Goal: Communication & Community: Answer question/provide support

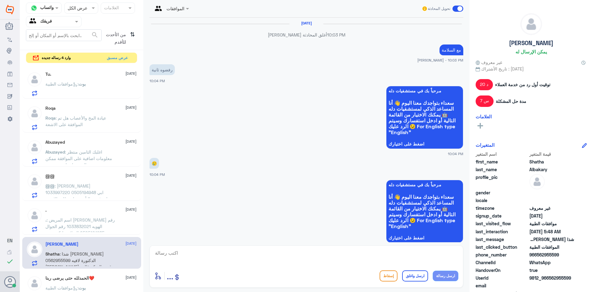
scroll to position [624, 0]
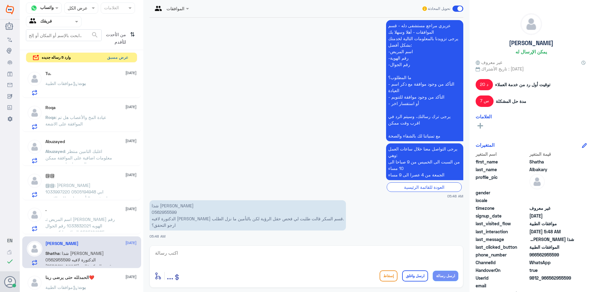
click at [120, 58] on button "عرض مسبق" at bounding box center [118, 58] width 26 height 10
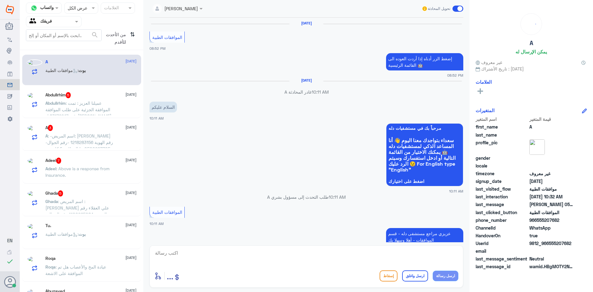
scroll to position [516, 0]
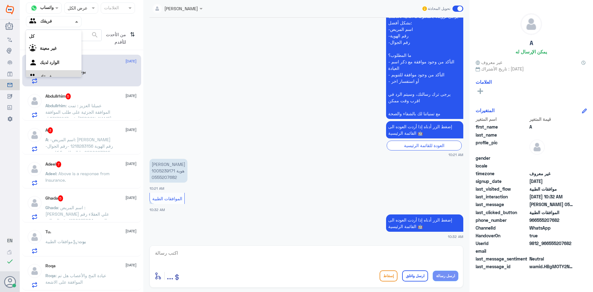
click at [77, 23] on span at bounding box center [77, 21] width 8 height 6
click at [66, 58] on div "الوارد لديك" at bounding box center [54, 55] width 56 height 14
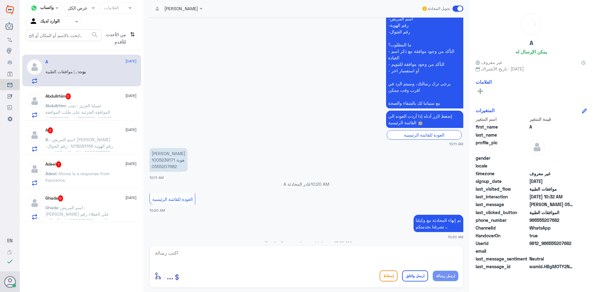
scroll to position [207, 0]
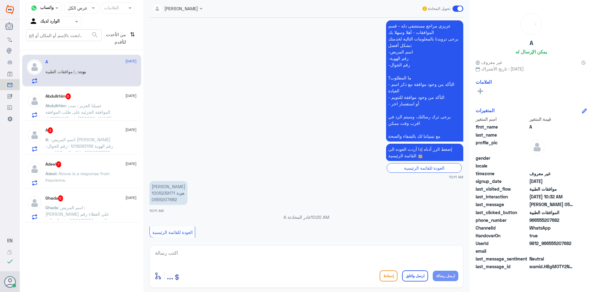
click at [162, 193] on p "[PERSON_NAME] هوية 1005239171 0555207682" at bounding box center [168, 193] width 38 height 24
copy p "1005239171"
click at [218, 253] on textarea at bounding box center [306, 256] width 304 height 15
paste textarea "NEW Pt HEAVY SMOKER [DEMOGRAPHIC_DATA] [DEMOGRAPHIC_DATA] K/C DM [MEDICAL_DATA]…"
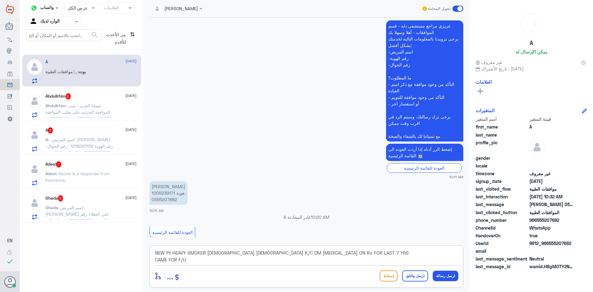
type textarea "NEW Pt HEAVY SMOKER [DEMOGRAPHIC_DATA] [DEMOGRAPHIC_DATA] K/C DM [MEDICAL_DATA]…"
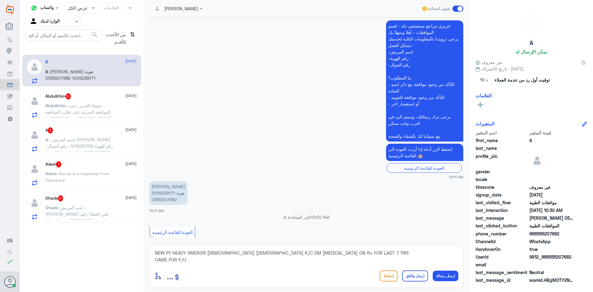
scroll to position [550, 0]
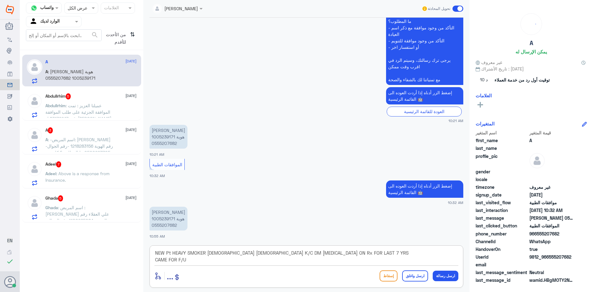
drag, startPoint x: 359, startPoint y: 251, endPoint x: 152, endPoint y: 258, distance: 207.9
click at [152, 258] on div "NEW Pt HEAVY SMOKER [DEMOGRAPHIC_DATA] [DEMOGRAPHIC_DATA] K/C DM [MEDICAL_DATA]…" at bounding box center [306, 266] width 314 height 42
drag, startPoint x: 194, startPoint y: 261, endPoint x: 132, endPoint y: 205, distance: 83.5
click at [132, 210] on div "قناة واتساب Status × عرض الكل العلامات Agent Filter الوارد لديك search من الأحد…" at bounding box center [306, 147] width 573 height 294
type textarea "تفضل كيف اقدر اخدمك ؟"
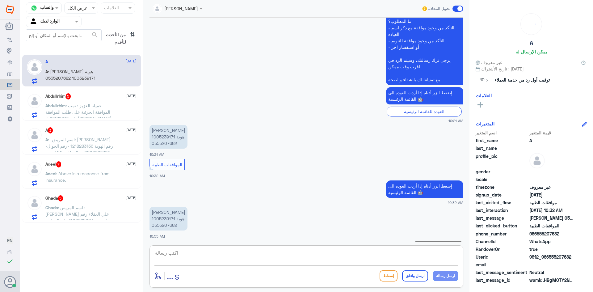
scroll to position [570, 0]
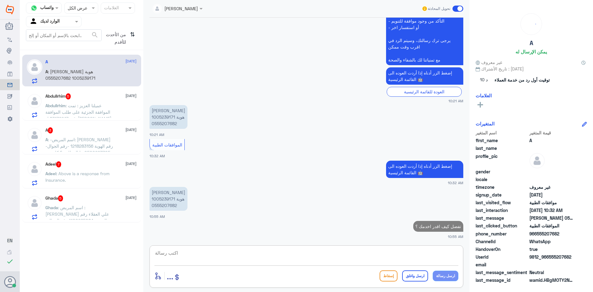
click at [93, 112] on span ": عميلنا العزيز : تمت الموافقة الجزئية على طلب الموافقة رقم :83179247 ل[PERSON_…" at bounding box center [79, 128] width 69 height 51
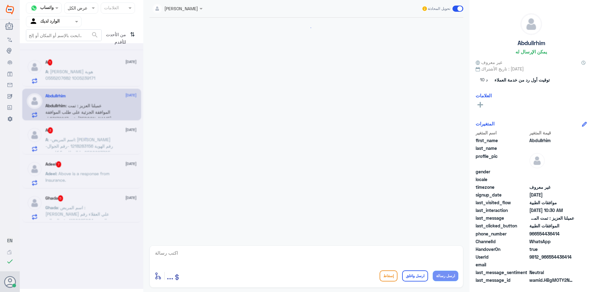
scroll to position [428, 0]
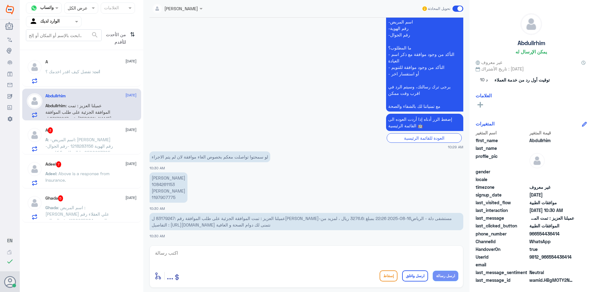
click at [169, 219] on span "عميلنا العزيز : تمت الموافقة الجزئية على طلب الموافقة رقم :83179247 ل[PERSON_NA…" at bounding box center [302, 221] width 300 height 12
copy span "83179247"
click at [259, 255] on textarea at bounding box center [306, 256] width 304 height 15
type textarea "زيزتي تم الالغاء بناء على طلبك"
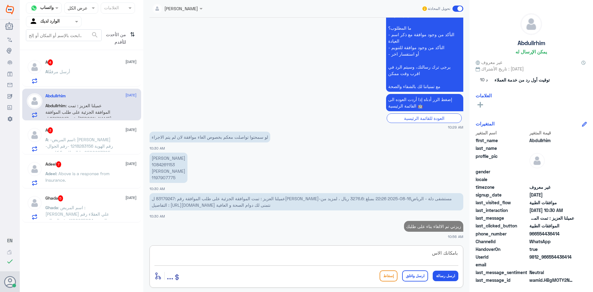
scroll to position [446, 0]
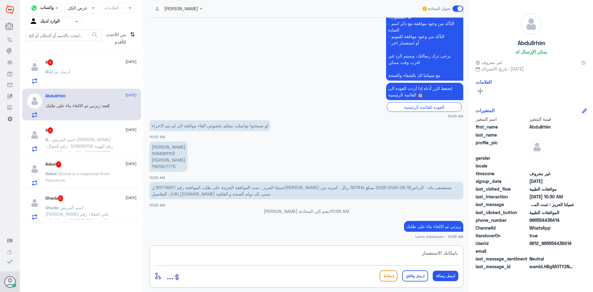
drag, startPoint x: 444, startPoint y: 254, endPoint x: 487, endPoint y: 256, distance: 42.7
click at [487, 256] on div "قناة واتساب Status × عرض الكل العلامات Agent Filter الوارد لديك search من الأحد…" at bounding box center [306, 147] width 573 height 294
click at [417, 256] on textarea "لزياده الاستفسار" at bounding box center [306, 256] width 304 height 15
click at [446, 251] on textarea "لزياده الاستفسار" at bounding box center [306, 256] width 304 height 15
click at [409, 253] on textarea "لزياده من الاستفسار" at bounding box center [306, 256] width 304 height 15
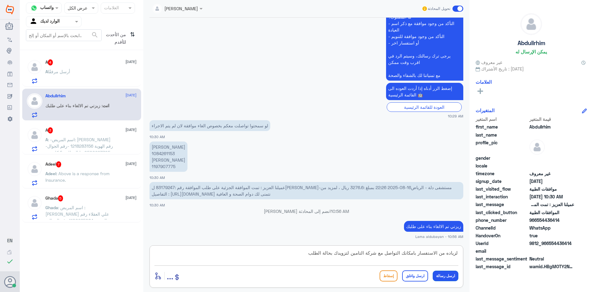
type textarea "لزياده من الاستفسار بامكانك التواصل مع شركة التامين لتزويدك بحالة الطلب"
click at [441, 275] on button "ارسل رسالة" at bounding box center [446, 275] width 26 height 10
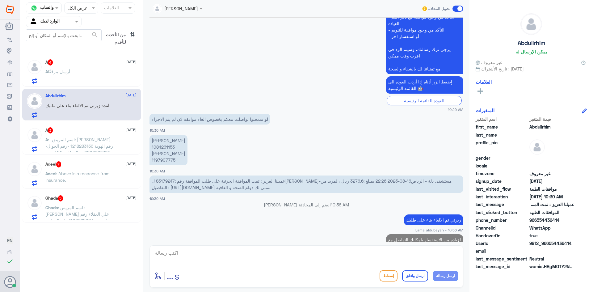
scroll to position [472, 0]
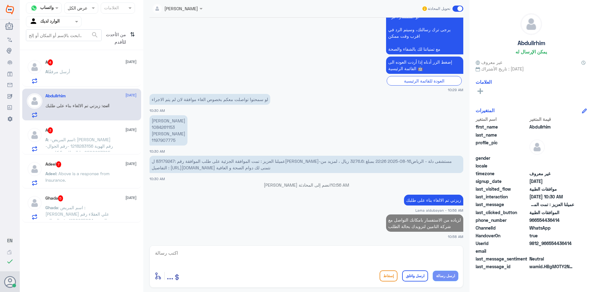
click at [426, 261] on textarea at bounding box center [306, 256] width 304 height 15
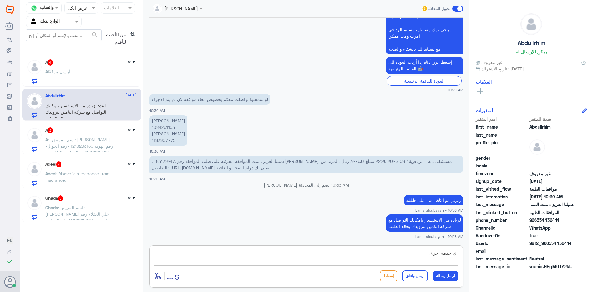
type textarea "اي خدمه اخرى؟"
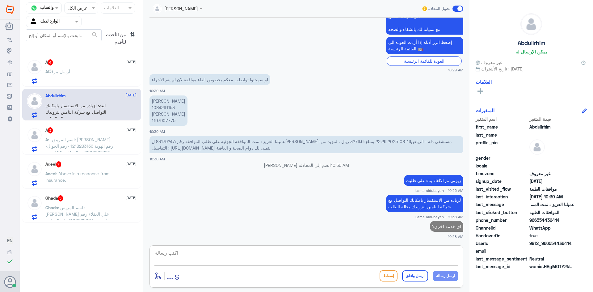
click at [64, 72] on span "أرسل مرفقًا" at bounding box center [59, 71] width 22 height 5
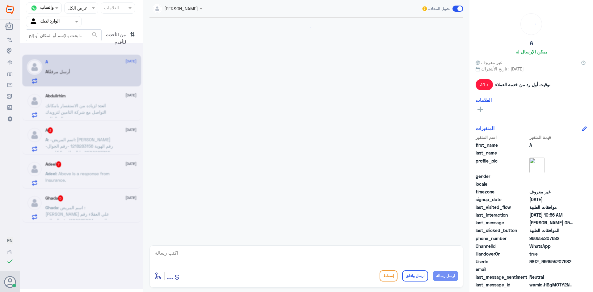
scroll to position [553, 0]
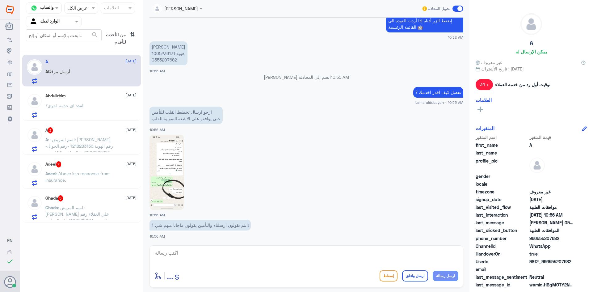
click at [163, 176] on img at bounding box center [166, 172] width 35 height 75
click at [373, 260] on textarea at bounding box center [306, 256] width 304 height 15
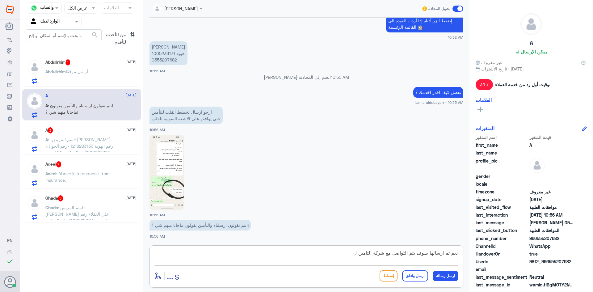
type textarea "نعم تم ارسالها سوف يتم التواصل مع شركة التامين"
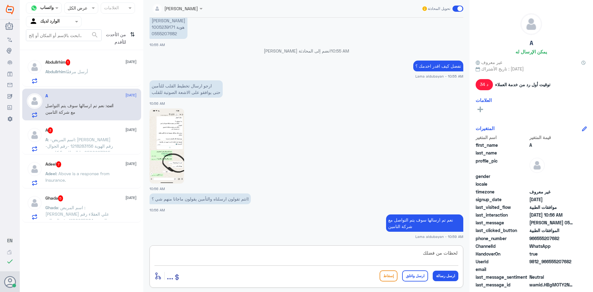
type textarea "لحظات من فضلك"
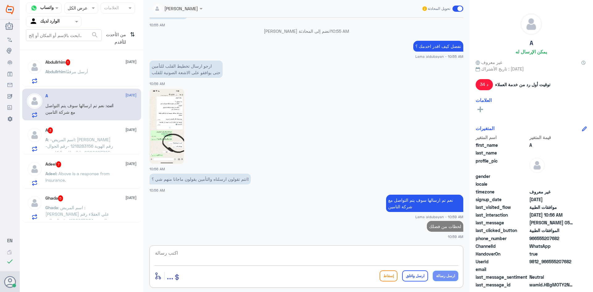
click at [59, 143] on p "A : -اسم المريض: [PERSON_NAME] -رقم الهوية 1218283156 -رقم الجوال 0500997705 ما…" at bounding box center [79, 143] width 69 height 15
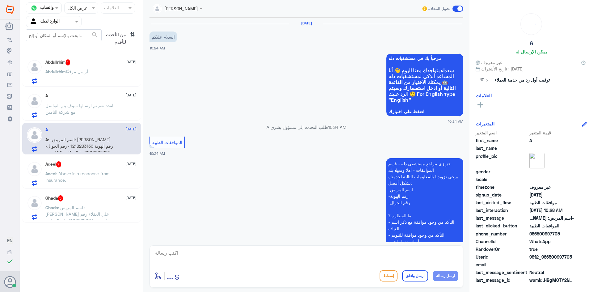
scroll to position [138, 0]
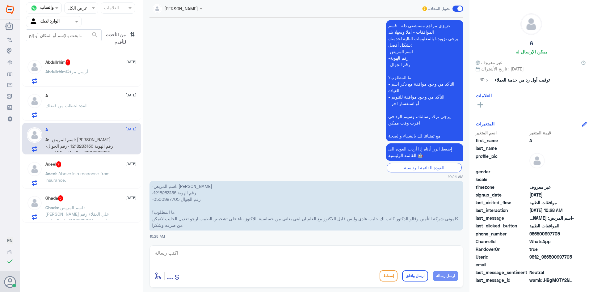
click at [74, 75] on p "[PERSON_NAME] أرسل مرفقًا" at bounding box center [66, 75] width 43 height 15
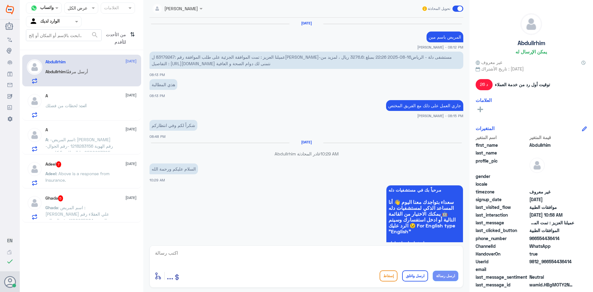
scroll to position [404, 0]
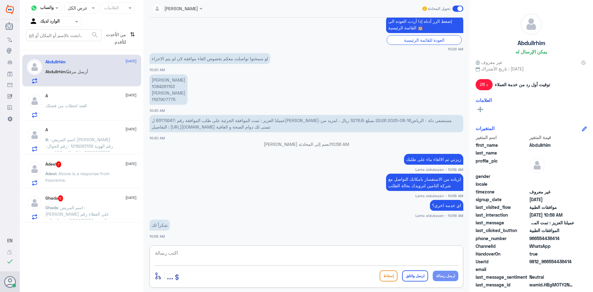
click at [273, 256] on textarea at bounding box center [306, 256] width 304 height 15
drag, startPoint x: 380, startPoint y: 255, endPoint x: 539, endPoint y: 262, distance: 158.8
click at [538, 262] on div "قناة واتساب Status × عرض الكل العلامات Agent Filter الوارد لديك search من الأحد…" at bounding box center [306, 147] width 573 height 294
paste textarea "تواصلك مع مستشفيات دلة"
type textarea "نشكر تواصلك مع مستشفيات دلة"
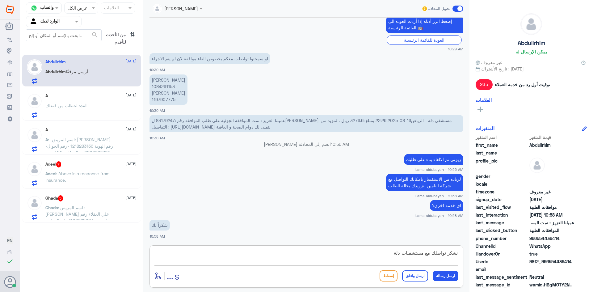
click at [415, 278] on button "ارسل واغلق" at bounding box center [415, 275] width 26 height 11
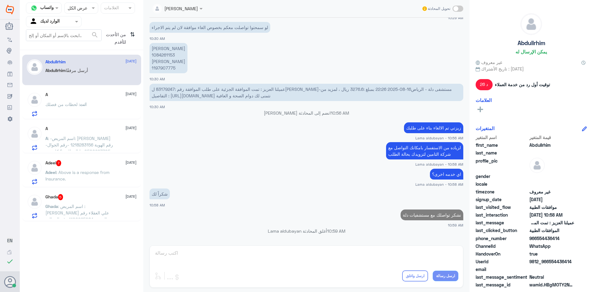
scroll to position [422, 0]
click at [77, 146] on span ": -اسم المريض: [PERSON_NAME] -رقم الهوية 1218283156 -رقم الجوال 0500997705 ما ا…" at bounding box center [79, 161] width 69 height 51
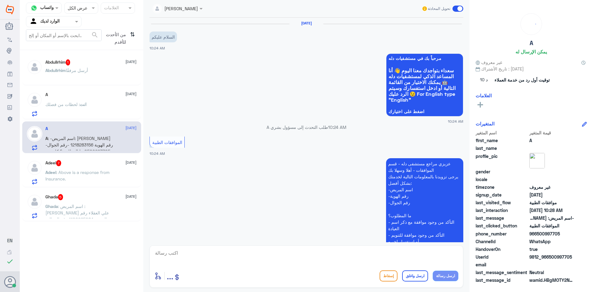
scroll to position [138, 0]
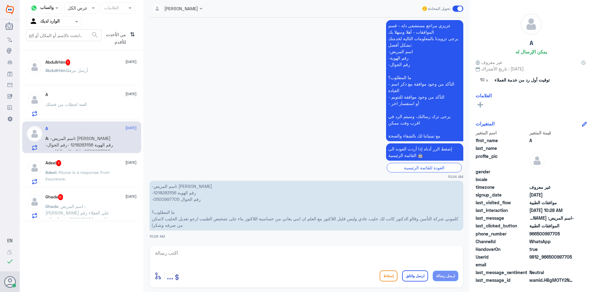
click at [58, 73] on p "[PERSON_NAME] أرسل مرفقًا" at bounding box center [66, 74] width 43 height 15
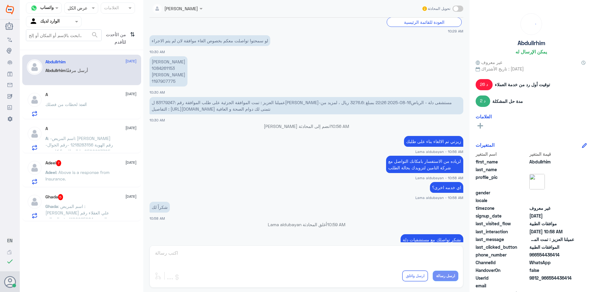
scroll to position [415, 0]
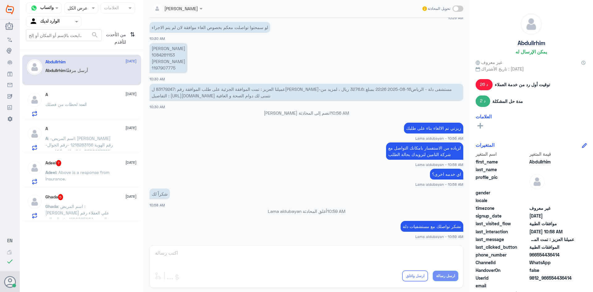
click at [71, 149] on span ": -اسم المريض: [PERSON_NAME] -رقم الهوية 1218283156 -رقم الجوال 0500997705 ما ا…" at bounding box center [79, 161] width 69 height 51
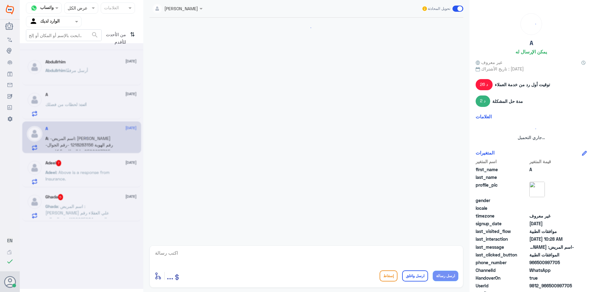
drag, startPoint x: 71, startPoint y: 149, endPoint x: 78, endPoint y: 167, distance: 19.8
click at [78, 167] on div at bounding box center [81, 165] width 123 height 245
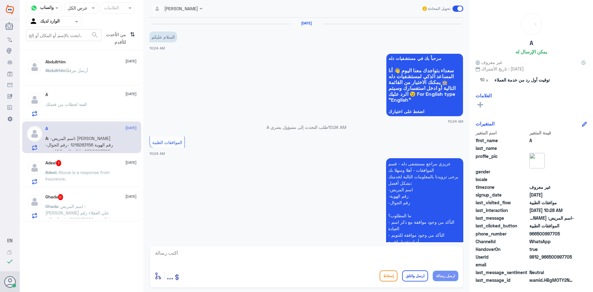
scroll to position [138, 0]
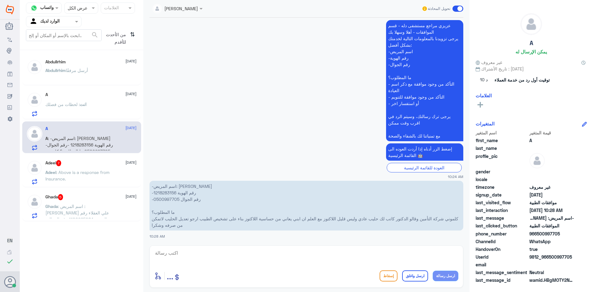
click at [81, 178] on p "Adeel : Above is a response from Insurance." at bounding box center [79, 176] width 69 height 15
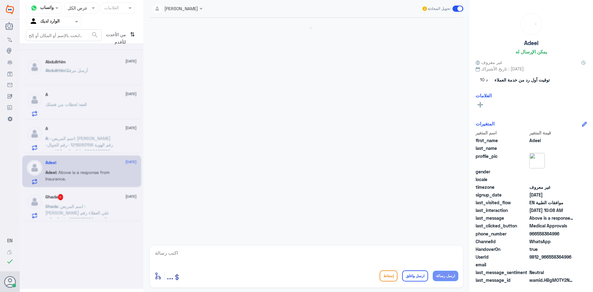
scroll to position [705, 0]
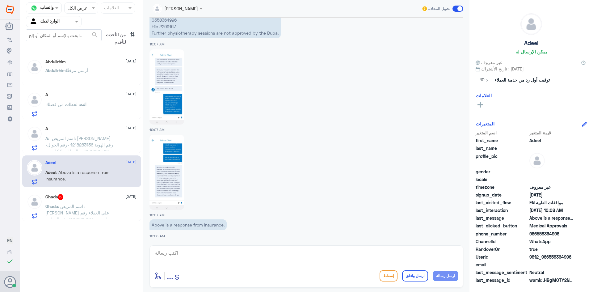
click at [80, 203] on p "Ghada : اسم المريض : [PERSON_NAME] علي العقلاء رقم الهويه : 1100965084 رقم الجو…" at bounding box center [79, 210] width 69 height 15
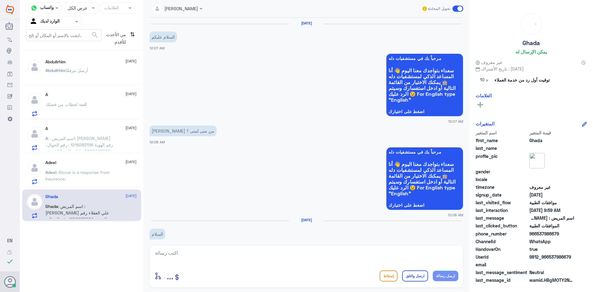
scroll to position [316, 0]
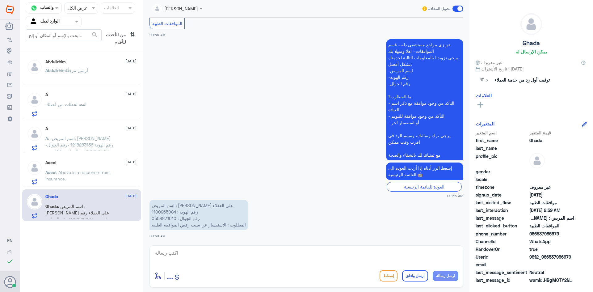
click at [163, 210] on p "اسم المريض : [PERSON_NAME] علي العقلاء رقم الهويه : 1100965084 رقم الجوال : 050…" at bounding box center [198, 215] width 98 height 30
copy p "1100965084"
click at [270, 254] on textarea at bounding box center [306, 256] width 304 height 15
click at [237, 259] on textarea at bounding box center [306, 256] width 304 height 15
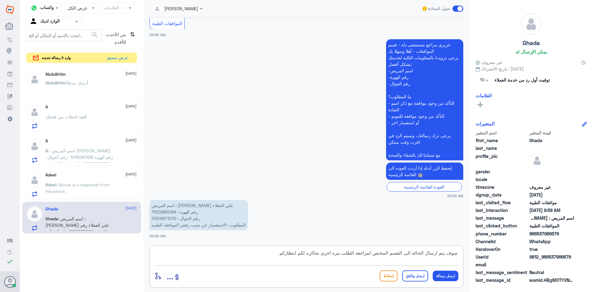
type textarea "سوف يتم ارسال الحاله الى القسم المختص لمراجعة الطلب مره اخرى شاكره لكم انتظاركم"
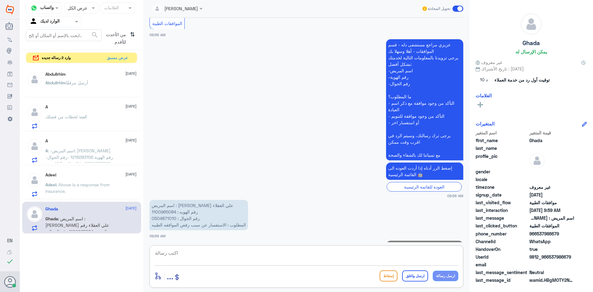
scroll to position [348, 0]
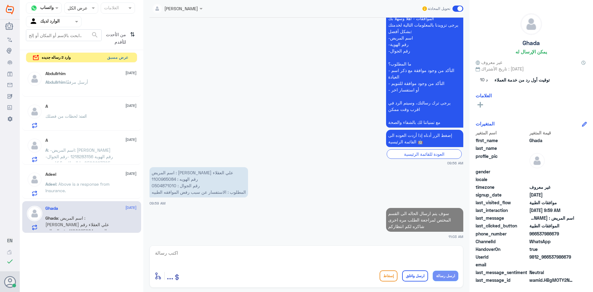
click at [118, 57] on button "عرض مسبق" at bounding box center [118, 58] width 26 height 10
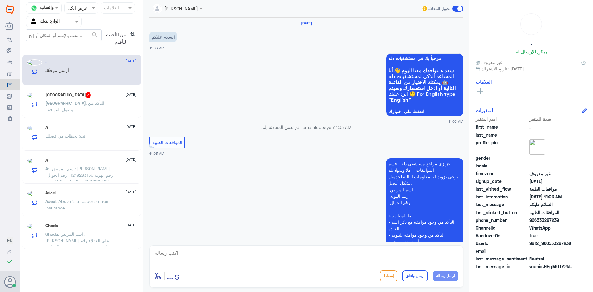
scroll to position [78, 0]
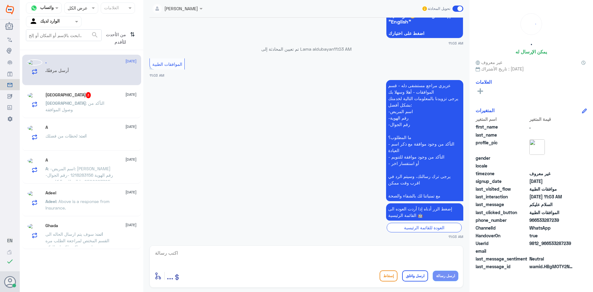
click at [88, 107] on span ": التأكد من وصول الموافقة" at bounding box center [74, 106] width 59 height 12
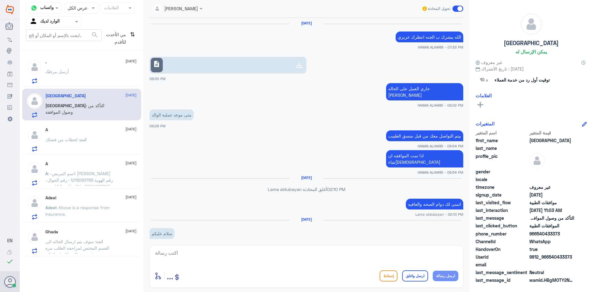
scroll to position [585, 0]
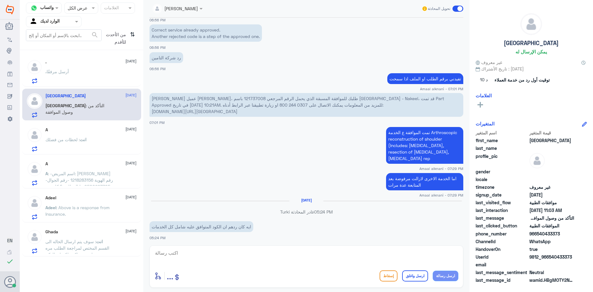
click at [109, 77] on div ". أرسل مرفقًا" at bounding box center [90, 77] width 91 height 14
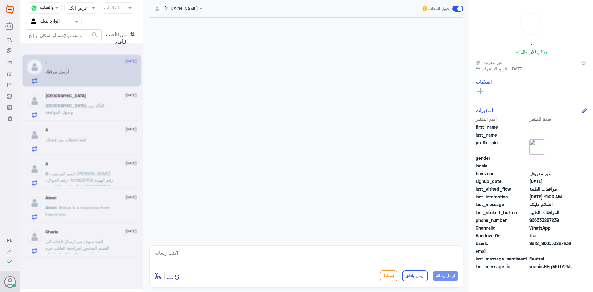
scroll to position [78, 0]
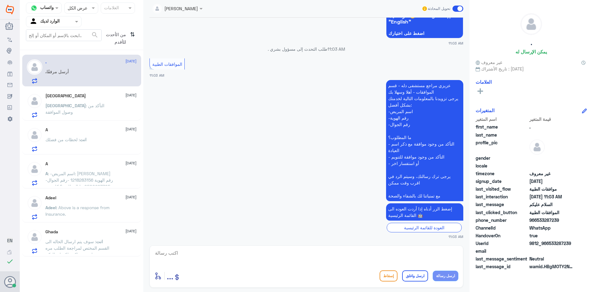
click at [108, 107] on div "Turki : التأكد من وصول الموافقة" at bounding box center [90, 111] width 91 height 14
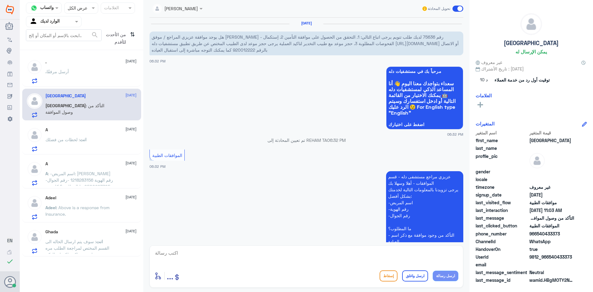
click at [341, 37] on span "هل يوجد موافقة عزيزي المراجع / موفق [PERSON_NAME] - رقم 75636 لديك طلب تنويم ير…" at bounding box center [305, 43] width 307 height 18
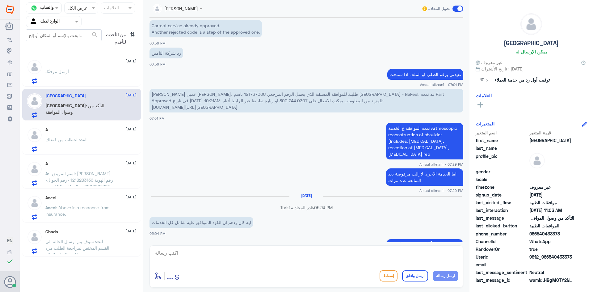
scroll to position [1142, 0]
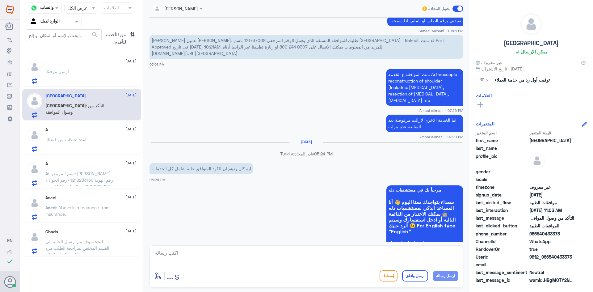
click at [165, 35] on p "[PERSON_NAME] عميل [PERSON_NAME]، طلبك للموافقة المسبقة الذي يحمل الرقم المرجعي…" at bounding box center [306, 47] width 314 height 24
copy p "121737008"
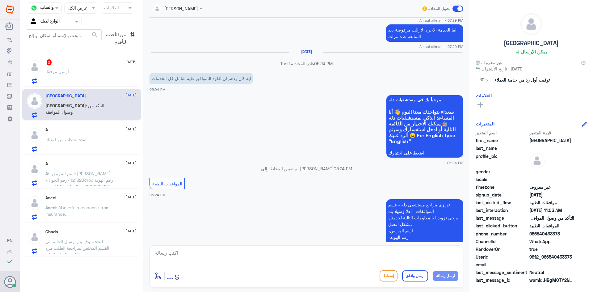
scroll to position [1235, 0]
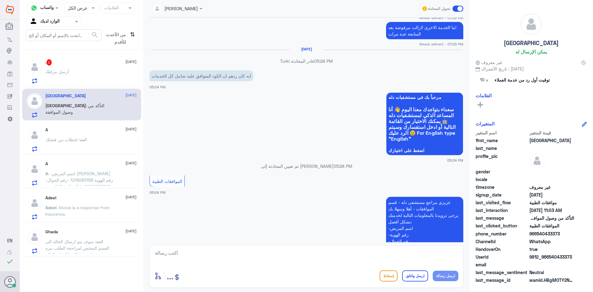
drag, startPoint x: 278, startPoint y: 256, endPoint x: 286, endPoint y: 257, distance: 8.5
click at [278, 256] on textarea at bounding box center [306, 256] width 304 height 15
type textarea "تفضل كيف اقدر اخدمك ؟"
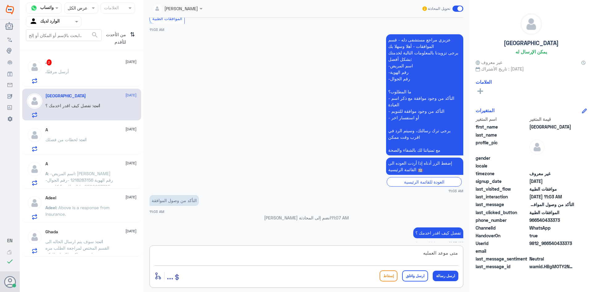
type textarea "متى موعد العمليه ؟"
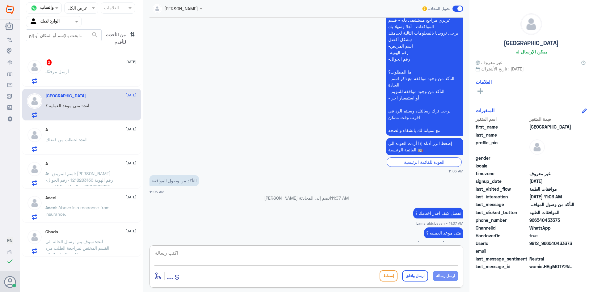
click at [66, 72] on span "أرسل مرفقًا" at bounding box center [58, 71] width 22 height 5
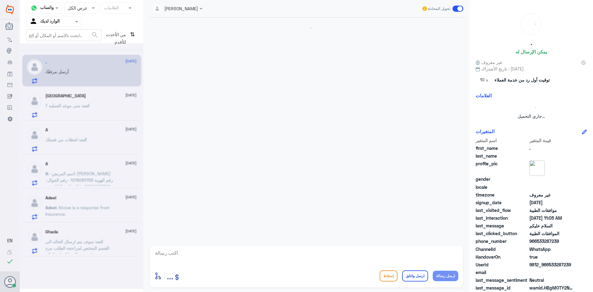
scroll to position [211, 0]
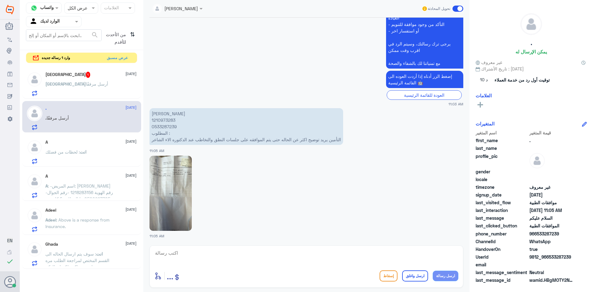
click at [86, 81] on span "أرسل مرفقًا" at bounding box center [97, 83] width 22 height 5
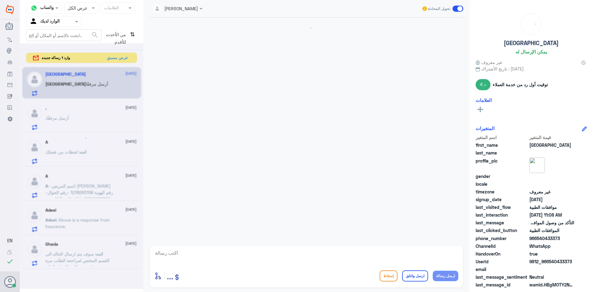
scroll to position [529, 0]
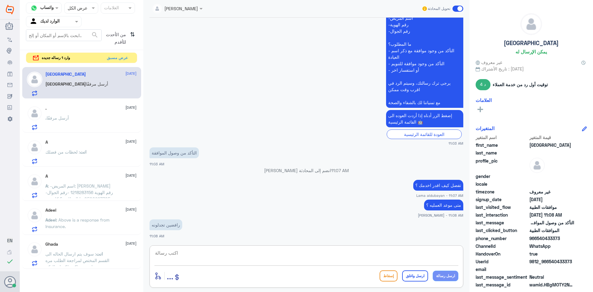
click at [247, 256] on textarea at bounding box center [306, 256] width 304 height 15
click at [55, 124] on p ". أرسل مرفقًا" at bounding box center [56, 122] width 23 height 15
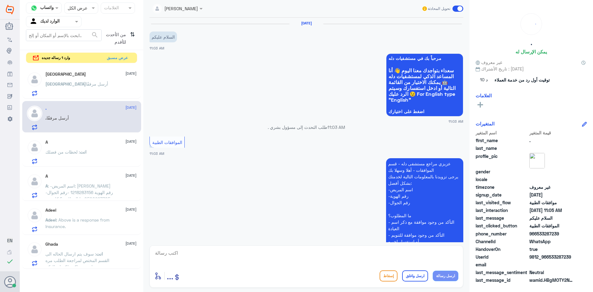
scroll to position [211, 0]
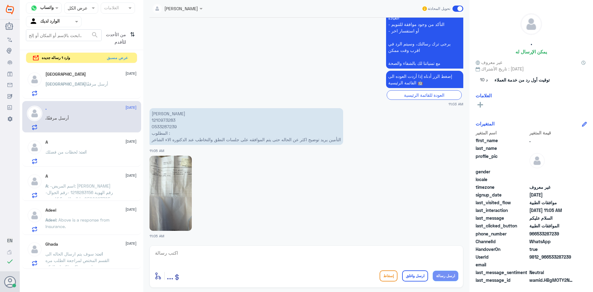
click at [164, 122] on p "[PERSON_NAME] 1210973283 0533287239 المطلوب : التأمين يريد توضيح اكثر عن الحاله…" at bounding box center [246, 126] width 194 height 37
drag, startPoint x: 164, startPoint y: 120, endPoint x: 170, endPoint y: 123, distance: 6.0
click at [164, 120] on p "[PERSON_NAME] 1210973283 0533287239 المطلوب : التأمين يريد توضيح اكثر عن الحاله…" at bounding box center [246, 126] width 194 height 37
click at [165, 120] on p "[PERSON_NAME] 1210973283 0533287239 المطلوب : التأمين يريد توضيح اكثر عن الحاله…" at bounding box center [246, 126] width 194 height 37
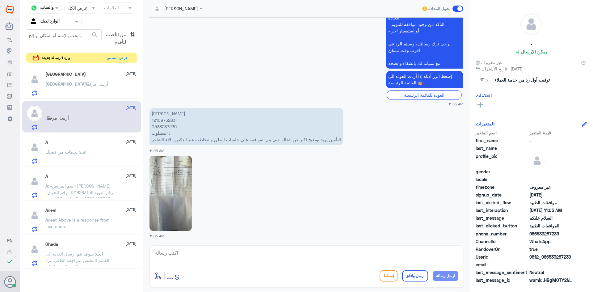
click at [81, 87] on div "[PERSON_NAME] أرسل مرفقًا" at bounding box center [90, 89] width 91 height 14
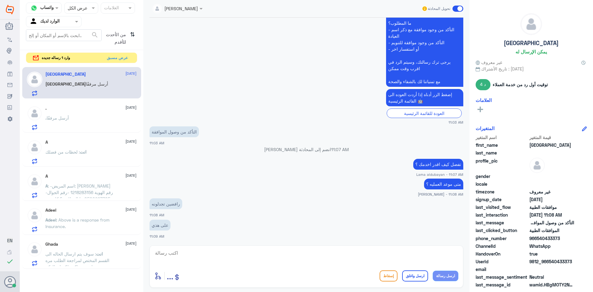
scroll to position [578, 0]
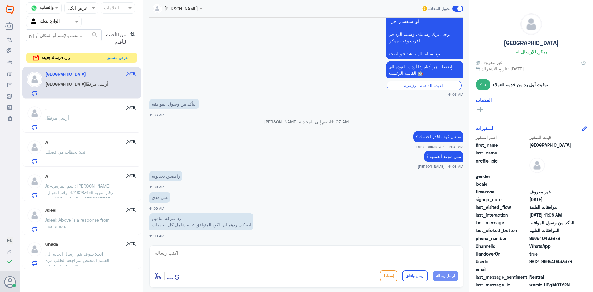
click at [349, 259] on textarea at bounding box center [306, 256] width 304 height 15
type textarea "نعم سوف يتم رفع الحاله الى منسق الطبيب لالغاء الخدمات الاخرى"
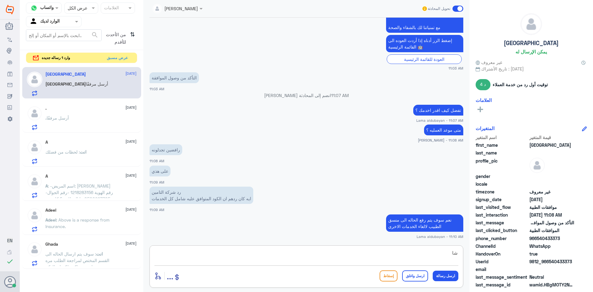
type textarea "ش"
type textarea "سوف يتم التواصل معك من قبلهم في [GEOGRAPHIC_DATA] تحدثة الحاله"
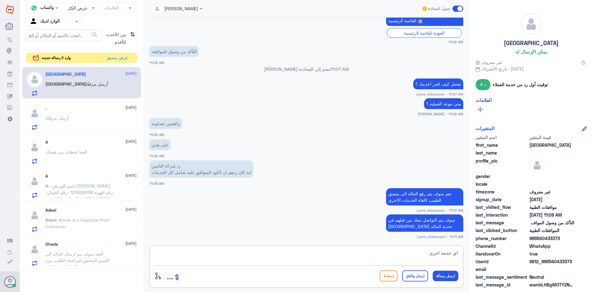
type textarea "اي خدمه اخرى؟"
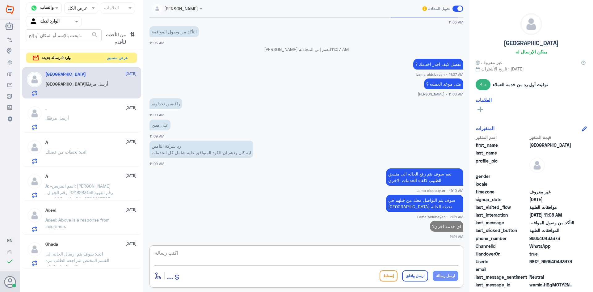
click at [94, 113] on div ". [DATE] . أرسل مرفقًا" at bounding box center [90, 118] width 91 height 24
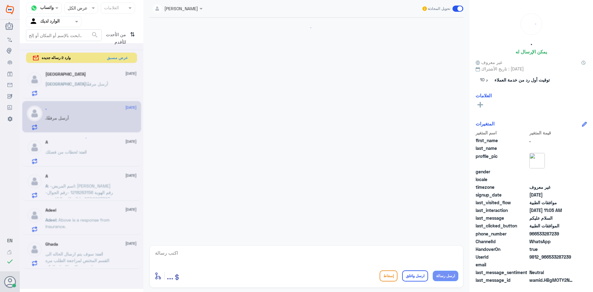
scroll to position [211, 0]
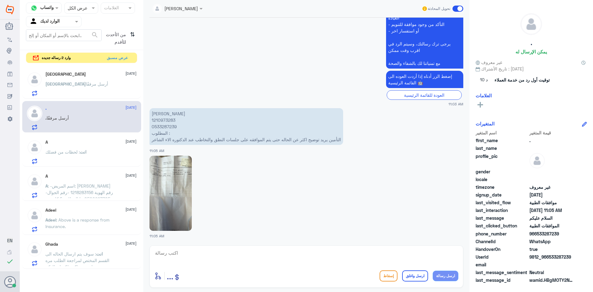
click at [167, 119] on p "[PERSON_NAME] 1210973283 0533287239 المطلوب : التأمين يريد توضيح اكثر عن الحاله…" at bounding box center [246, 126] width 194 height 37
copy p "1210973283"
click at [65, 88] on p "[PERSON_NAME] أرسل مرفقًا" at bounding box center [76, 88] width 63 height 15
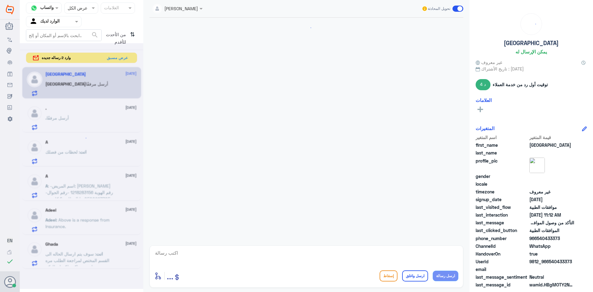
scroll to position [518, 0]
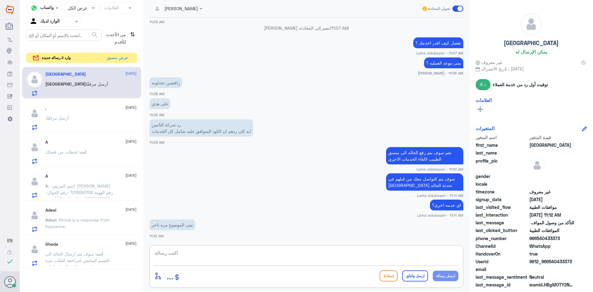
click at [192, 259] on textarea at bounding box center [306, 256] width 304 height 15
type textarea "لازم يتم الالغاء من قبل الطبيب حنا رفعنها للقسم المختص يتبعون لك الطلب"
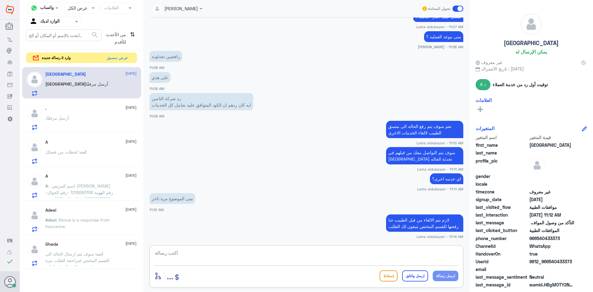
click at [345, 258] on textarea at bounding box center [306, 256] width 304 height 15
type textarea "سوف يتم التواصل معك اذا صار في اي تحديث"
click at [440, 276] on button "ارسل رسالة" at bounding box center [446, 275] width 26 height 10
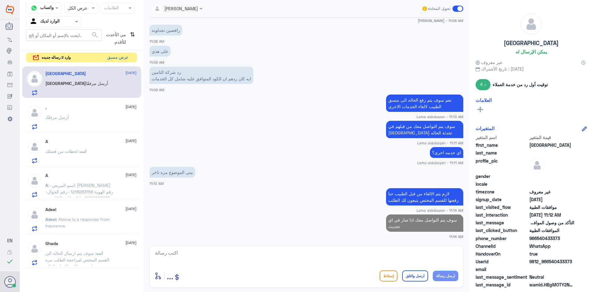
click at [127, 58] on button "عرض مسبق" at bounding box center [118, 58] width 26 height 10
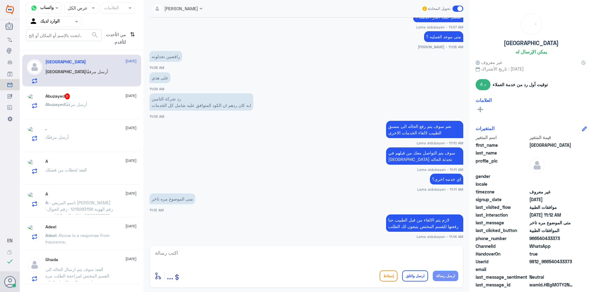
scroll to position [549, 0]
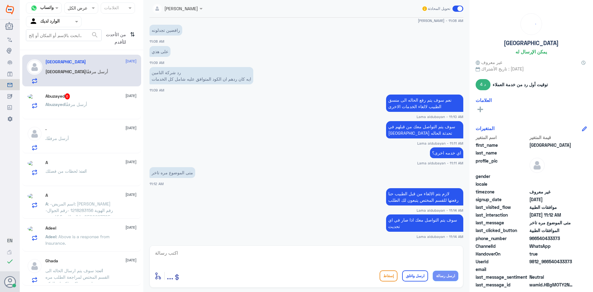
click at [91, 110] on div "[PERSON_NAME] أرسل مرفقًا" at bounding box center [90, 109] width 91 height 14
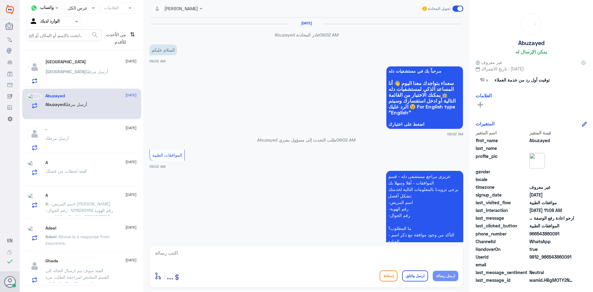
scroll to position [489, 0]
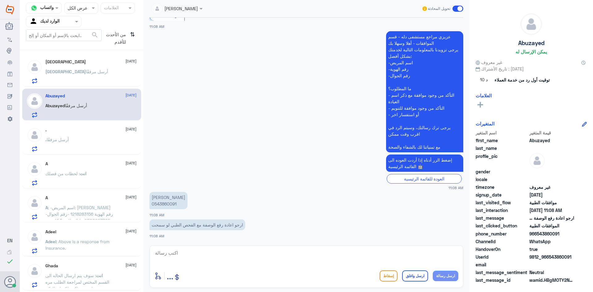
click at [163, 203] on p "[PERSON_NAME] 0543860091" at bounding box center [168, 200] width 38 height 17
copy p "0543860091"
click at [228, 249] on textarea at bounding box center [306, 256] width 304 height 15
type textarea "تم رفعها من جديد وارفاق التقارير الالزمه بنتظار رد صريح من التامين"
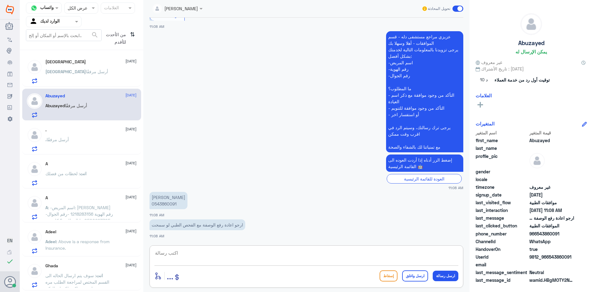
scroll to position [516, 0]
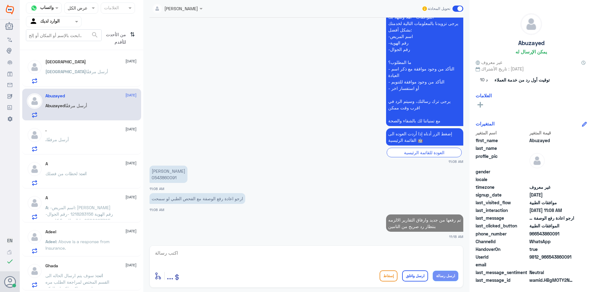
click at [60, 64] on div "Turki [DATE]" at bounding box center [90, 61] width 91 height 5
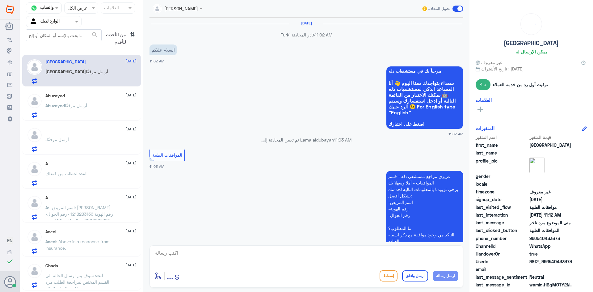
scroll to position [379, 0]
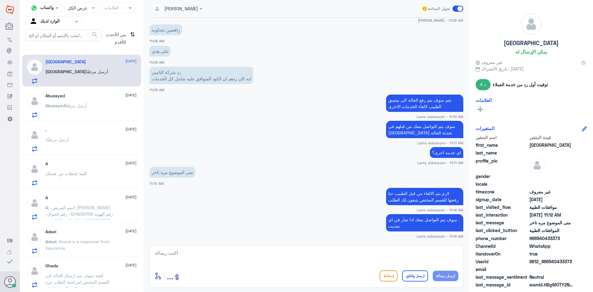
click at [60, 146] on p ". أرسل مرفقًا" at bounding box center [56, 143] width 23 height 15
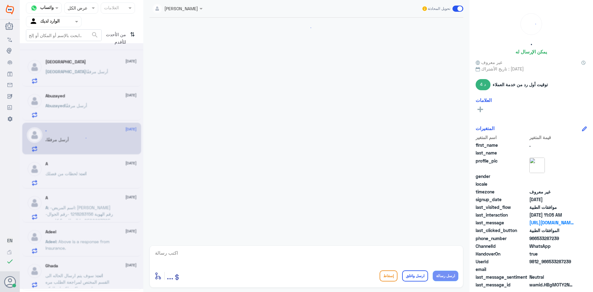
scroll to position [211, 0]
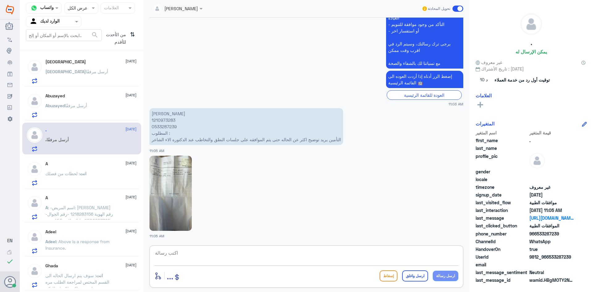
drag, startPoint x: 261, startPoint y: 257, endPoint x: 267, endPoint y: 261, distance: 7.5
click at [261, 257] on textarea at bounding box center [306, 256] width 304 height 15
click at [217, 253] on textarea at bounding box center [306, 256] width 304 height 15
type textarea "لحظات سوف يتم مراجعة الطلب مع التامين"
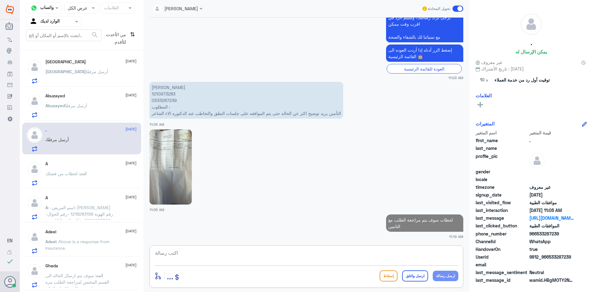
click at [84, 181] on p "انت : لحظات من فضلك" at bounding box center [65, 177] width 41 height 15
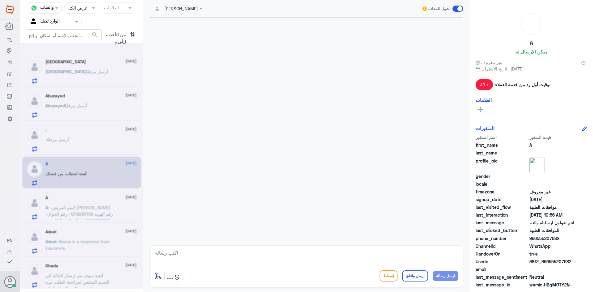
scroll to position [565, 0]
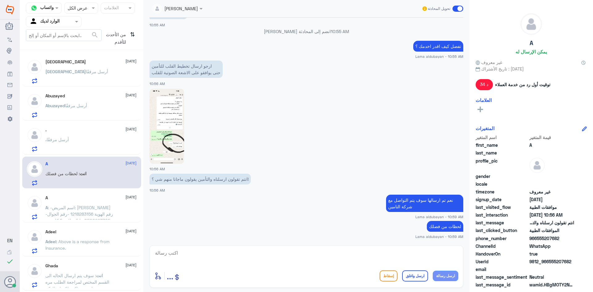
click at [105, 224] on div "Adeel [DATE] Adeel : Above is a response from Insurance." at bounding box center [81, 240] width 119 height 32
click at [108, 209] on p "A : -اسم المريض: [PERSON_NAME] -رقم الهوية 1218283156 -رقم الجوال 0500997705 ما…" at bounding box center [79, 211] width 69 height 15
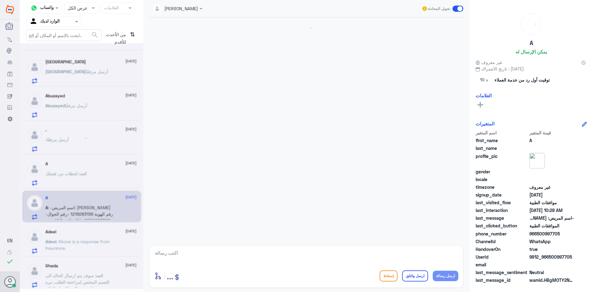
scroll to position [138, 0]
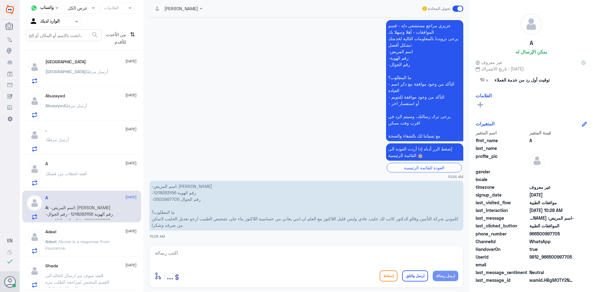
click at [171, 192] on p "-اسم المريض: [PERSON_NAME] -رقم الهوية 1218283156 -رقم الجوال 0500997705 ما الم…" at bounding box center [306, 206] width 314 height 50
copy p "1218283156"
click at [352, 256] on textarea at bounding box center [306, 256] width 304 height 15
type textarea "ا"
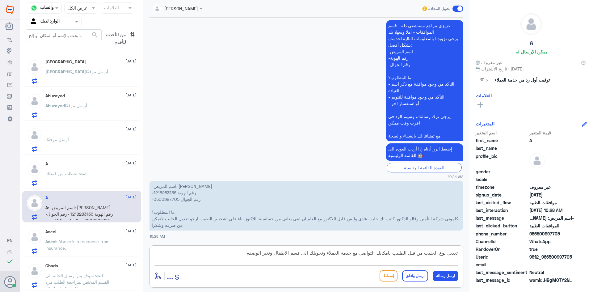
type textarea "تعديل نوع الحليب من قبل الطبيب بامكانك التواصل مع خدمة العملاء وتحويلك الى قسم …"
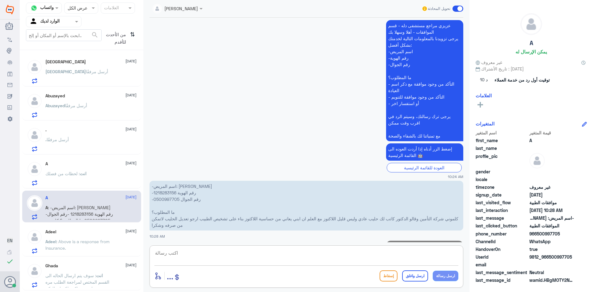
scroll to position [171, 0]
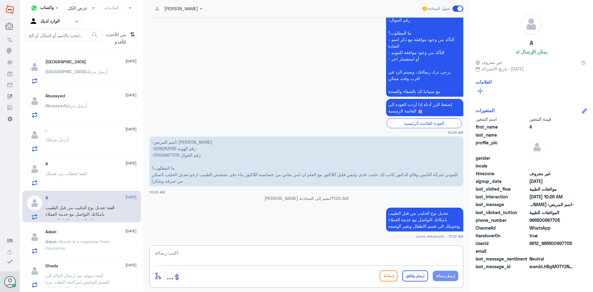
click at [401, 245] on div "Lama aldubayan تحويل المحادثة [DATE] السلام عليكم 10:24 AM مرحباً بك في مستشفيا…" at bounding box center [306, 147] width 326 height 294
click at [406, 252] on textarea at bounding box center [306, 256] width 304 height 15
paste textarea "920012222"
type textarea "920012222"
click at [443, 275] on button "ارسل رسالة" at bounding box center [446, 275] width 26 height 10
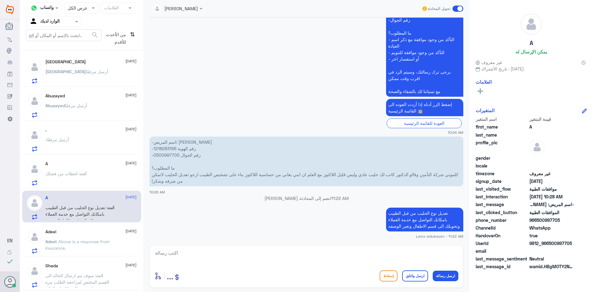
scroll to position [191, 0]
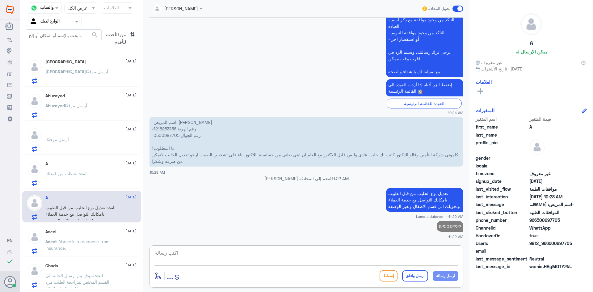
click at [385, 257] on textarea at bounding box center [306, 256] width 304 height 15
type textarea "اي خدمه اخرى؟"
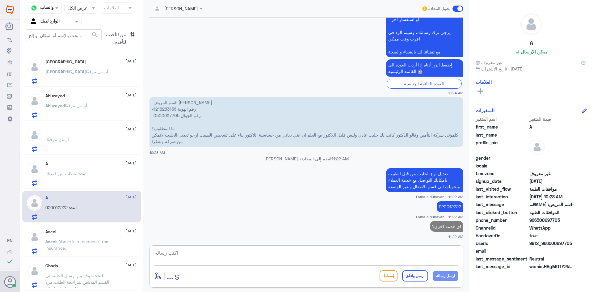
click at [84, 250] on p "Adeel : Above is a response from Insurance." at bounding box center [79, 245] width 69 height 15
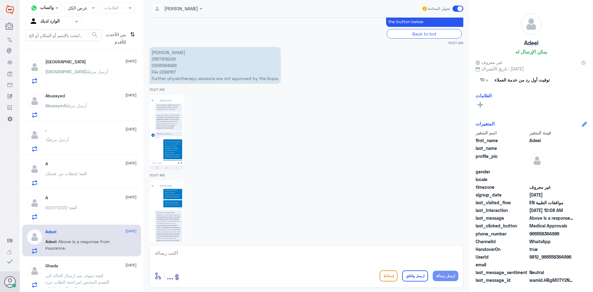
scroll to position [613, 0]
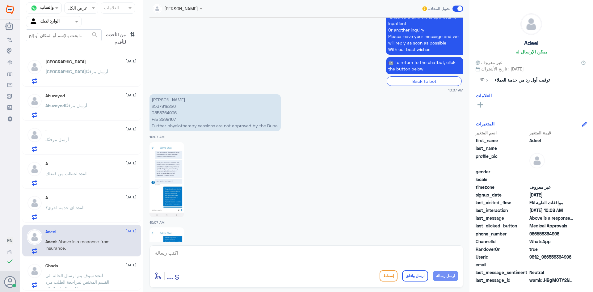
click at [167, 107] on p "Adeel Asif 2567919226 0558364996 File 2299167 Further physiotherapy sessions ar…" at bounding box center [214, 112] width 131 height 37
copy p "2567919226"
click at [238, 252] on textarea at bounding box center [306, 256] width 304 height 15
paste textarea "Followed with rad + medical report - physio notes attached"
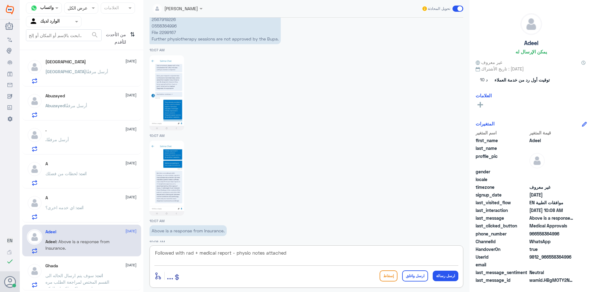
scroll to position [705, 0]
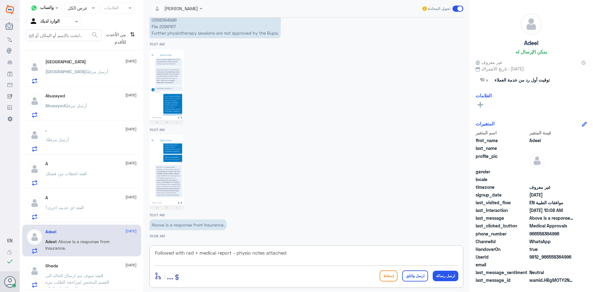
type textarea "Followed with rad + medical report - physio notes attached"
click at [168, 161] on img at bounding box center [166, 172] width 35 height 75
drag, startPoint x: 324, startPoint y: 253, endPoint x: 64, endPoint y: 246, distance: 260.4
click at [65, 247] on div "قناة واتساب Status × عرض الكل العلامات Agent Filter الوارد لديك search من الأحد…" at bounding box center [306, 147] width 573 height 294
click at [158, 94] on img at bounding box center [166, 86] width 35 height 75
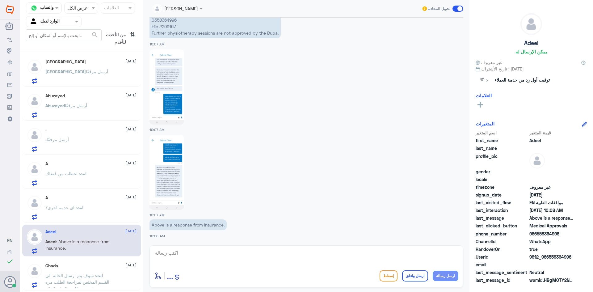
click at [175, 170] on img at bounding box center [166, 172] width 35 height 75
click at [255, 252] on textarea at bounding box center [306, 256] width 304 height 15
type textarea "w"
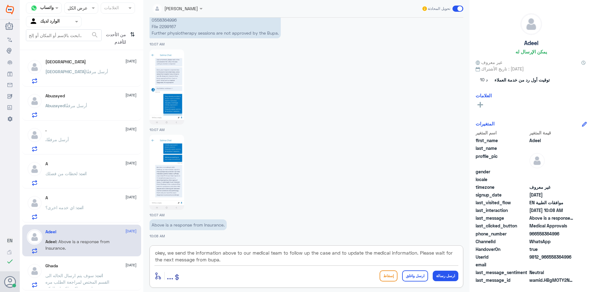
click at [189, 259] on textarea "okey, we send the information above to our medical team to follow up the case a…" at bounding box center [306, 256] width 304 height 15
type textarea "okey, we send the information above to our medical team to follow up the case a…"
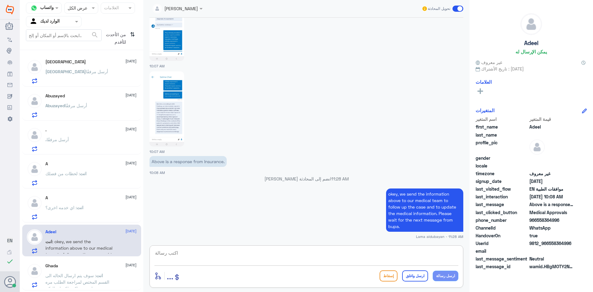
click at [61, 63] on div "Turki [DATE]" at bounding box center [90, 61] width 91 height 5
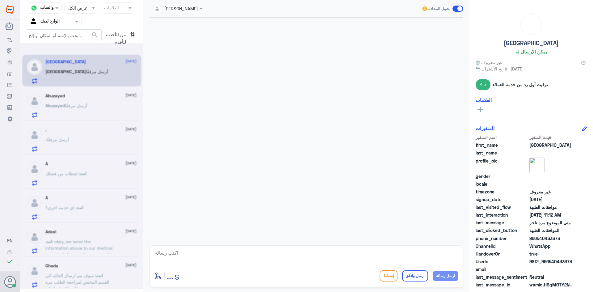
scroll to position [379, 0]
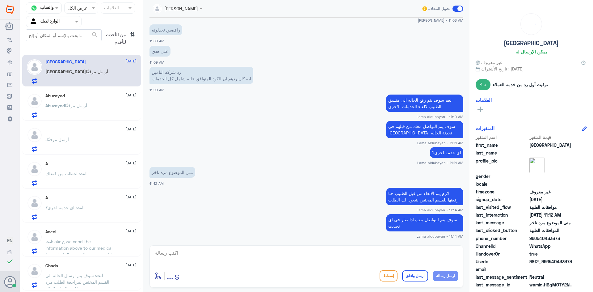
click at [92, 281] on span ": سوف يتم ارسال الحاله الى القسم المختص لمراجعة الطلب مره اخرى شاكره لكم انتظار…" at bounding box center [77, 282] width 64 height 18
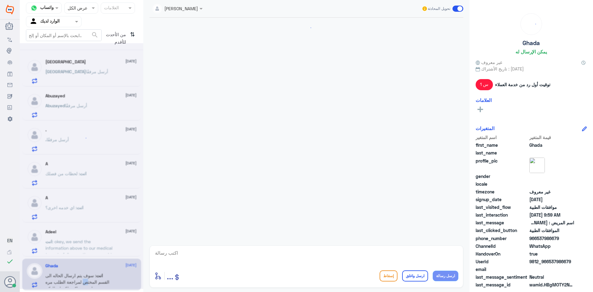
scroll to position [359, 0]
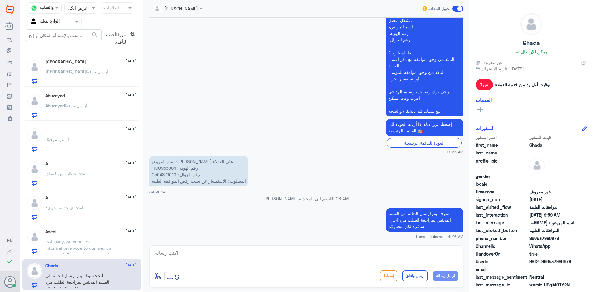
click at [100, 91] on div "Abuzayed [DATE] [PERSON_NAME] أرسل مرفقًا" at bounding box center [81, 105] width 119 height 32
click at [100, 78] on div "[PERSON_NAME] أرسل مرفقًا" at bounding box center [90, 77] width 91 height 14
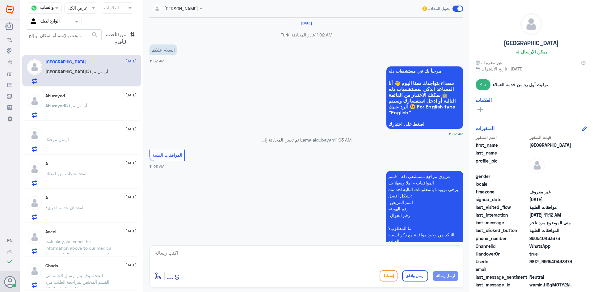
scroll to position [379, 0]
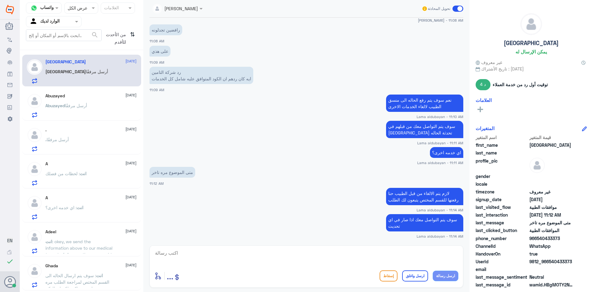
click at [66, 117] on p "[PERSON_NAME] أرسل مرفقًا" at bounding box center [66, 109] width 42 height 15
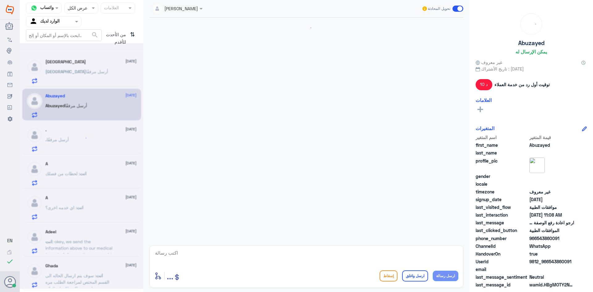
scroll to position [493, 0]
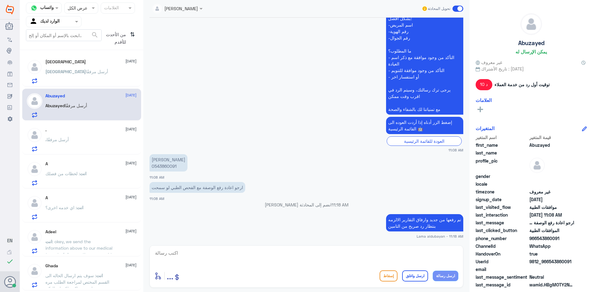
click at [57, 145] on p ". أرسل مرفقًا" at bounding box center [56, 143] width 23 height 15
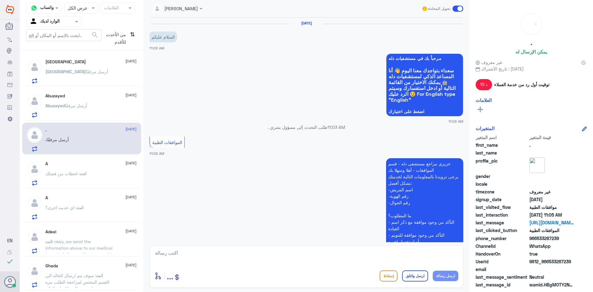
scroll to position [248, 0]
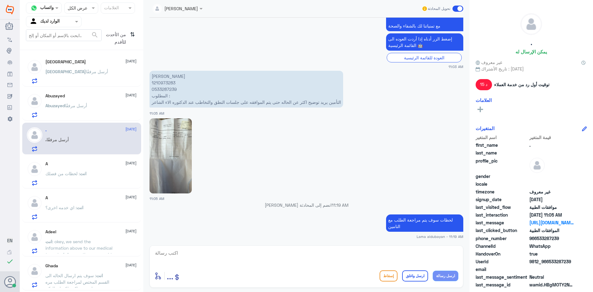
click at [79, 183] on p "انت : لحظات من فضلك" at bounding box center [65, 177] width 41 height 15
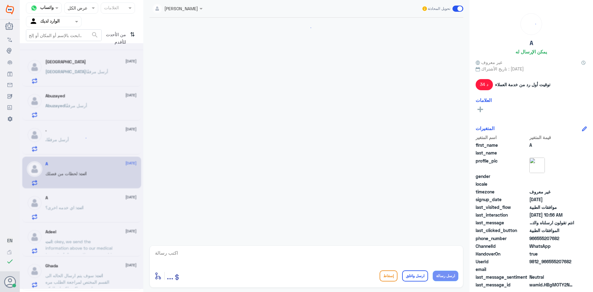
scroll to position [565, 0]
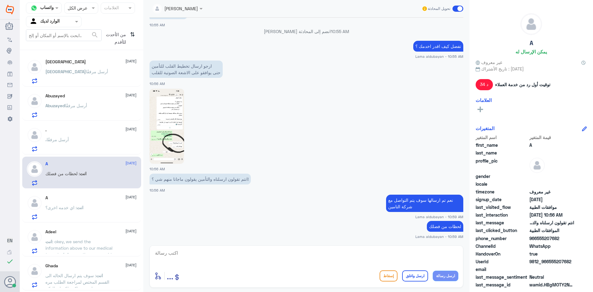
click at [62, 84] on div "Turki [DATE] [PERSON_NAME] أرسل مرفقًا" at bounding box center [81, 71] width 119 height 32
click at [73, 79] on p "[PERSON_NAME] أرسل مرفقًا" at bounding box center [76, 75] width 63 height 15
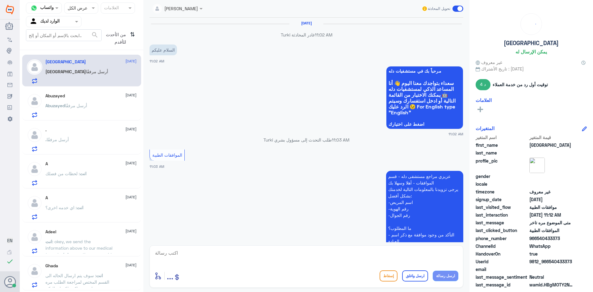
scroll to position [379, 0]
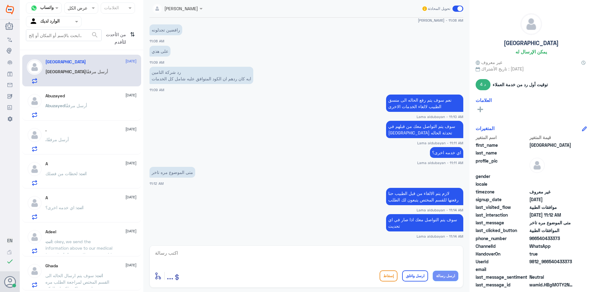
click at [76, 110] on p "[PERSON_NAME] أرسل مرفقًا" at bounding box center [66, 109] width 42 height 15
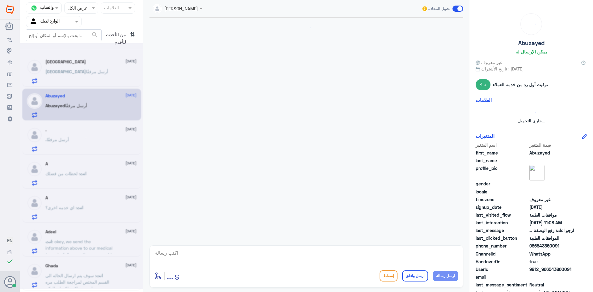
scroll to position [493, 0]
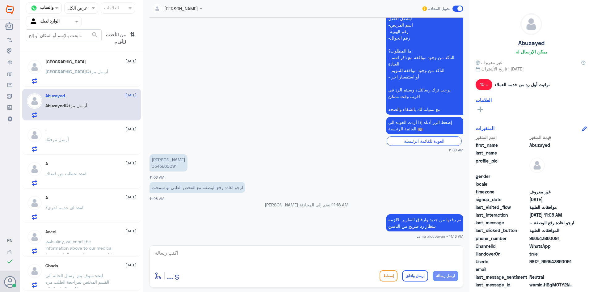
click at [78, 130] on div ". [DATE]" at bounding box center [90, 129] width 91 height 5
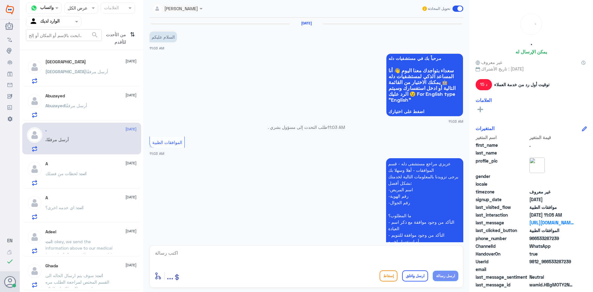
scroll to position [248, 0]
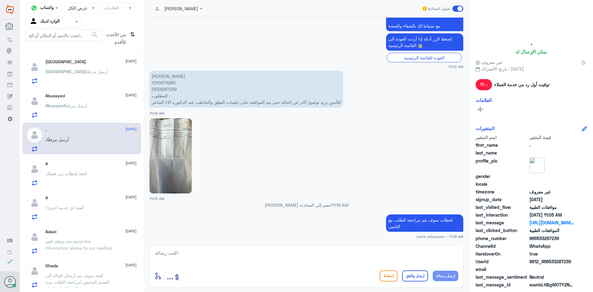
click at [303, 263] on textarea at bounding box center [306, 256] width 304 height 15
type textarea "تمت الموافقه على الطلب"
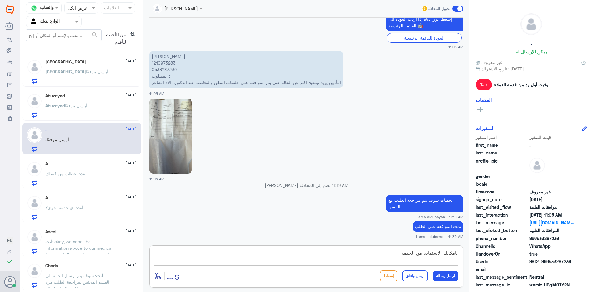
type textarea "بامكانك الاستفاده من الخدمه"
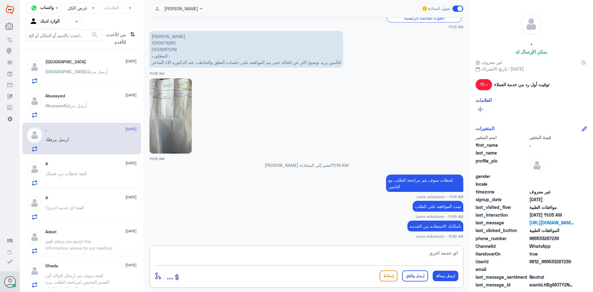
type textarea "اي خدمه اخرى؟"
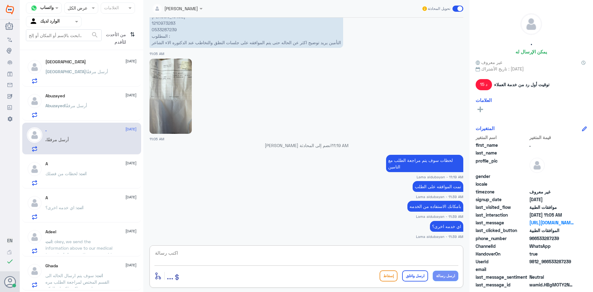
click at [90, 82] on div "[PERSON_NAME] أرسل مرفقًا" at bounding box center [90, 77] width 91 height 14
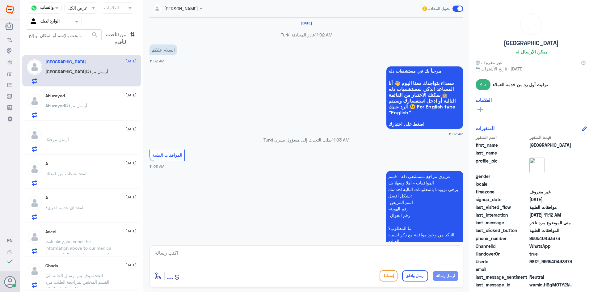
scroll to position [379, 0]
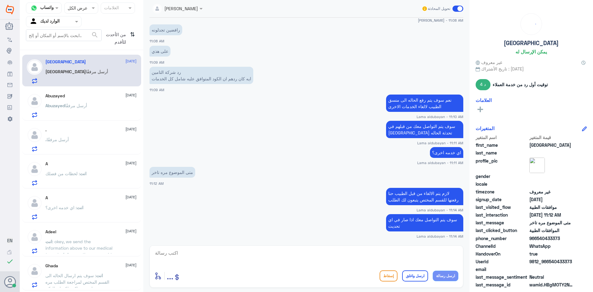
click at [94, 105] on div "[PERSON_NAME] أرسل مرفقًا" at bounding box center [90, 111] width 91 height 14
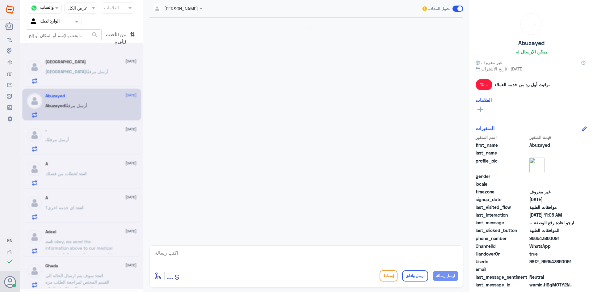
scroll to position [493, 0]
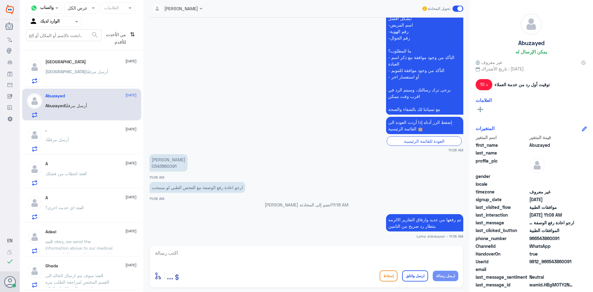
click at [87, 67] on div "Turki [DATE] [PERSON_NAME] أرسل مرفقًا" at bounding box center [90, 71] width 91 height 24
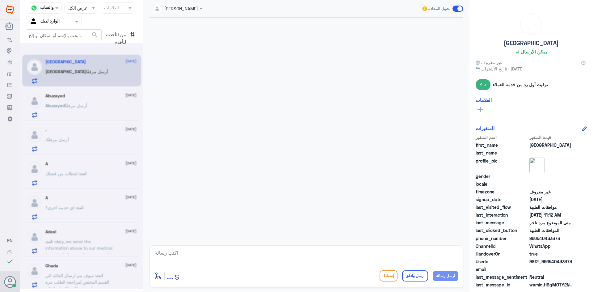
click at [79, 104] on span "أرسل مرفقًا" at bounding box center [76, 105] width 22 height 5
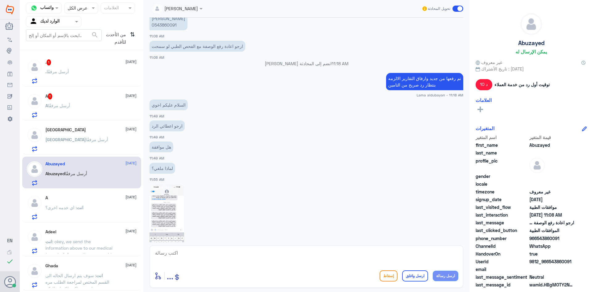
scroll to position [601, 0]
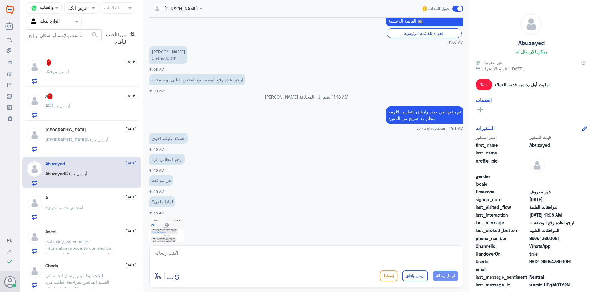
click at [172, 59] on p "[PERSON_NAME] 0543860091" at bounding box center [168, 54] width 38 height 17
copy p "0543860091"
click at [314, 261] on textarea at bounding box center [306, 256] width 304 height 15
type textarea "j"
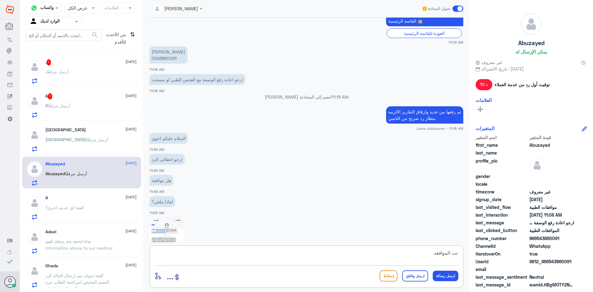
drag, startPoint x: 453, startPoint y: 252, endPoint x: 475, endPoint y: 252, distance: 22.5
click at [475, 252] on div "قناة واتساب Status × عرض الكل العلامات Agent Filter الوارد لديك search من الأحد…" at bounding box center [306, 147] width 573 height 294
click at [426, 255] on textarea "تمت الموافقه" at bounding box center [306, 256] width 304 height 15
type textarea "تمت الموافقه على الحساس"
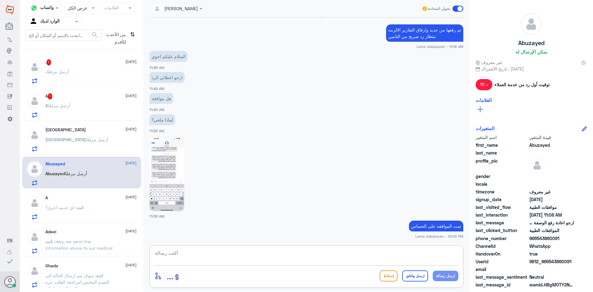
click at [381, 261] on textarea at bounding box center [306, 256] width 304 height 15
type textarea "اي خدمه اخرى؟"
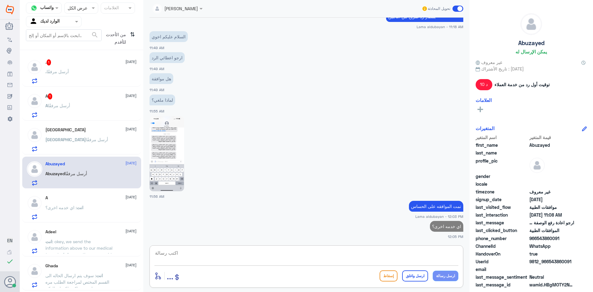
click at [59, 94] on div "A 1 [DATE]" at bounding box center [90, 96] width 91 height 6
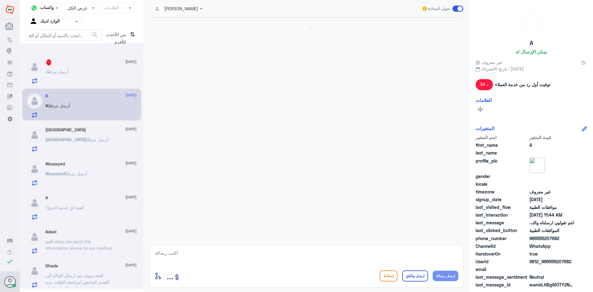
scroll to position [425, 0]
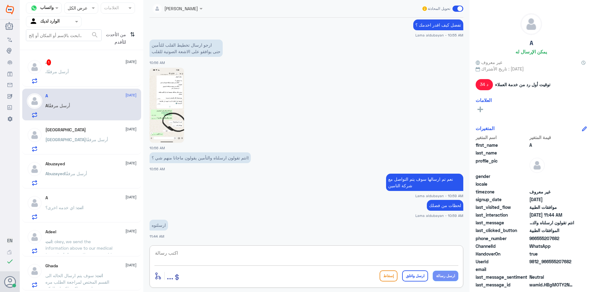
click at [313, 257] on textarea at bounding box center [306, 256] width 304 height 15
type textarea "تمت الموافقه على الطلب"
click at [442, 277] on button "ارسل رسالة" at bounding box center [446, 275] width 26 height 10
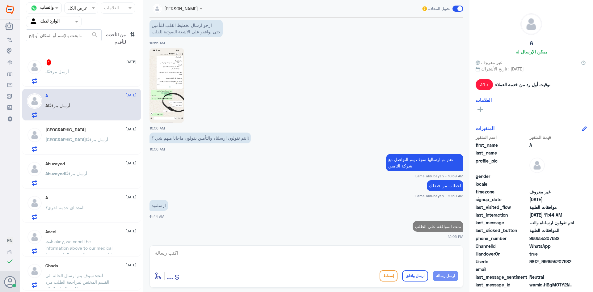
click at [411, 260] on textarea at bounding box center [306, 256] width 304 height 15
type textarea "اي خدمه اخرى"
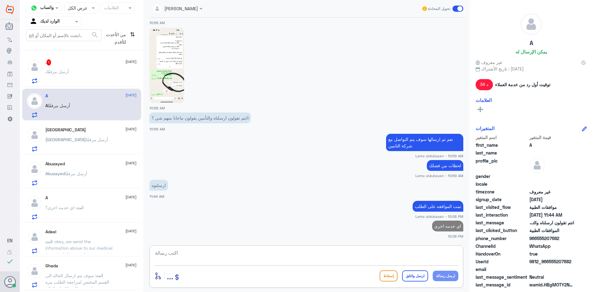
click at [112, 76] on div ". أرسل مرفقًا" at bounding box center [90, 77] width 91 height 14
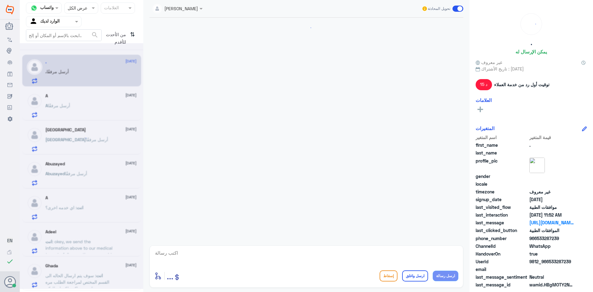
scroll to position [328, 0]
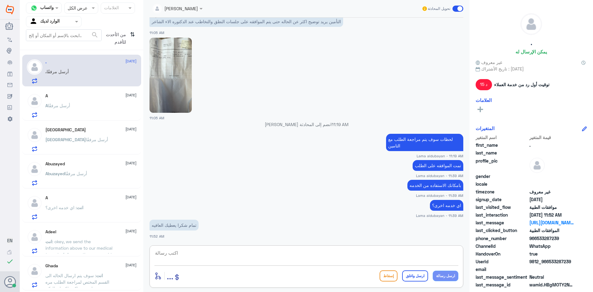
click at [410, 251] on textarea at bounding box center [306, 256] width 304 height 15
drag, startPoint x: 375, startPoint y: 260, endPoint x: 512, endPoint y: 240, distance: 139.1
click at [512, 240] on div "قناة واتساب Status × عرض الكل العلامات Agent Filter الوارد لديك search من الأحد…" at bounding box center [306, 147] width 573 height 294
type textarea "نتمنى لكم دوام الصحه والعافيه"
drag, startPoint x: 418, startPoint y: 277, endPoint x: 406, endPoint y: 275, distance: 12.1
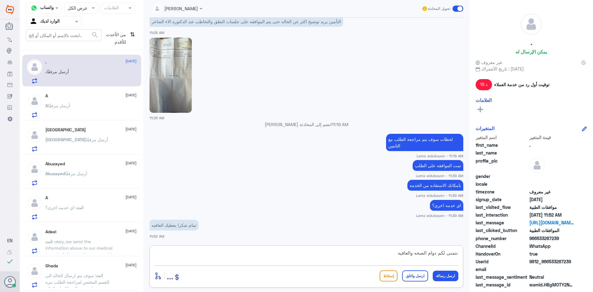
click at [417, 277] on button "ارسل واغلق" at bounding box center [415, 275] width 26 height 11
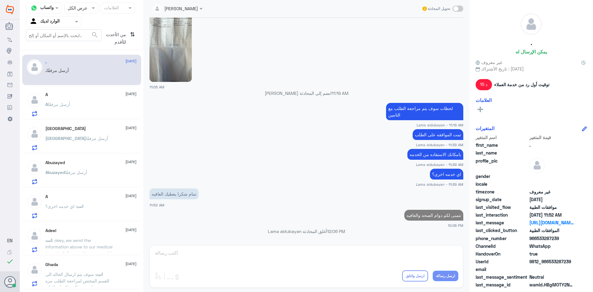
click at [88, 115] on div "A أرسل مرفقًا" at bounding box center [90, 109] width 91 height 14
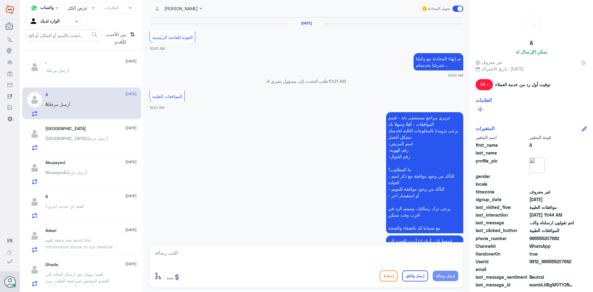
scroll to position [420, 0]
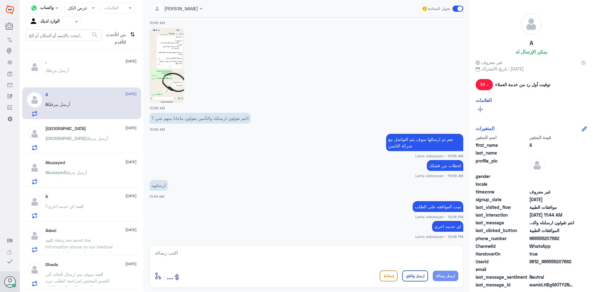
drag, startPoint x: 340, startPoint y: 251, endPoint x: 345, endPoint y: 251, distance: 4.7
click at [340, 251] on textarea at bounding box center [306, 256] width 304 height 15
paste textarea "نتمنى لكم دوام الصحه والعافيه"
type textarea "نتمنى لكم دوام الصحه والعافيه"
click at [420, 277] on button "ارسل واغلق" at bounding box center [415, 275] width 26 height 11
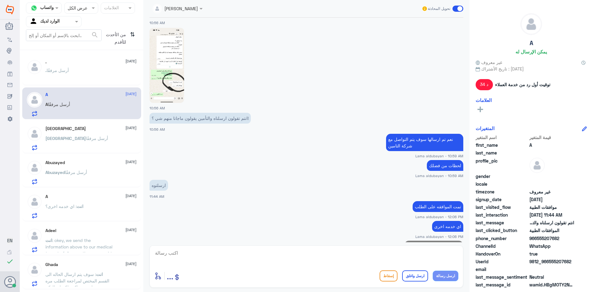
scroll to position [440, 0]
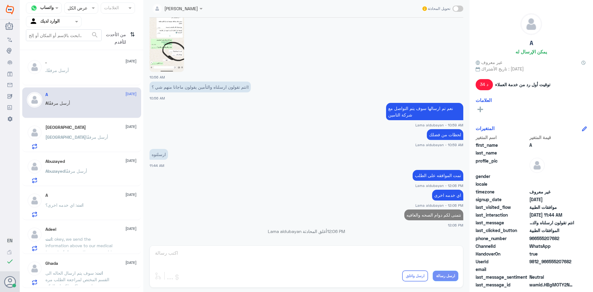
click at [96, 139] on div "[PERSON_NAME] أرسل مرفقًا" at bounding box center [90, 142] width 91 height 14
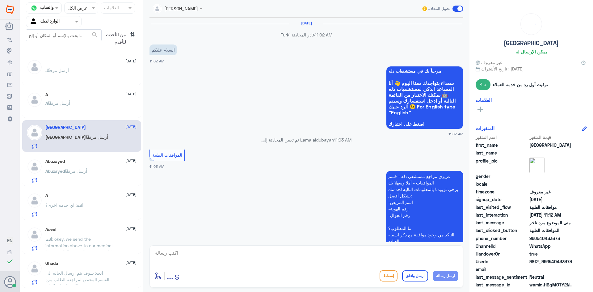
scroll to position [379, 0]
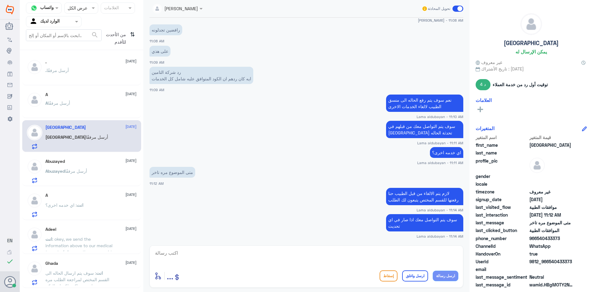
click at [409, 257] on textarea at bounding box center [306, 256] width 304 height 15
paste textarea "نتمنى لكم دوام الصحه والعافيه"
type textarea "نتمنى لكم دوام الصحه والعافيه"
click at [420, 277] on button "ارسل واغلق" at bounding box center [415, 275] width 26 height 11
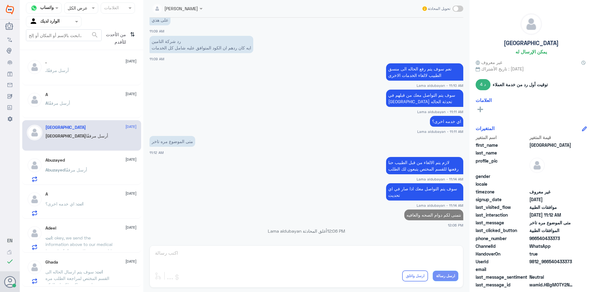
scroll to position [397, 0]
click at [95, 165] on div "Abuzayed [DATE] [PERSON_NAME] أرسل مرفقًا" at bounding box center [90, 169] width 91 height 24
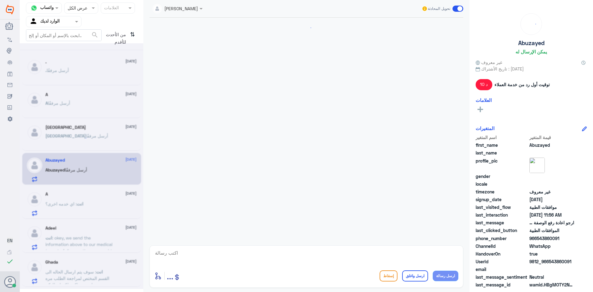
scroll to position [381, 0]
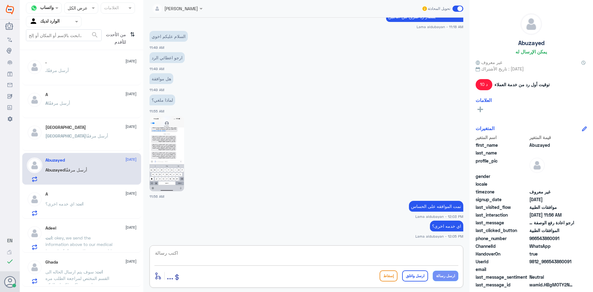
drag, startPoint x: 429, startPoint y: 256, endPoint x: 427, endPoint y: 264, distance: 8.9
click at [429, 256] on textarea at bounding box center [306, 256] width 304 height 15
paste textarea "نتمنى لكم دوام الصحه والعافيه"
type textarea "نتمنى لكم دوام الصحه والعافيه"
click at [419, 274] on button "ارسل واغلق" at bounding box center [415, 275] width 26 height 11
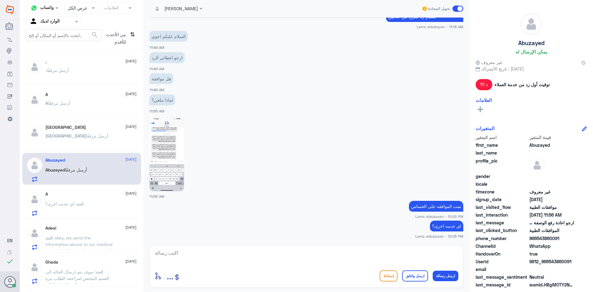
scroll to position [401, 0]
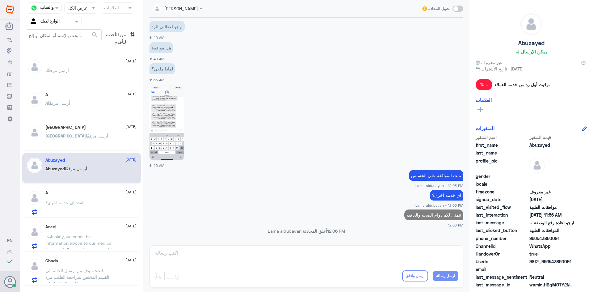
click at [102, 203] on div "انت : اي خدمه اخرى؟" at bounding box center [90, 208] width 91 height 14
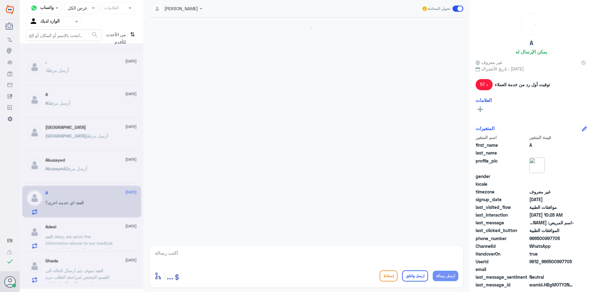
scroll to position [222, 0]
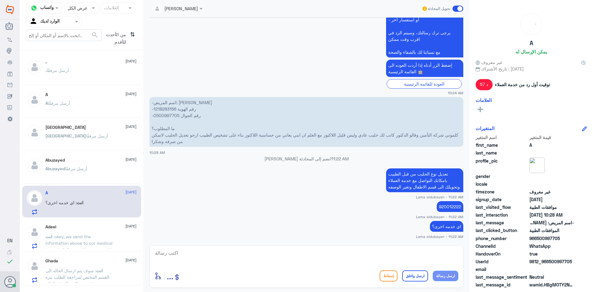
click at [399, 259] on textarea at bounding box center [306, 256] width 304 height 15
paste textarea "نتمنى لكم دوام الصحه والعافيه"
type textarea "نتمنى لكم دوام الصحه والعافيه"
click at [411, 275] on button "ارسل واغلق" at bounding box center [415, 275] width 26 height 11
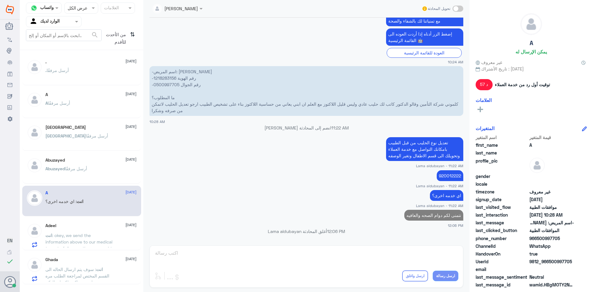
click at [62, 233] on span ": okey, we send the information above to our medical team to follow up the case…" at bounding box center [79, 251] width 69 height 38
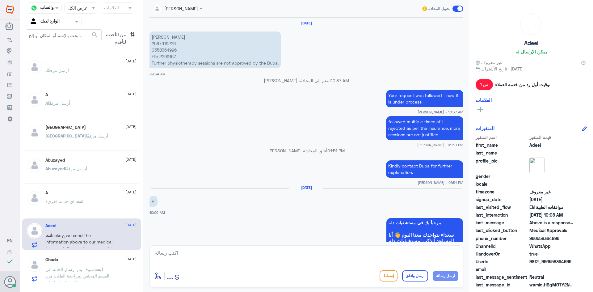
scroll to position [613, 0]
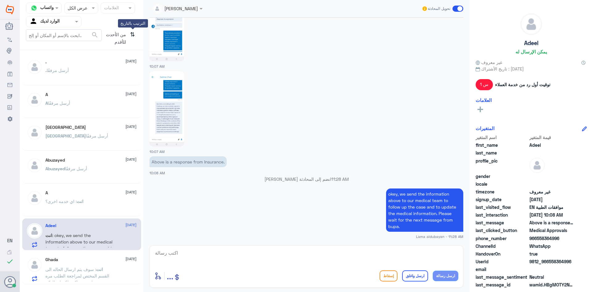
click at [133, 33] on icon "⇅" at bounding box center [132, 37] width 5 height 16
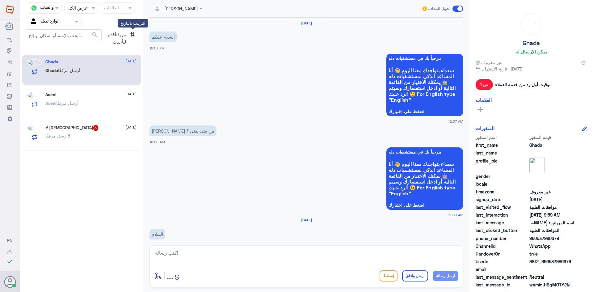
scroll to position [359, 0]
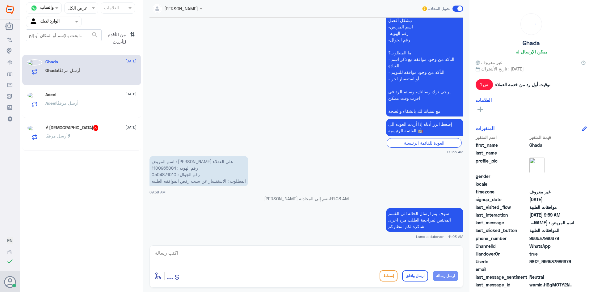
click at [111, 143] on div "لا أرسل مرفقًا" at bounding box center [90, 141] width 91 height 14
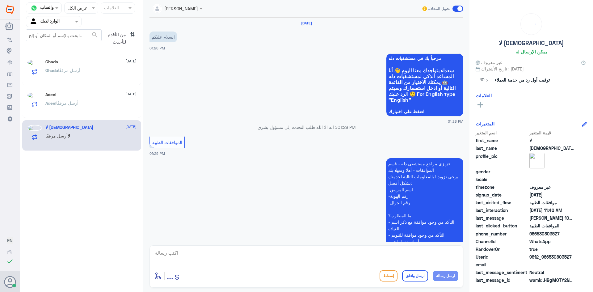
scroll to position [531, 0]
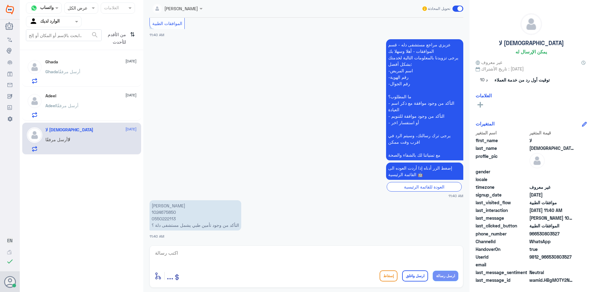
click at [168, 210] on p "[PERSON_NAME] 1024675850 0550222113 التأكد من وجود تأمين طبي يشمل مستشفى دلة ؟" at bounding box center [195, 215] width 92 height 30
copy p "1024675850"
click at [230, 261] on textarea at bounding box center [306, 256] width 304 height 15
type textarea "y"
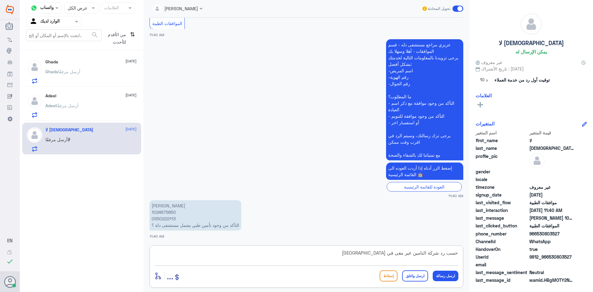
type textarea "حسب رد شركة التامين غير مغى في [GEOGRAPHIC_DATA]"
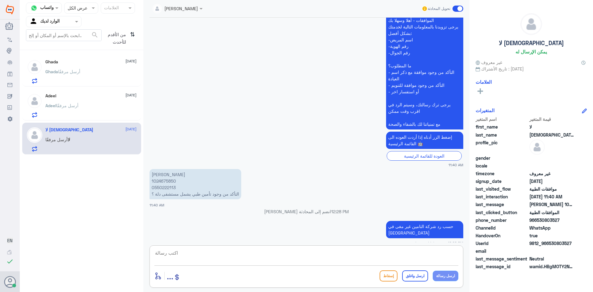
drag, startPoint x: 284, startPoint y: 255, endPoint x: 312, endPoint y: 257, distance: 27.5
click at [284, 255] on textarea at bounding box center [306, 256] width 304 height 15
paste textarea "نشكر تواصلك مع مستشفيات دلة"
type textarea "نشكر تواصلك مع مستشفيات دلة"
drag, startPoint x: 420, startPoint y: 278, endPoint x: 279, endPoint y: 250, distance: 143.9
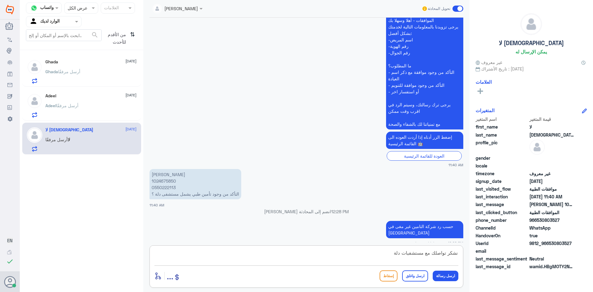
click at [420, 278] on button "ارسل واغلق" at bounding box center [415, 275] width 26 height 11
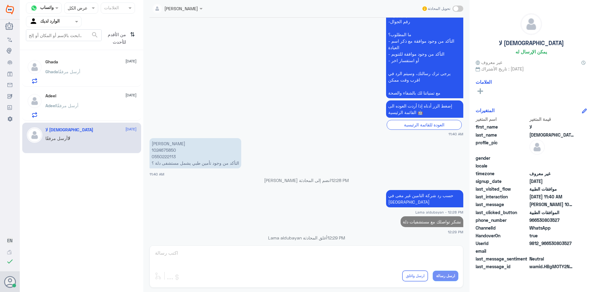
click at [72, 99] on div "Adeel [DATE] [PERSON_NAME] أرسل مرفقًا" at bounding box center [90, 105] width 91 height 24
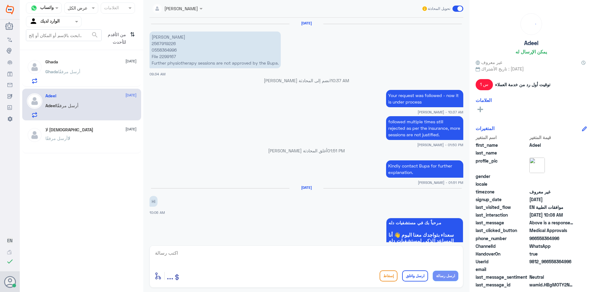
scroll to position [613, 0]
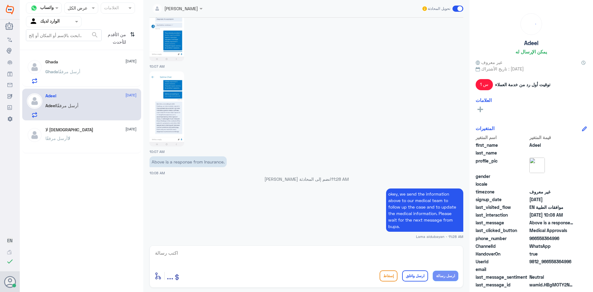
click at [127, 32] on span "من الأقدم للأحدث" at bounding box center [115, 38] width 26 height 18
click at [135, 33] on div "من الأقدم للأحدث ⇅ الترتيب بالتاريخ" at bounding box center [120, 38] width 36 height 18
click at [133, 34] on icon "⇅" at bounding box center [132, 37] width 5 height 16
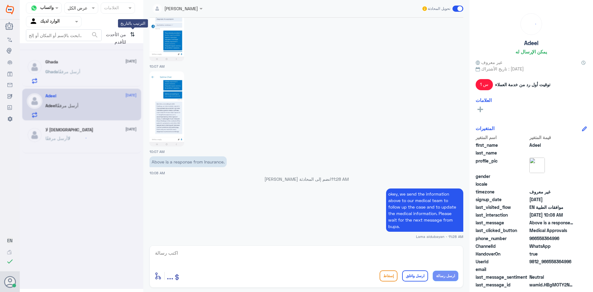
scroll to position [0, 0]
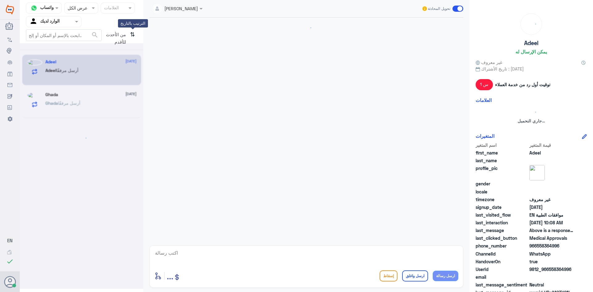
click at [133, 34] on icon "⇅" at bounding box center [132, 37] width 5 height 16
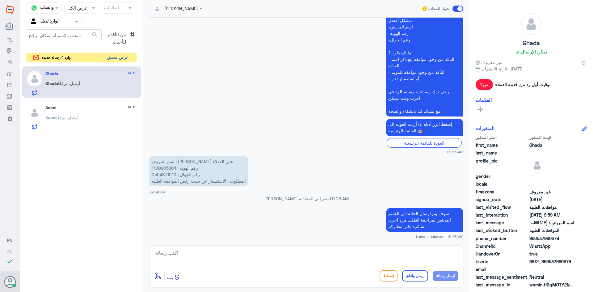
click at [115, 58] on button "عرض مسبق" at bounding box center [118, 58] width 26 height 10
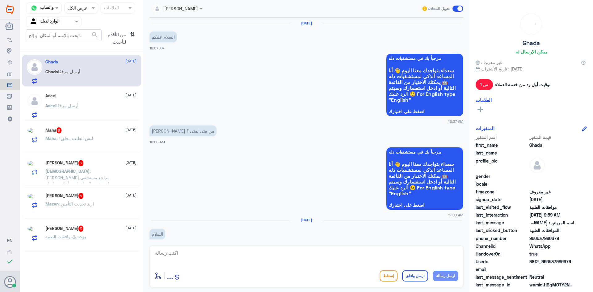
scroll to position [359, 0]
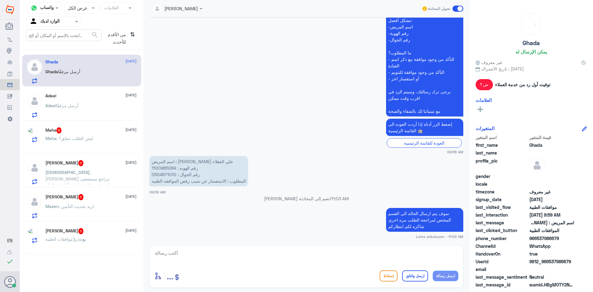
click at [104, 137] on div "Maha : ليش الطلب معلق؟" at bounding box center [90, 143] width 91 height 14
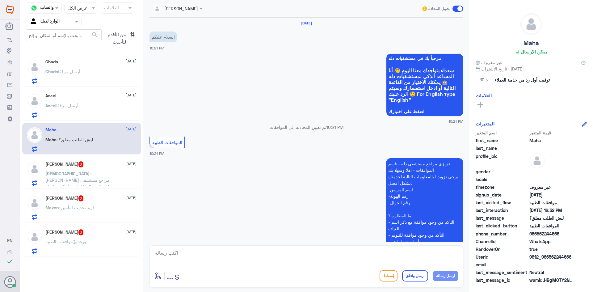
scroll to position [607, 0]
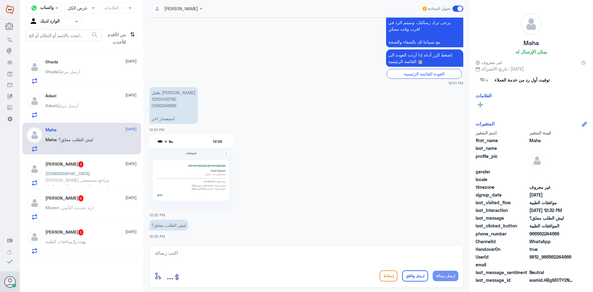
click at [172, 97] on p "طفل [PERSON_NAME] 1220043762 0562244666 استفسار اخر" at bounding box center [173, 105] width 48 height 37
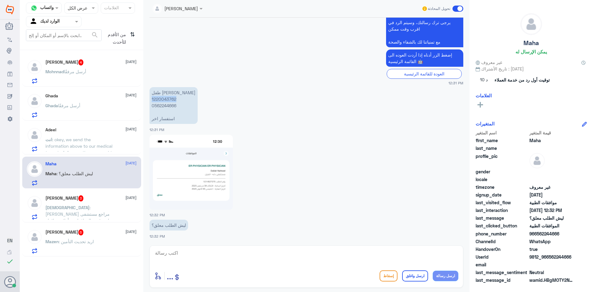
click at [197, 178] on img at bounding box center [190, 172] width 83 height 75
click at [162, 105] on p "طفل [PERSON_NAME] 1220043762 0562244666 استفسار اخر" at bounding box center [173, 105] width 48 height 37
click at [326, 255] on textarea at bounding box center [306, 256] width 304 height 15
type textarea "سوف يتم تحويل الطلب الى القسم المختص لمراجعة الطلب مره اخرى"
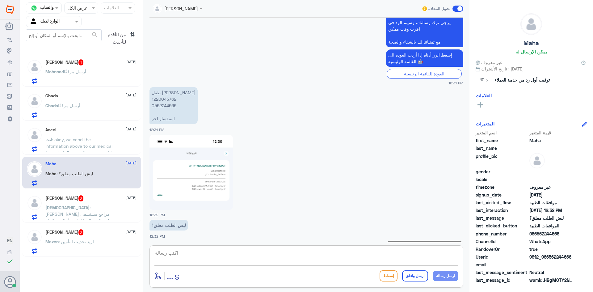
scroll to position [634, 0]
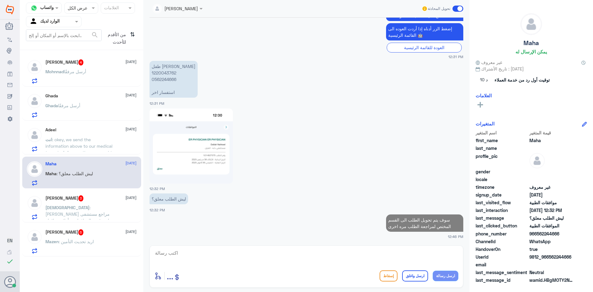
click at [80, 79] on p "[PERSON_NAME] أرسل مرفقًا" at bounding box center [65, 75] width 41 height 15
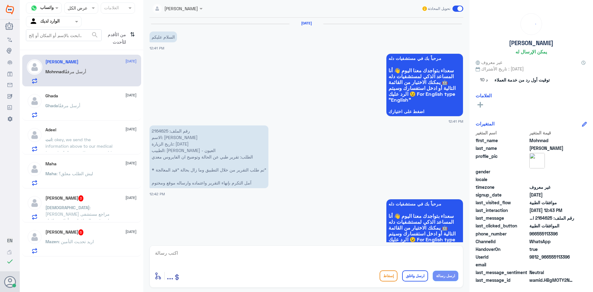
scroll to position [297, 0]
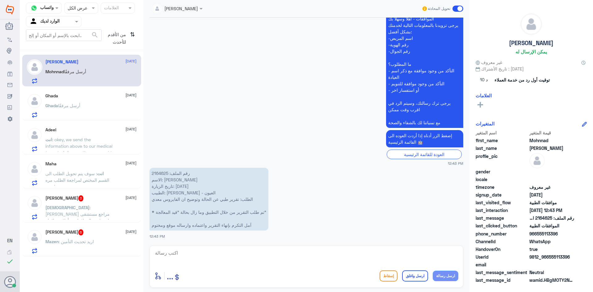
click at [88, 207] on span ": [PERSON_NAME] مراجع مستشفى دله - قسم الموافقات - أهلا وسهلا بك يرجى تزويدنا ب…" at bounding box center [79, 233] width 68 height 57
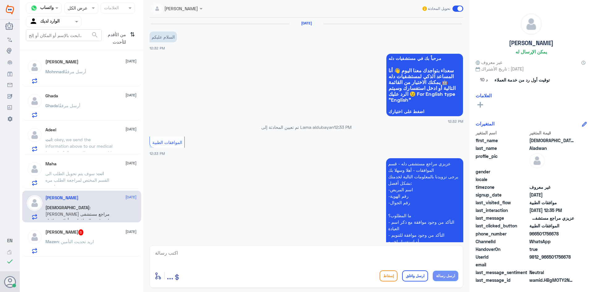
scroll to position [151, 0]
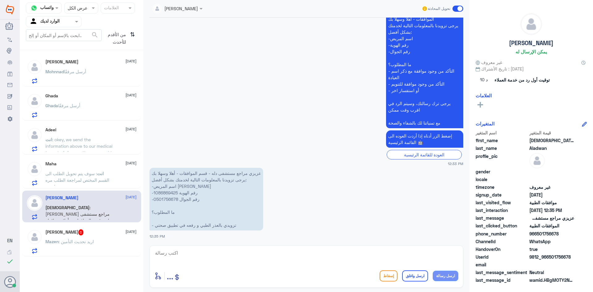
click at [241, 255] on textarea at bounding box center [306, 256] width 304 height 15
paste textarea "يرجى التواصل مع قسم التقارير عن طريق الاتصال بشكل مباشر على الرقم 966112994881"
type textarea "يرجى التواصل مع قسم التقارير عن طريق الاتصال بشكل مباشر على الرقم 966112994881"
click at [448, 275] on button "ارسل رسالة" at bounding box center [446, 275] width 26 height 10
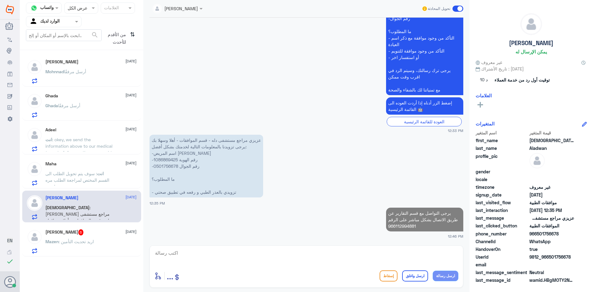
click at [112, 238] on div "Mazen Alamri 6 [DATE] Mazen : اريد تحديث التأمين" at bounding box center [90, 241] width 91 height 24
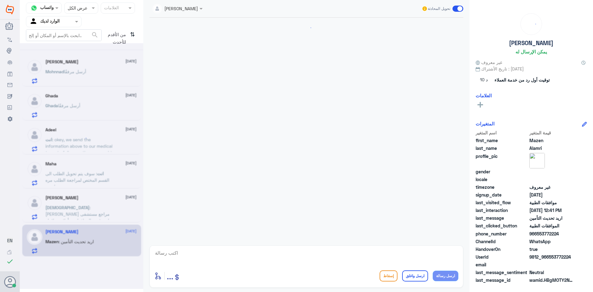
scroll to position [163, 0]
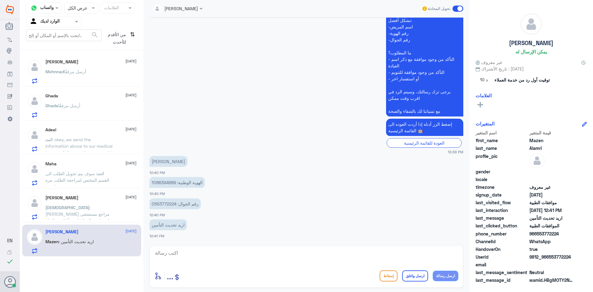
click at [162, 182] on p "الهوية الوطنية: 1086394689" at bounding box center [176, 182] width 55 height 11
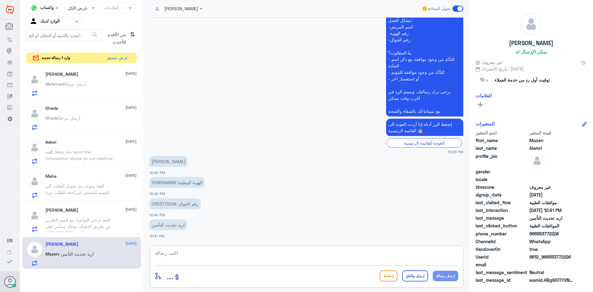
click at [286, 255] on textarea at bounding box center [306, 256] width 304 height 15
paste textarea "[DATE]"
type textarea "عزيزيتي انتهى تامينك [DATE]"
click at [451, 278] on button "ارسل رسالة" at bounding box center [446, 275] width 26 height 10
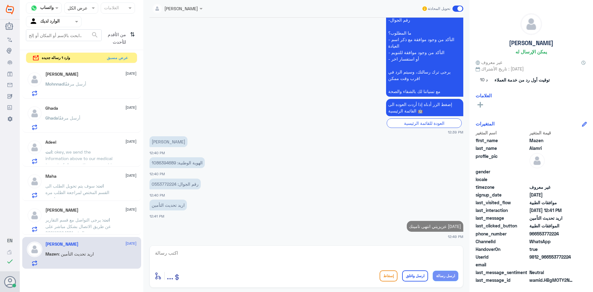
click at [431, 259] on textarea at bounding box center [306, 256] width 304 height 15
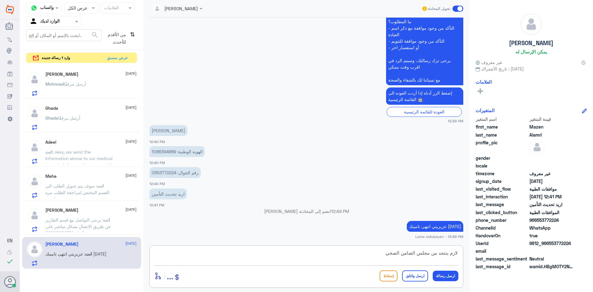
type textarea "لازم يتتجد من مجلس الضامن الصحي"
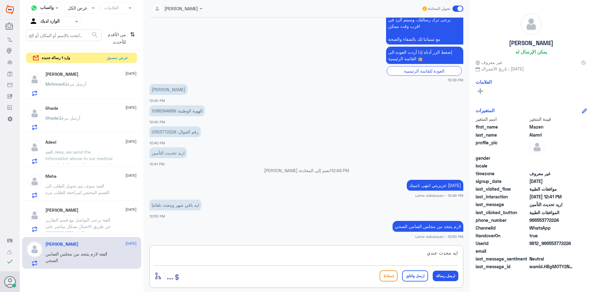
type textarea "ايه محدث عندي"
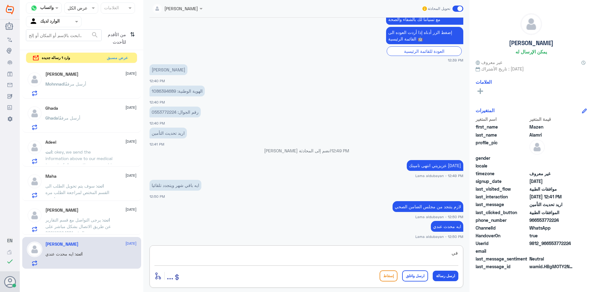
type textarea "ف"
type textarea "باقي شهر"
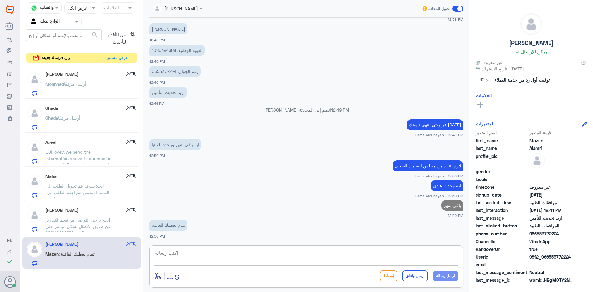
scroll to position [190, 0]
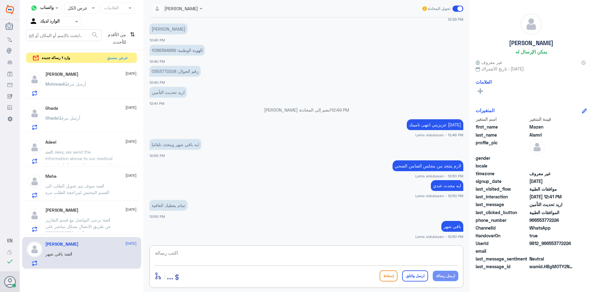
click at [331, 254] on textarea at bounding box center [306, 256] width 304 height 15
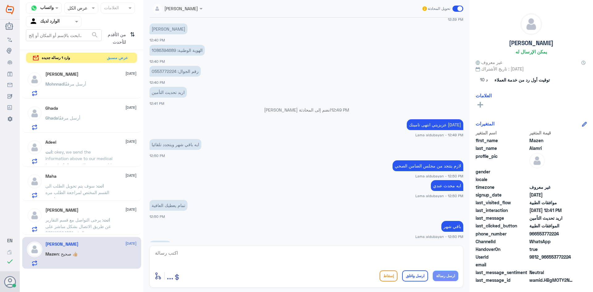
scroll to position [211, 0]
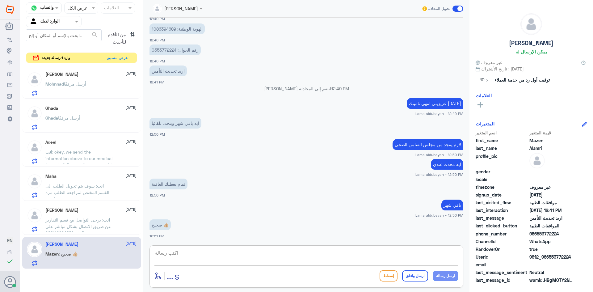
click at [358, 255] on textarea at bounding box center [306, 256] width 304 height 15
paste textarea "نشكر تواصلك مع مستشفيات دلة"
type textarea "نشكر تواصلك مع مستشفيات دلة"
click at [416, 277] on button "ارسل واغلق" at bounding box center [415, 275] width 26 height 11
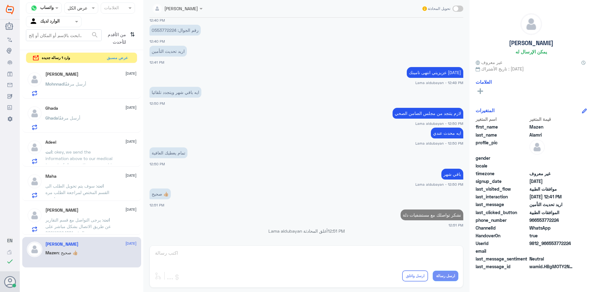
click at [65, 81] on span "أرسل مرفقًا" at bounding box center [75, 83] width 22 height 5
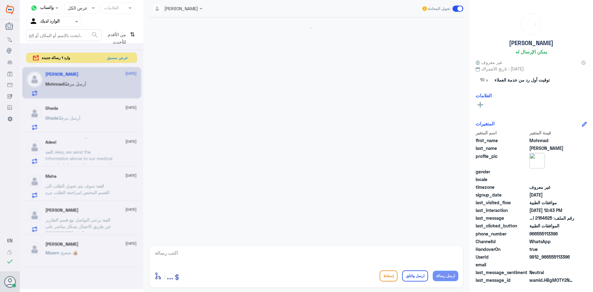
scroll to position [297, 0]
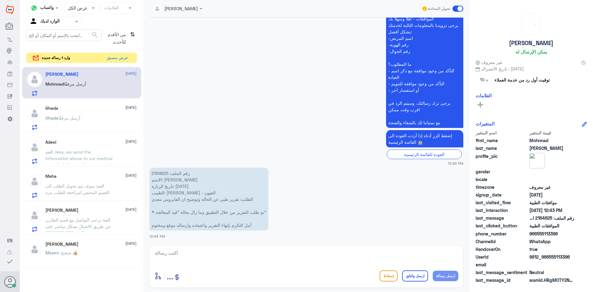
click at [74, 256] on p "Mazen : صحيح 👍🏼" at bounding box center [61, 256] width 32 height 15
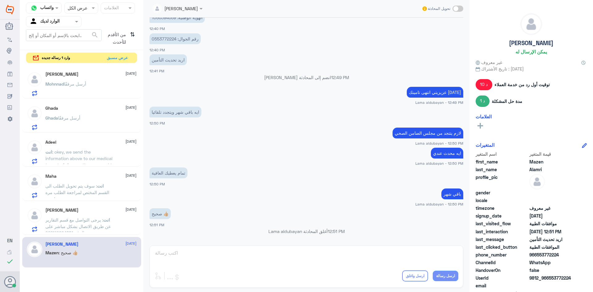
scroll to position [347, 0]
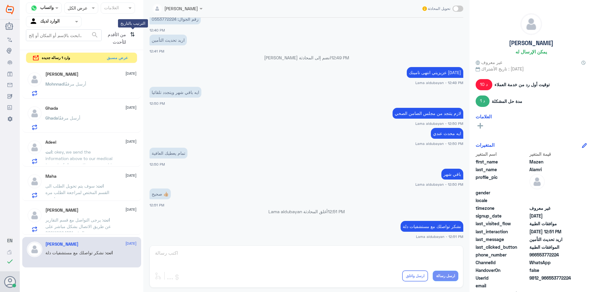
click at [132, 35] on icon "⇅" at bounding box center [132, 37] width 5 height 16
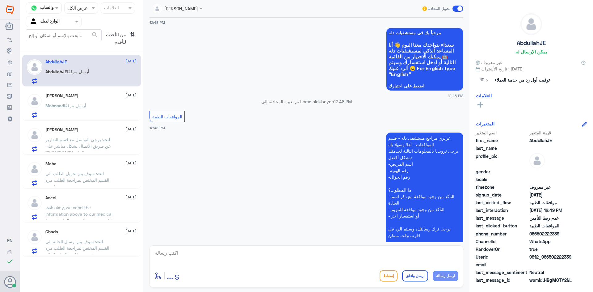
scroll to position [99, 0]
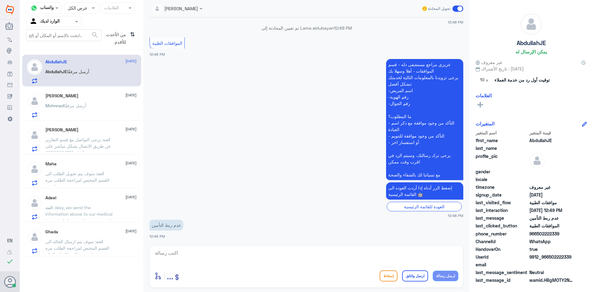
click at [275, 259] on textarea at bounding box center [306, 256] width 304 height 15
click at [447, 255] on textarea "تفضلي ممكن توضحين استفسارك" at bounding box center [306, 256] width 304 height 15
drag, startPoint x: 420, startPoint y: 253, endPoint x: 416, endPoint y: 255, distance: 4.6
click at [416, 255] on textarea "تفضل ممكن توضحين استفسارك" at bounding box center [306, 256] width 304 height 15
type textarea "تفضل ممكن توضح استفسارك"
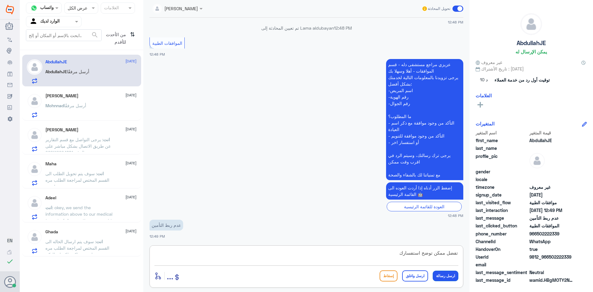
click at [446, 275] on button "ارسل رسالة" at bounding box center [446, 275] width 26 height 10
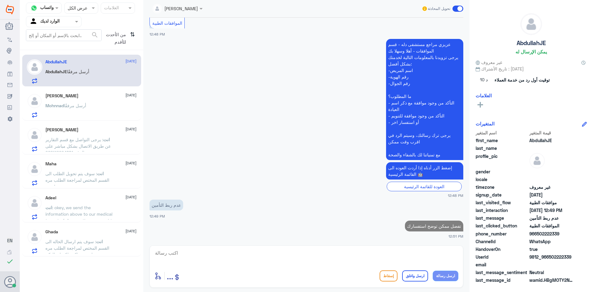
click at [72, 113] on p "[PERSON_NAME] أرسل مرفقًا" at bounding box center [65, 109] width 41 height 15
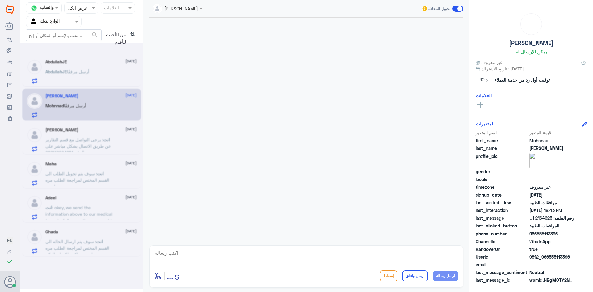
scroll to position [297, 0]
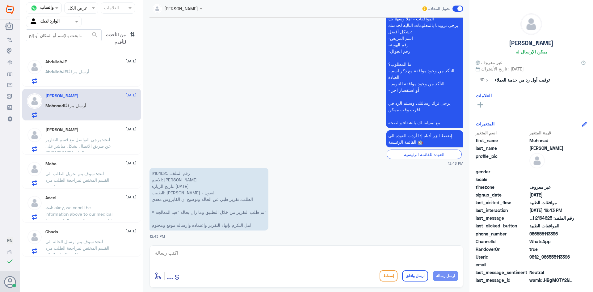
click at [70, 133] on div "[PERSON_NAME] [DATE] انت : يرجى التواصل مع قسم التقارير عن طريق الاتصال بشكل مب…" at bounding box center [90, 139] width 91 height 24
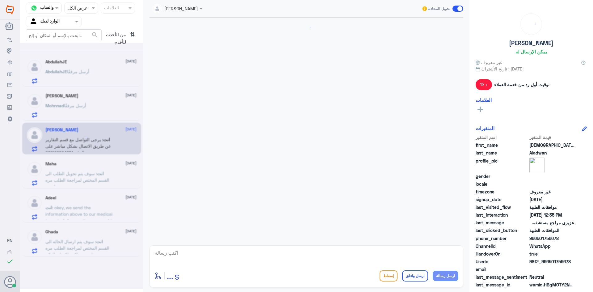
scroll to position [195, 0]
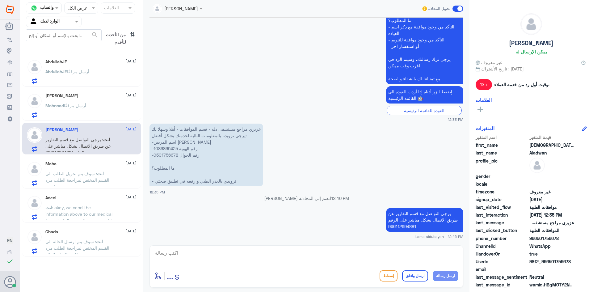
click at [411, 251] on textarea at bounding box center [306, 256] width 304 height 15
type textarea "ن"
paste textarea "نشكر تواصلك مع مستشفيات دلة"
type textarea "نشكر تواصلك مع مستشفيات دلة"
click at [416, 278] on button "ارسل واغلق" at bounding box center [415, 275] width 26 height 11
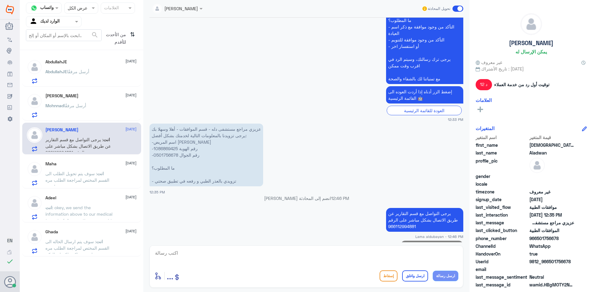
scroll to position [215, 0]
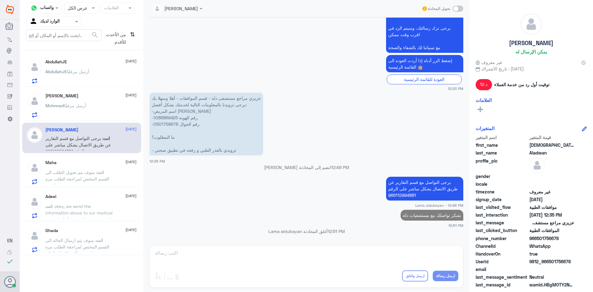
click at [91, 169] on p "انت : سوف يتم تحويل الطلب الى القسم المختص لمراجعة الطلب مره اخرى" at bounding box center [79, 176] width 69 height 15
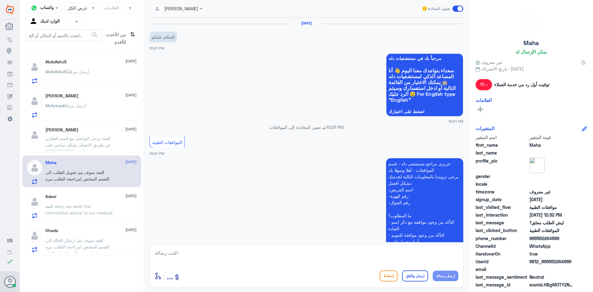
scroll to position [645, 0]
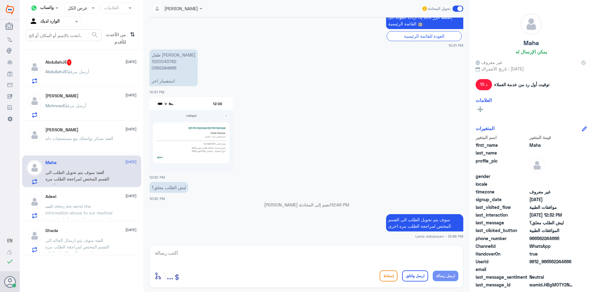
click at [88, 70] on span "أرسل مرفقًا" at bounding box center [78, 71] width 22 height 5
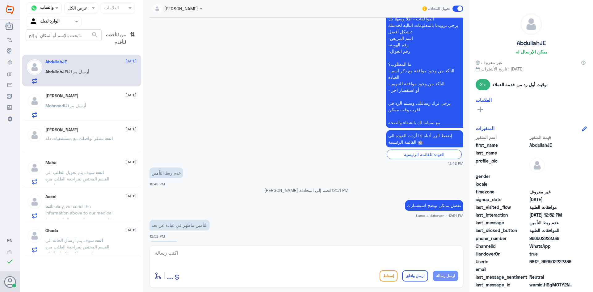
scroll to position [173, 0]
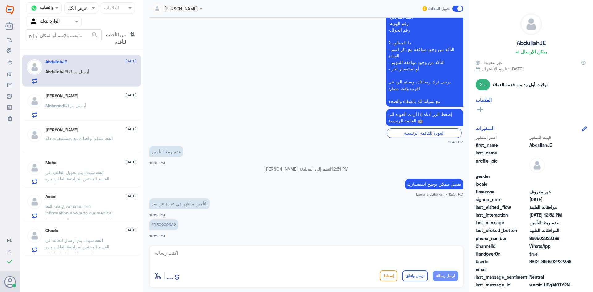
click at [190, 256] on textarea at bounding box center [306, 256] width 304 height 15
click at [169, 223] on p "1059992642" at bounding box center [163, 224] width 29 height 11
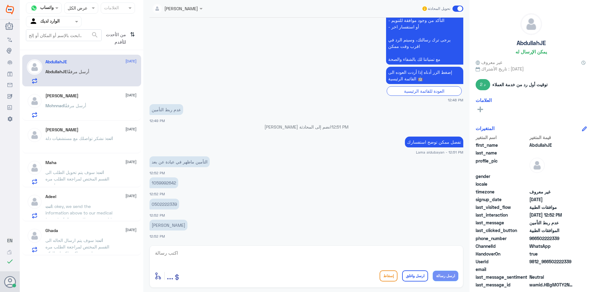
click at [261, 256] on textarea at bounding box center [306, 256] width 304 height 15
type textarea "تم التحديث"
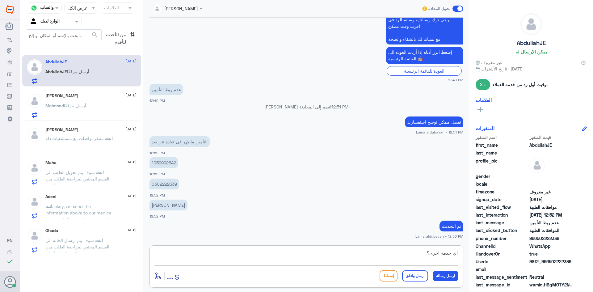
type textarea "اي خدمه اخرى؟"
click at [448, 272] on button "ارسل رسالة" at bounding box center [446, 275] width 26 height 10
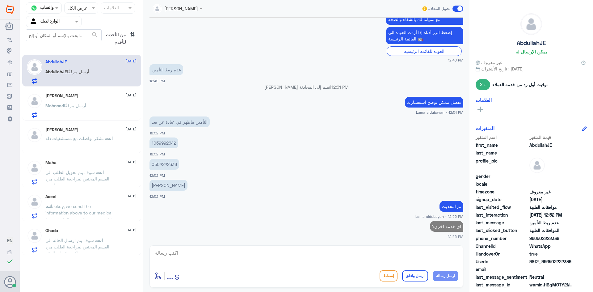
click at [61, 103] on span "Mohnnad" at bounding box center [54, 105] width 19 height 5
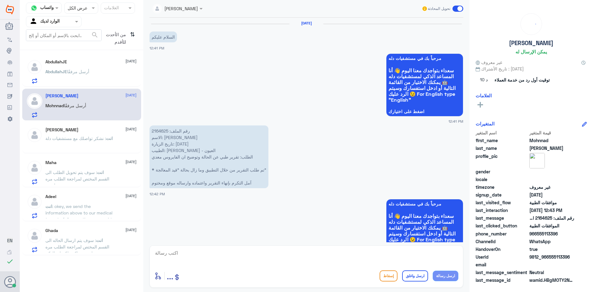
scroll to position [297, 0]
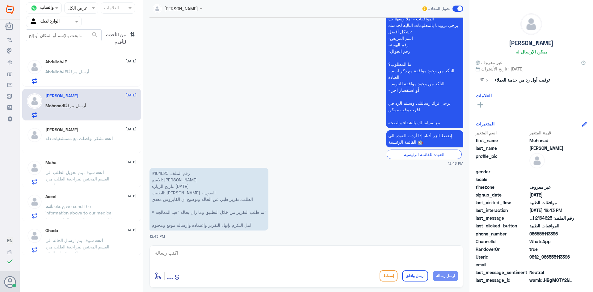
click at [159, 172] on p "رقم الملف: 2164625 الاسم: [PERSON_NAME] تاريخ الزيارة: [DATE] الطبيب: [PERSON_N…" at bounding box center [208, 199] width 119 height 63
click at [286, 257] on textarea at bounding box center [306, 256] width 304 height 15
paste textarea "يرجى التواصل مع قسم التقارير عن طريق الاتصال بشكل مباشر على الرقم 966112994881"
type textarea "يرجى التواصل مع قسم التقارير عن طريق الاتصال بشكل مباشر على الرقم 966112994881"
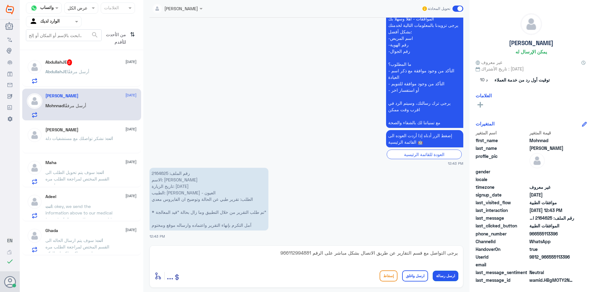
click at [442, 280] on button "ارسل رسالة" at bounding box center [446, 275] width 26 height 10
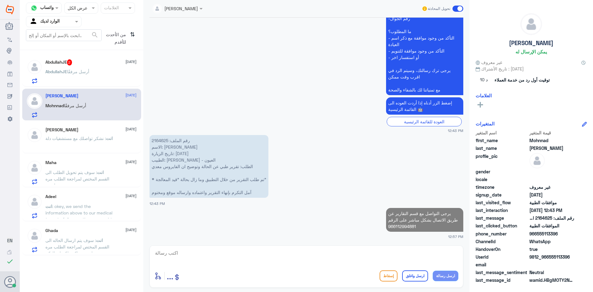
click at [85, 62] on div "AbdullahJE 2 [DATE]" at bounding box center [90, 62] width 91 height 6
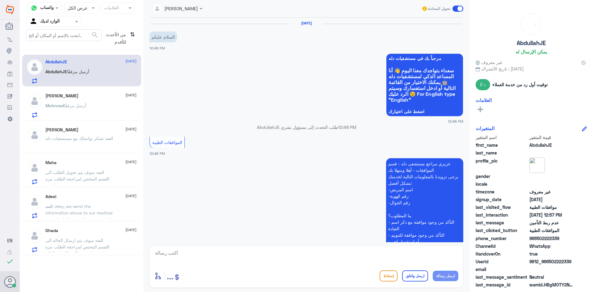
scroll to position [296, 0]
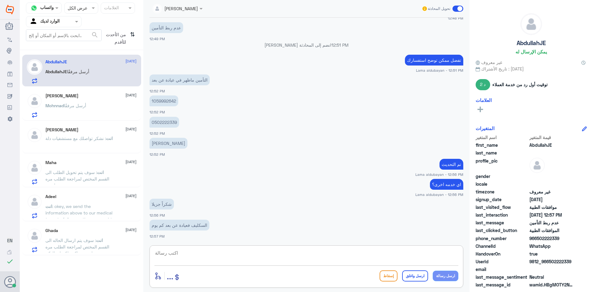
drag, startPoint x: 275, startPoint y: 253, endPoint x: 287, endPoint y: 255, distance: 11.8
click at [276, 253] on textarea at bounding box center [306, 256] width 304 height 15
paste textarea "يرجى التواصل مع قسم التقارير عن طريق الاتصال بشكل مباشر على الرقم 966112994881"
type textarea "يرجى التواصل مع قسم التقارير عن طريق الاتصال بشكل مباشر على الرقم 966112994881"
click at [454, 280] on button "ارسل رسالة" at bounding box center [446, 275] width 26 height 10
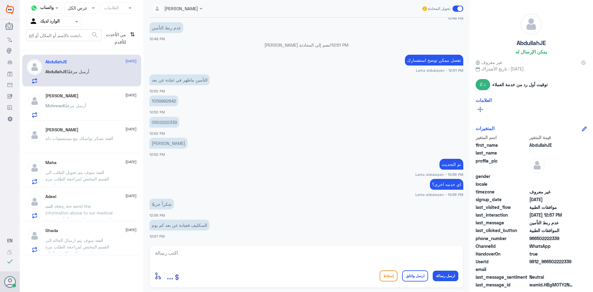
scroll to position [329, 0]
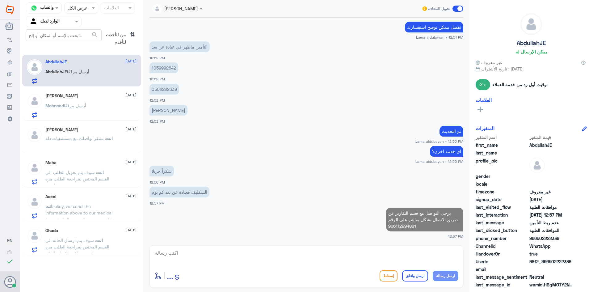
click at [399, 253] on textarea at bounding box center [306, 256] width 304 height 15
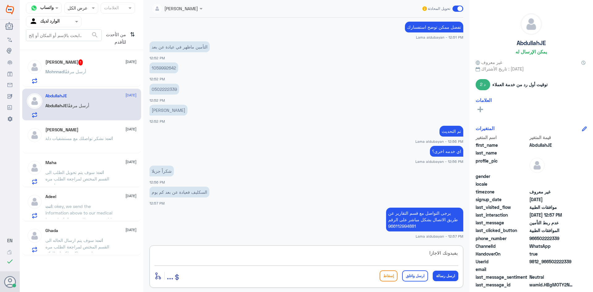
type textarea "يفيدونك الاجازات"
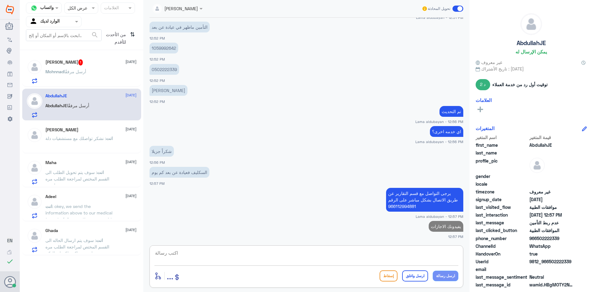
click at [62, 65] on div "[PERSON_NAME] 1 [DATE] [PERSON_NAME] أرسل مرفقًا" at bounding box center [90, 71] width 91 height 24
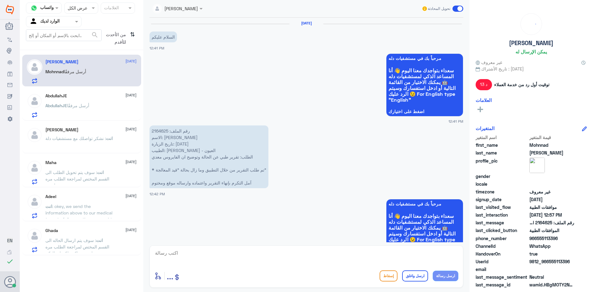
scroll to position [362, 0]
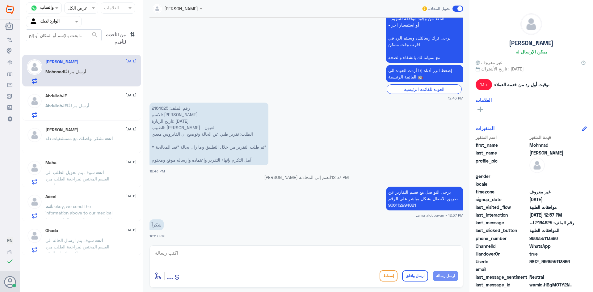
click at [236, 258] on textarea at bounding box center [306, 256] width 304 height 15
type textarea "العفو"
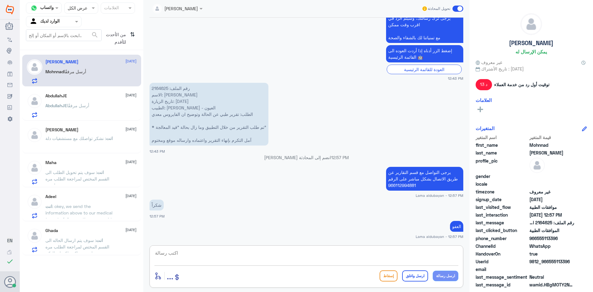
click at [332, 252] on textarea at bounding box center [306, 256] width 304 height 15
paste textarea "نشكر تواصلك مع مستشفيات دلة"
type textarea "نشكر تواصلك مع مستشفيات دلة"
click at [412, 277] on button "ارسل واغلق" at bounding box center [415, 275] width 26 height 11
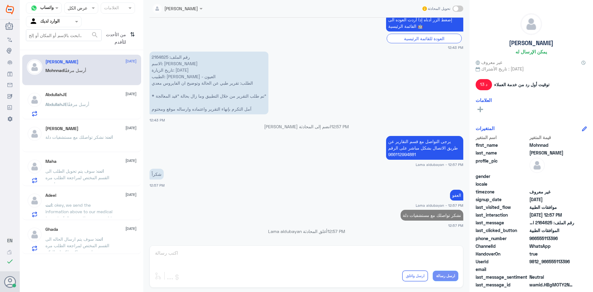
click at [48, 96] on h5 "AbdullahJE" at bounding box center [56, 94] width 22 height 5
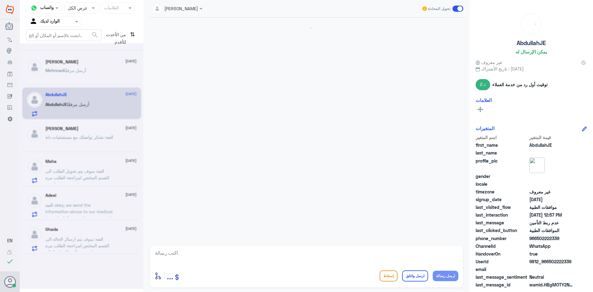
scroll to position [349, 0]
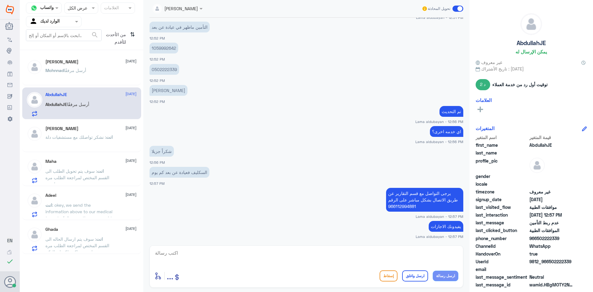
click at [431, 252] on textarea at bounding box center [306, 256] width 304 height 15
paste textarea "نشكر تواصلك مع مستشفيات دلة"
type textarea "نشكر تواصلك مع مستشفيات دلة"
click at [411, 276] on button "ارسل واغلق" at bounding box center [415, 275] width 26 height 11
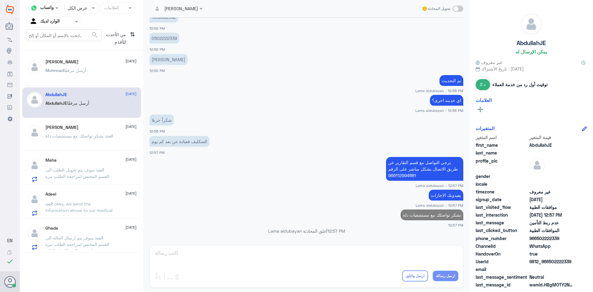
click at [122, 143] on div "انت : نشكر تواصلك مع مستشفيات دلة" at bounding box center [90, 141] width 91 height 14
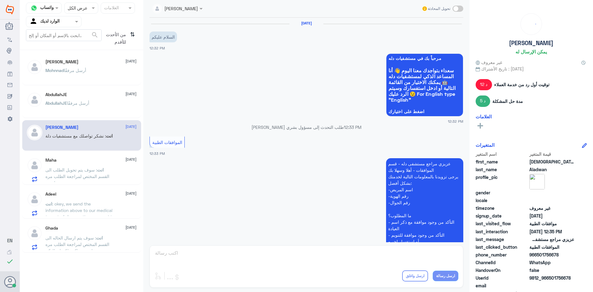
scroll to position [226, 0]
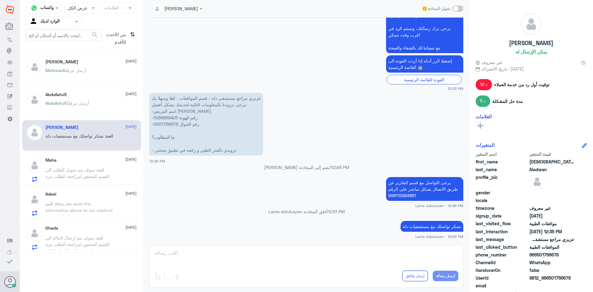
click at [60, 172] on span ": سوف يتم تحويل الطلب الى القسم المختص لمراجعة الطلب مره اخرى" at bounding box center [77, 176] width 64 height 18
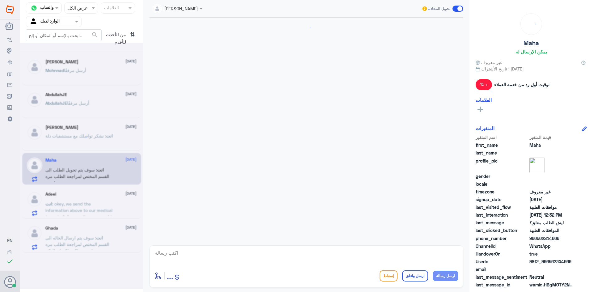
scroll to position [645, 0]
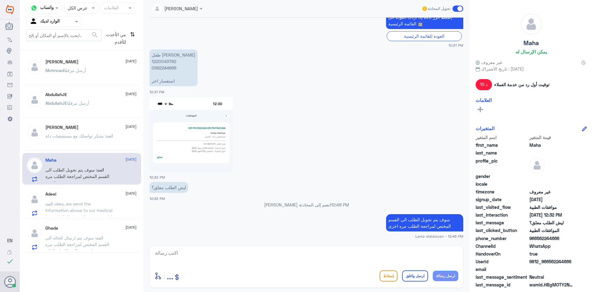
click at [65, 206] on span ": okey, we send the information above to our medical team to follow up the case…" at bounding box center [79, 220] width 69 height 38
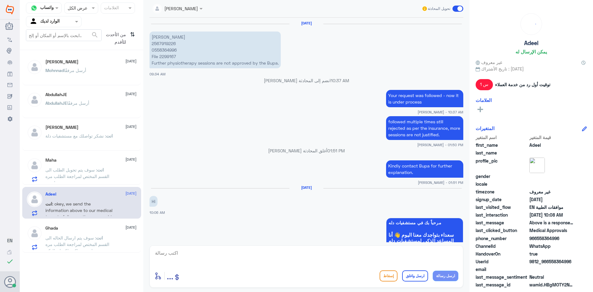
scroll to position [613, 0]
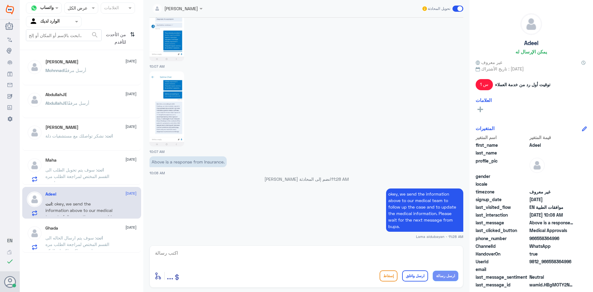
click at [86, 236] on span ": سوف يتم ارسال الحاله الى القسم المختص لمراجعة الطلب مره اخرى شاكره لكم انتظار…" at bounding box center [77, 244] width 64 height 18
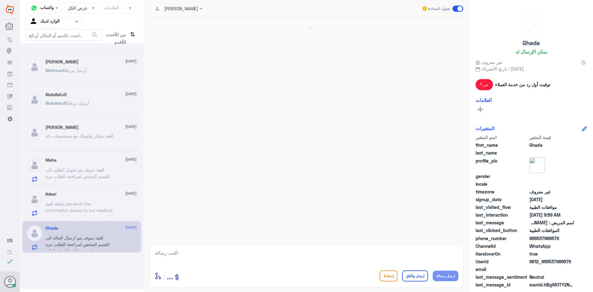
scroll to position [359, 0]
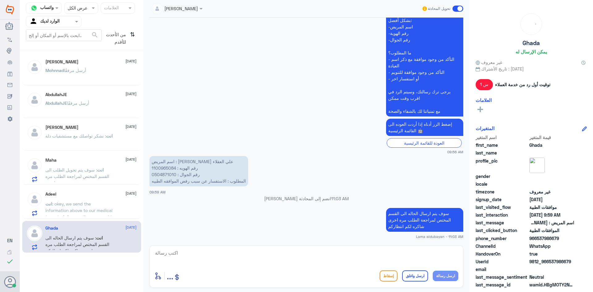
click at [130, 38] on icon "⇅" at bounding box center [132, 37] width 5 height 16
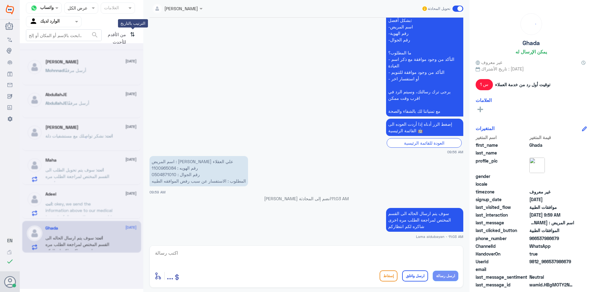
scroll to position [0, 0]
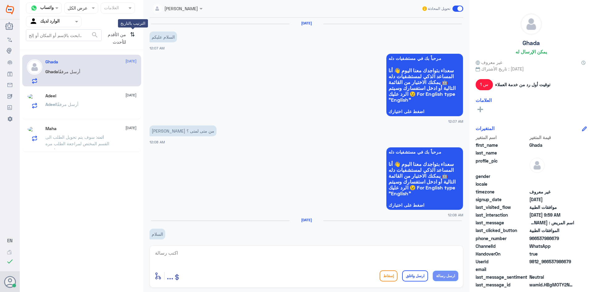
click at [131, 36] on icon "⇅" at bounding box center [132, 37] width 5 height 16
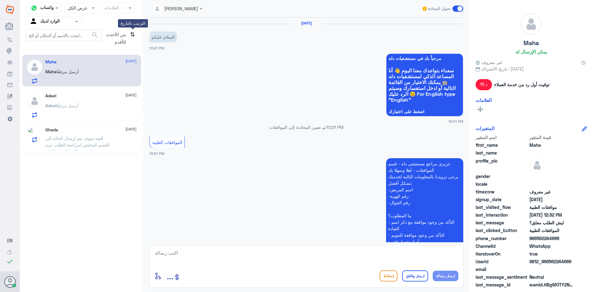
scroll to position [645, 0]
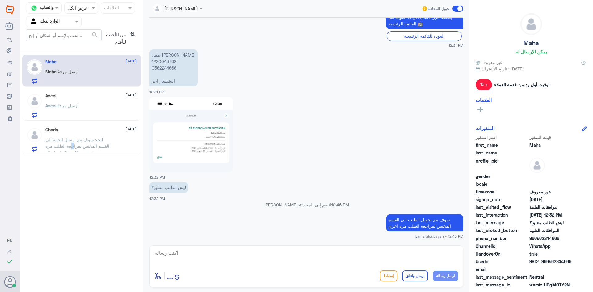
click at [80, 147] on span ": سوف يتم ارسال الحاله الى القسم المختص لمراجعة الطلب مره اخرى شاكره لكم انتظار…" at bounding box center [77, 146] width 64 height 18
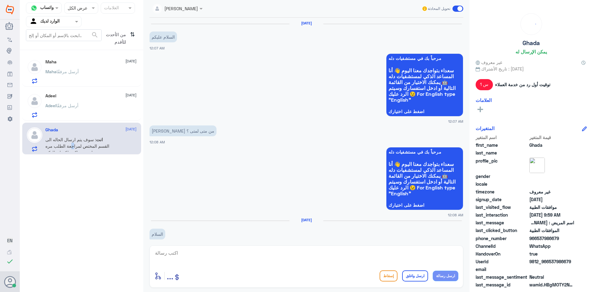
scroll to position [359, 0]
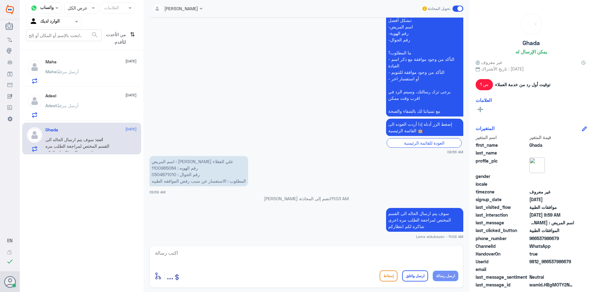
click at [79, 108] on div "[PERSON_NAME] أرسل مرفقًا" at bounding box center [90, 111] width 91 height 14
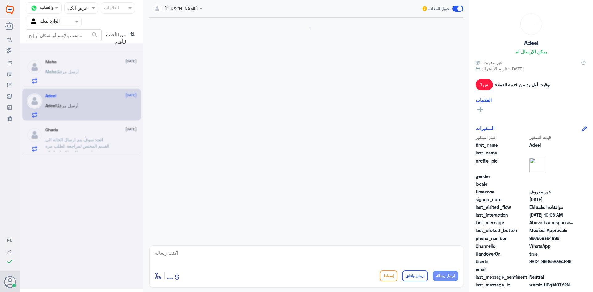
scroll to position [613, 0]
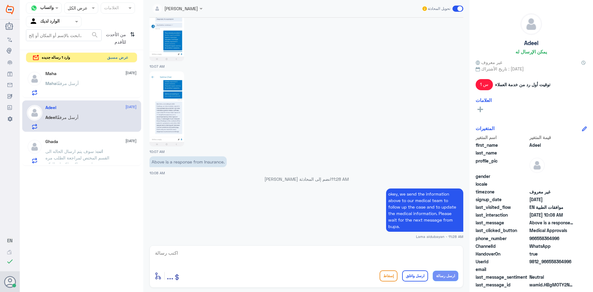
click at [117, 58] on button "عرض مسبق" at bounding box center [118, 58] width 26 height 10
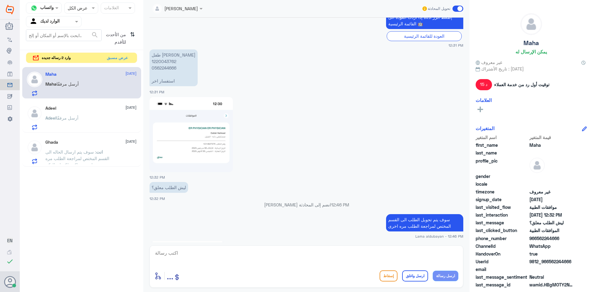
scroll to position [843, 0]
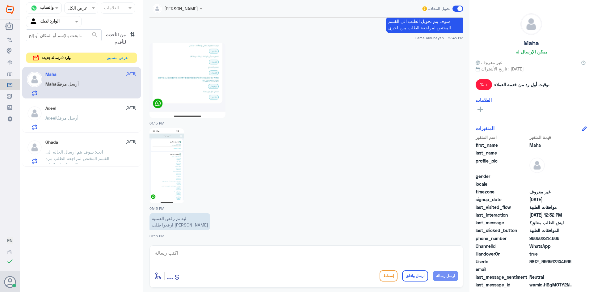
click at [95, 56] on div "وارد 2 رساله جديده عرض مسبق" at bounding box center [81, 57] width 111 height 11
click at [104, 57] on div "وارد 2 رساله جديده عرض مسبق" at bounding box center [81, 57] width 111 height 11
click at [109, 57] on button "عرض مسبق" at bounding box center [118, 58] width 26 height 10
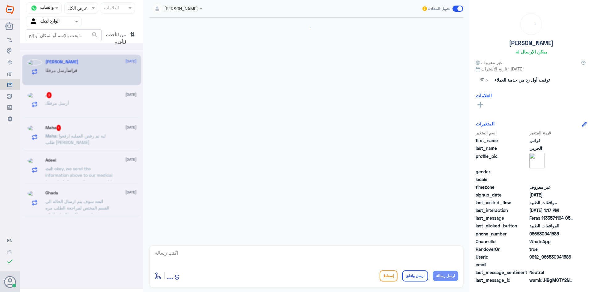
scroll to position [219, 0]
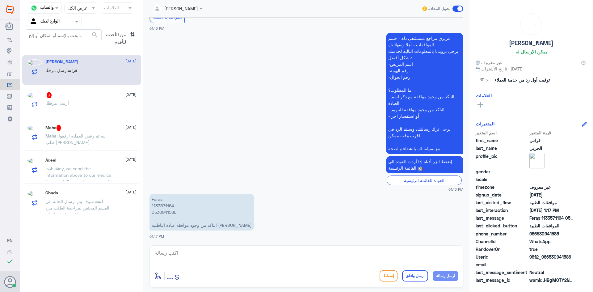
click at [112, 107] on div ". أرسل مرفقًا" at bounding box center [90, 108] width 91 height 14
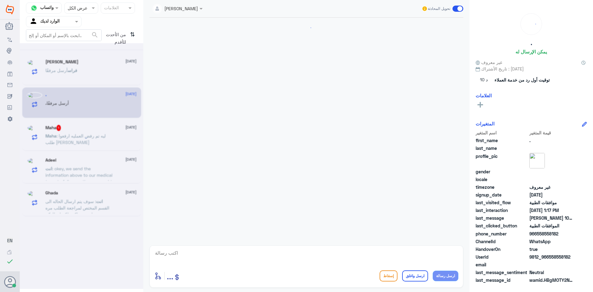
scroll to position [112, 0]
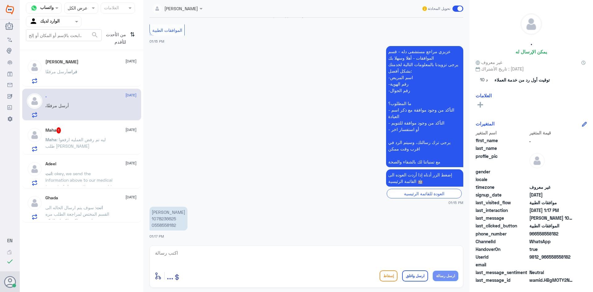
click at [111, 141] on p "Maha : ليه تم رفض العمليه ارفعوا طلب [PERSON_NAME]" at bounding box center [79, 143] width 69 height 15
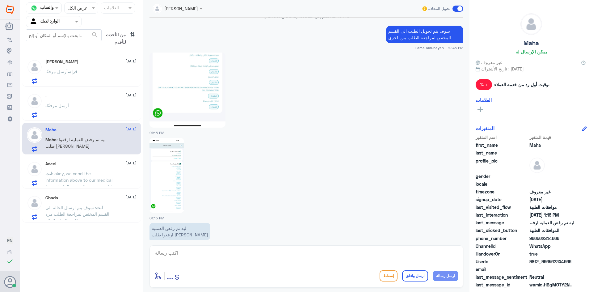
scroll to position [751, 0]
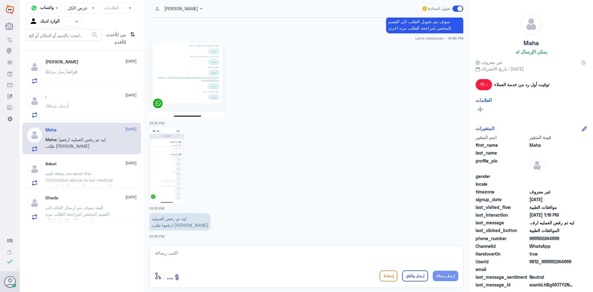
click at [173, 180] on img at bounding box center [166, 165] width 35 height 75
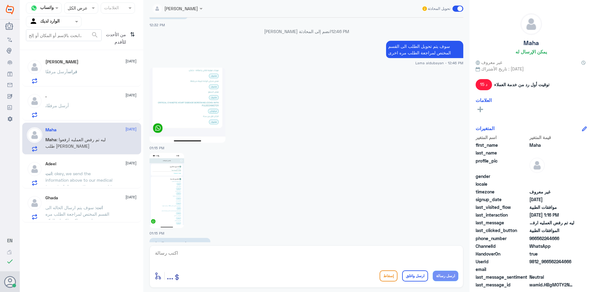
scroll to position [689, 0]
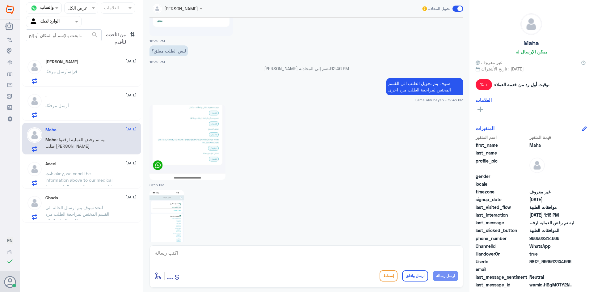
click at [83, 73] on div "[PERSON_NAME] أرسل مرفقًا" at bounding box center [90, 77] width 91 height 14
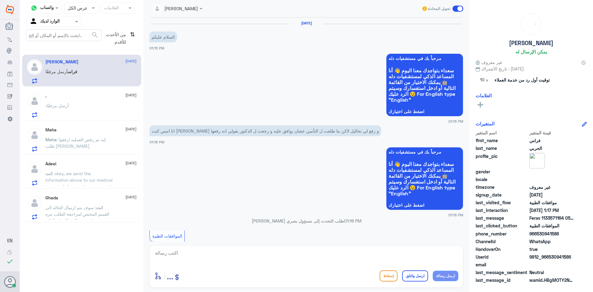
scroll to position [219, 0]
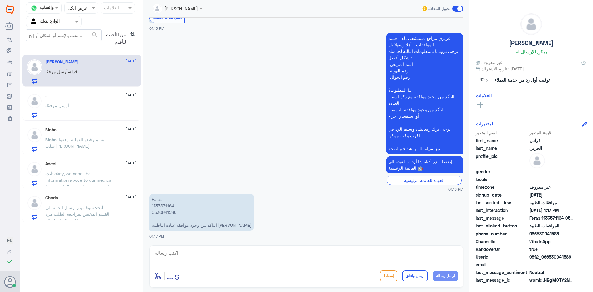
click at [166, 204] on p "Feras 1133571164 0530941586 التاكد من وجود موافقه عيادة الباطنيه [PERSON_NAME]" at bounding box center [201, 212] width 104 height 37
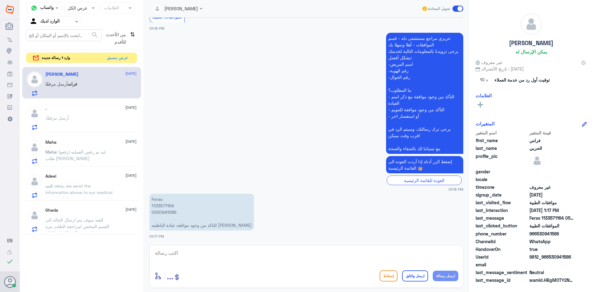
click at [295, 252] on textarea at bounding box center [306, 256] width 304 height 15
type textarea "h"
click at [266, 257] on textarea at bounding box center [306, 256] width 304 height 15
click at [428, 253] on textarea "اخر موافقه من الدكتور [PERSON_NAME]" at bounding box center [306, 256] width 304 height 15
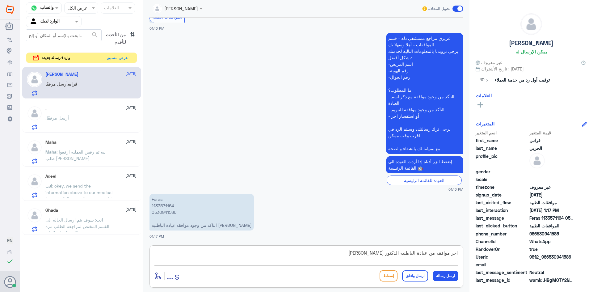
click at [368, 254] on textarea "اخر موافقه من عيادة الباطنيه الدكتور [PERSON_NAME]" at bounding box center [306, 256] width 304 height 15
type textarea "اخر موافقه من عيادة الباطنيه [PERSON_NAME] التحاليل تاريخ [DATE]"
click at [446, 276] on button "ارسل رسالة" at bounding box center [446, 275] width 26 height 10
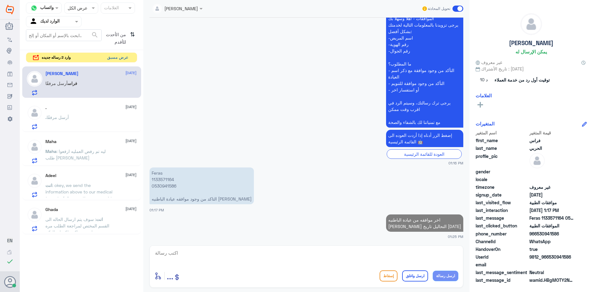
click at [121, 58] on button "عرض مسبق" at bounding box center [118, 58] width 26 height 10
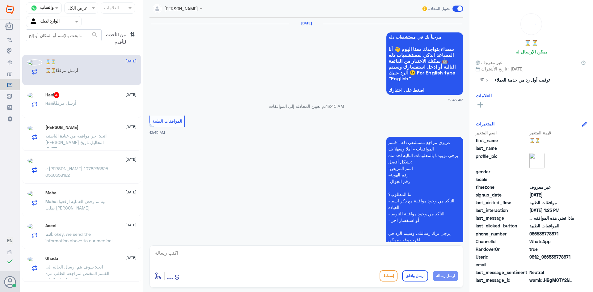
scroll to position [658, 0]
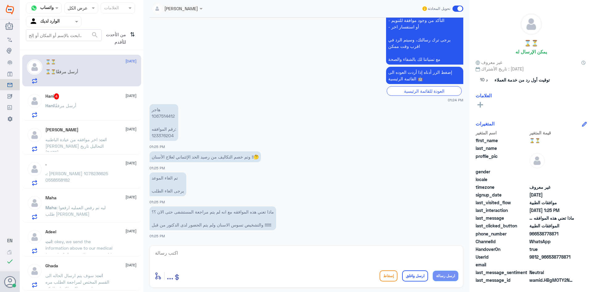
click at [170, 115] on p "هاجر 1067514412 رقم الموافقه: 123376204" at bounding box center [163, 122] width 29 height 37
click at [168, 136] on p "هاجر 1067514412 رقم الموافقه: 123376204" at bounding box center [163, 122] width 29 height 37
click at [337, 258] on textarea at bounding box center [306, 256] width 304 height 15
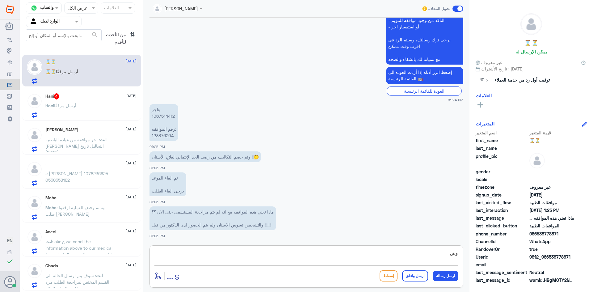
type textarea "و"
type textarea "عزيزتي المراجعه وضحي استفسارك"
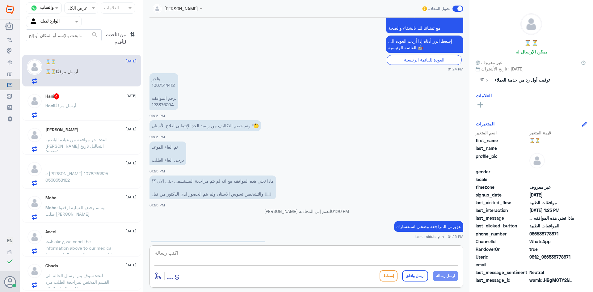
scroll to position [720, 0]
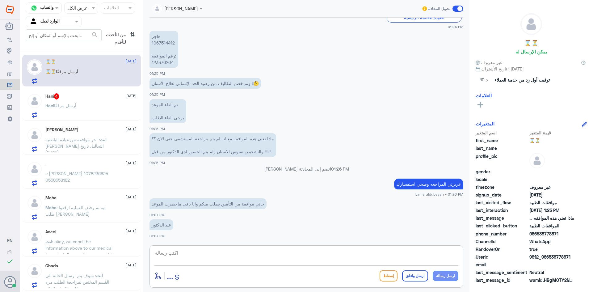
click at [232, 255] on textarea at bounding box center [306, 256] width 304 height 15
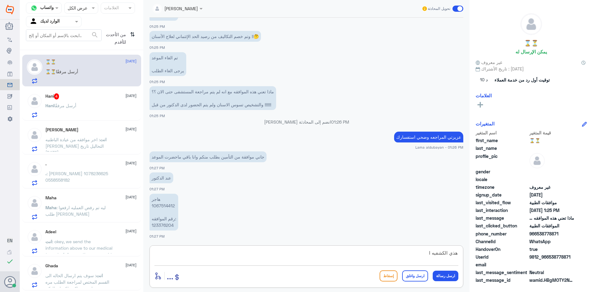
type textarea "هذي الكشفيه"
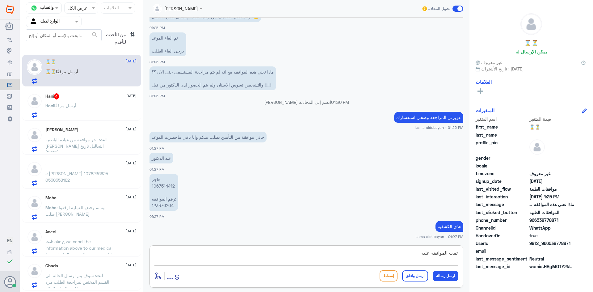
type textarea "تمت الموافقه عليها"
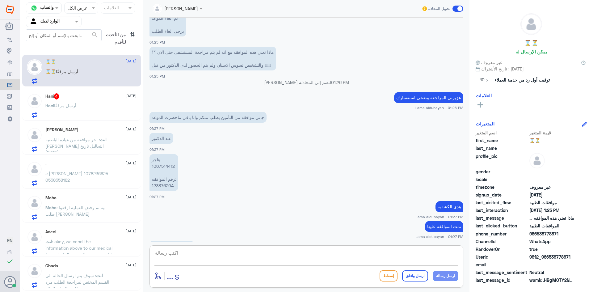
scroll to position [828, 0]
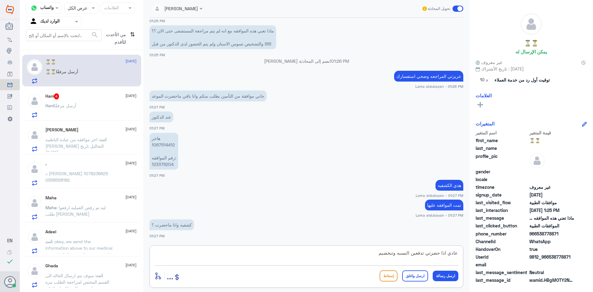
type textarea "عادي اذا حضرتي تدفعين النسبه وتنخصيم"
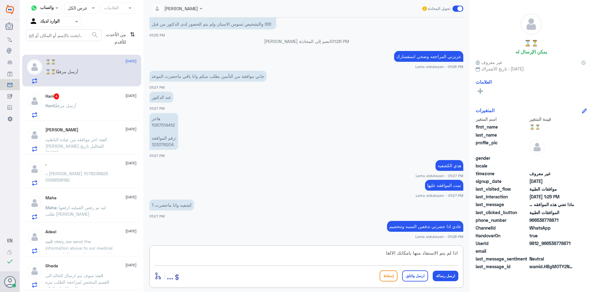
type textarea "اذا لم يتم الاستفاد منها بامكانك الالغاء"
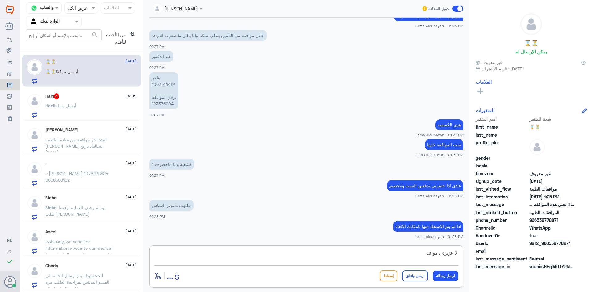
scroll to position [863, 0]
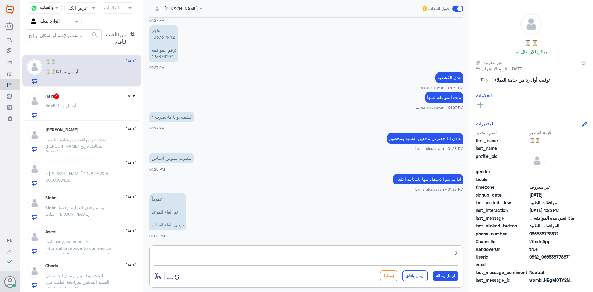
type textarea "ل"
click at [274, 254] on textarea at bounding box center [306, 256] width 304 height 15
type textarea "تم الغاء بناء على طلبك"
click at [439, 277] on button "ارسل رسالة" at bounding box center [446, 275] width 26 height 10
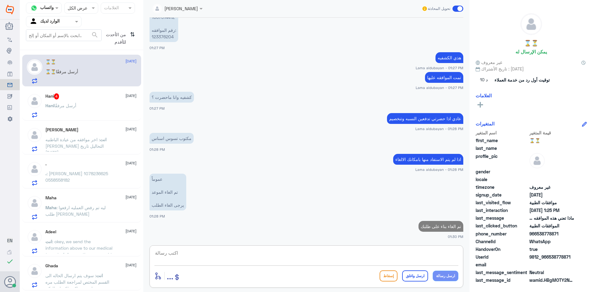
click at [402, 262] on textarea at bounding box center [306, 256] width 304 height 15
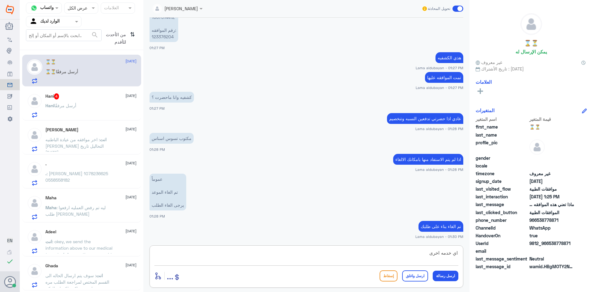
type textarea "اي خدمه اخرى؟"
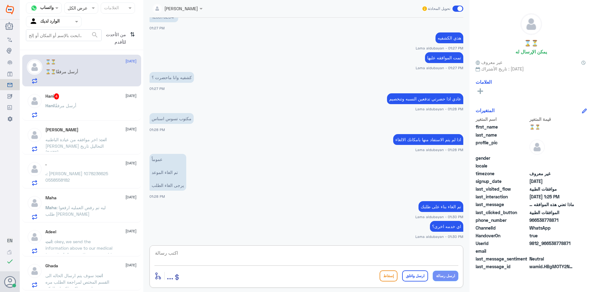
click at [95, 104] on div "[PERSON_NAME] أرسل مرفقًا" at bounding box center [90, 111] width 91 height 14
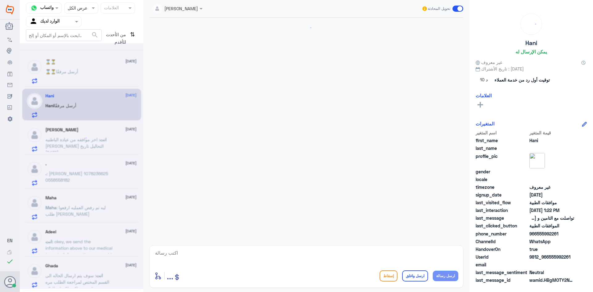
scroll to position [522, 0]
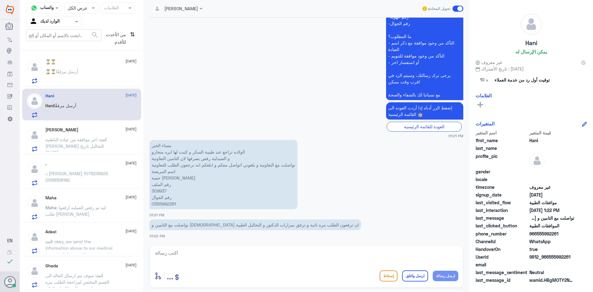
click at [162, 191] on p "مساء الخير الولاده تراجع عند طبيبة السكر و كتبت لها ابره منجارو و الصيدلية رفض …" at bounding box center [223, 174] width 148 height 69
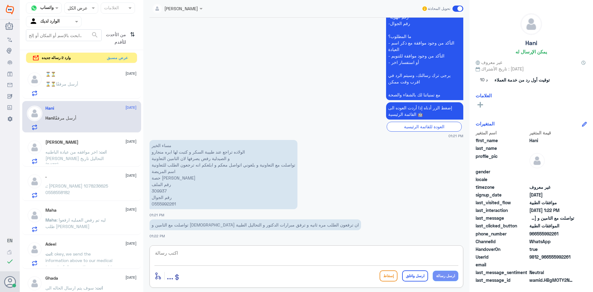
drag, startPoint x: 235, startPoint y: 261, endPoint x: 260, endPoint y: 264, distance: 25.5
click at [236, 261] on textarea at bounding box center [306, 256] width 304 height 15
type textarea "تم رفعها من جديد وارفاق التحاليل والوصفات السابقه"
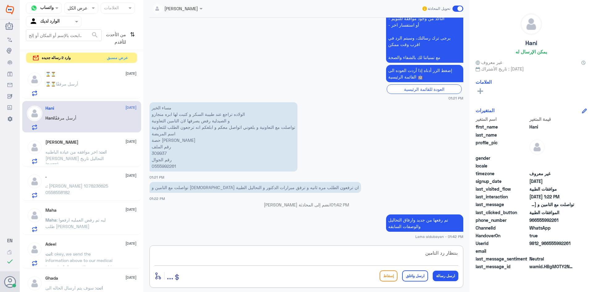
type textarea "بنتظار رد التامين"
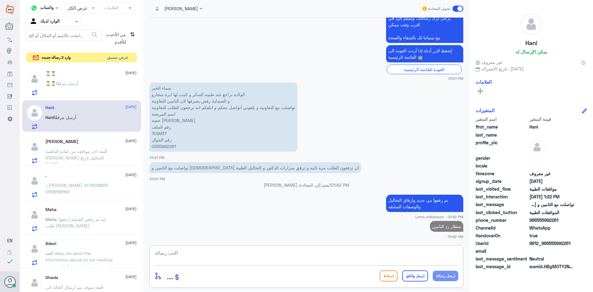
click at [114, 61] on button "عرض مسبق" at bounding box center [118, 58] width 26 height 10
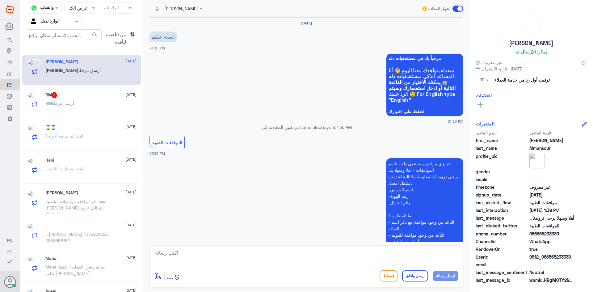
scroll to position [144, 0]
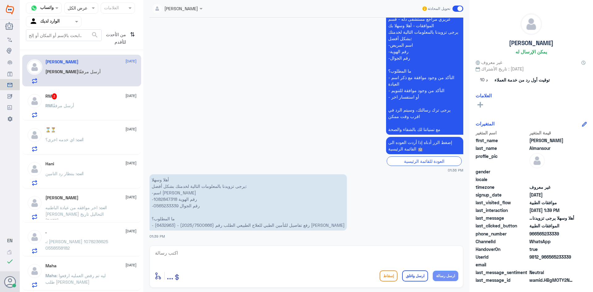
click at [234, 223] on p "أهلا وسهلا يرجى تزويدنا بالمعلومات التالية لخدمتك بشكل أفضل: -اسم [PERSON_NAME]…" at bounding box center [247, 202] width 197 height 56
click at [242, 224] on p "أهلا وسهلا يرجى تزويدنا بالمعلومات التالية لخدمتك بشكل أفضل: -اسم [PERSON_NAME]…" at bounding box center [247, 202] width 197 height 56
click at [254, 225] on p "أهلا وسهلا يرجى تزويدنا بالمعلومات التالية لخدمتك بشكل أفضل: -اسم [PERSON_NAME]…" at bounding box center [247, 202] width 197 height 56
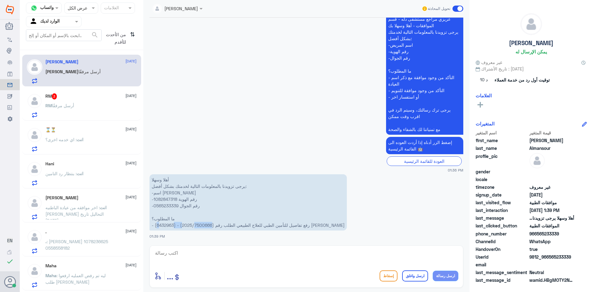
drag, startPoint x: 254, startPoint y: 225, endPoint x: 233, endPoint y: 224, distance: 21.0
click at [233, 224] on p "أهلا وسهلا يرجى تزويدنا بالمعلومات التالية لخدمتك بشكل أفضل: -اسم [PERSON_NAME]…" at bounding box center [247, 202] width 197 height 56
click at [223, 225] on p "أهلا وسهلا يرجى تزويدنا بالمعلومات التالية لخدمتك بشكل أفضل: -اسم [PERSON_NAME]…" at bounding box center [247, 202] width 197 height 56
drag, startPoint x: 224, startPoint y: 225, endPoint x: 255, endPoint y: 228, distance: 30.7
click at [255, 228] on p "أهلا وسهلا يرجى تزويدنا بالمعلومات التالية لخدمتك بشكل أفضل: -اسم [PERSON_NAME]…" at bounding box center [247, 202] width 197 height 56
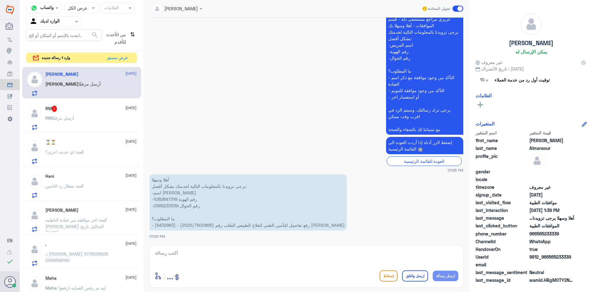
click at [231, 251] on textarea at bounding box center [306, 256] width 304 height 15
type textarea "سوف يتم مراجعة الطلب مره اخرى وارفاق التقارير الالزمه"
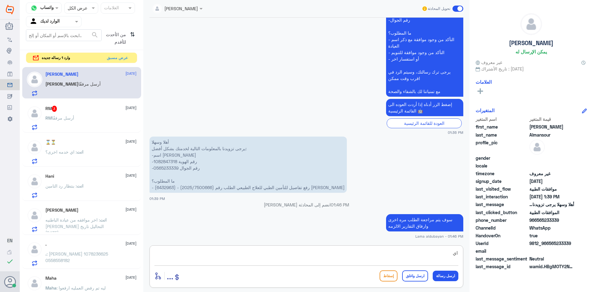
type textarea "ا"
click at [79, 115] on div "RM 3 [DATE] RM أرسل مرفقًا" at bounding box center [90, 118] width 91 height 24
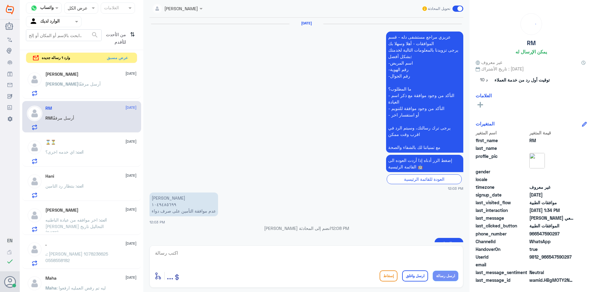
scroll to position [550, 0]
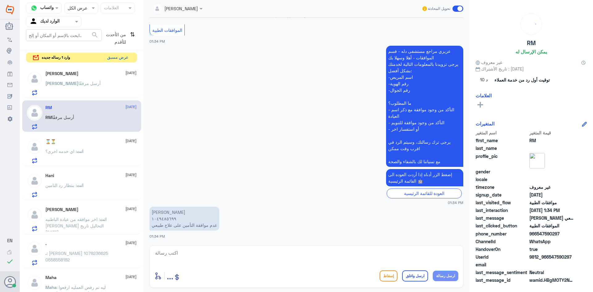
click at [118, 61] on button "عرض مسبق" at bounding box center [118, 58] width 26 height 10
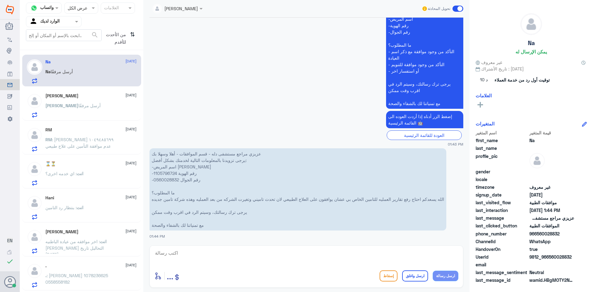
click at [169, 173] on p "عزيزي مراجع مستشفى دله - قسم الموافقات - أهلا وسهلا بك يرجى تزويدنا بالمعلومات …" at bounding box center [297, 189] width 297 height 82
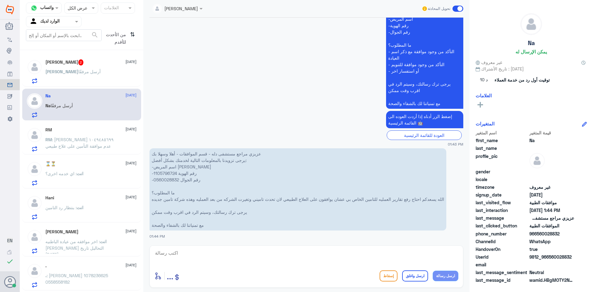
click at [267, 261] on textarea at bounding box center [306, 256] width 304 height 15
type textarea "تم رفع التقارير مره اخرى بنتظار رد التامين"
click at [445, 277] on button "ارسل رسالة" at bounding box center [446, 275] width 26 height 10
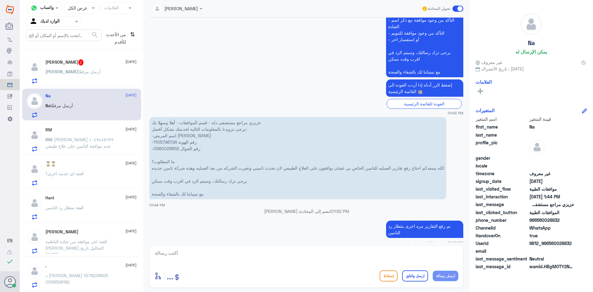
click at [409, 253] on textarea at bounding box center [306, 256] width 304 height 15
type textarea "اي خدمه اخرى؟"
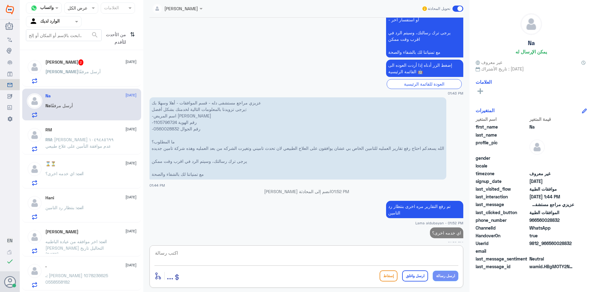
click at [113, 80] on div "[PERSON_NAME] أرسل مرفقًا" at bounding box center [90, 77] width 91 height 14
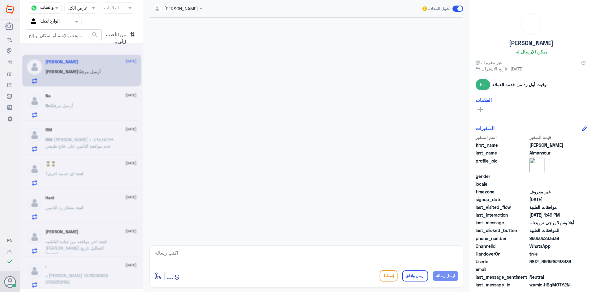
scroll to position [231, 0]
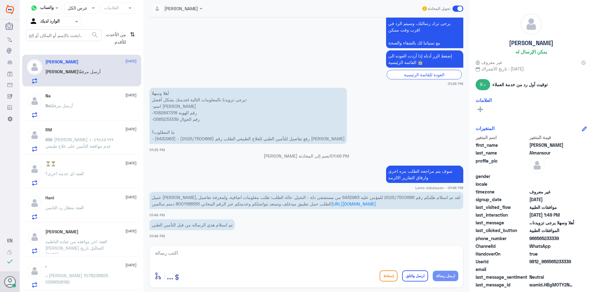
click at [371, 195] on span "عميل [PERSON_NAME], لقد تم استلام طلبكم رقم 2025/7500666 للمؤمن عليه 6432963 من…" at bounding box center [306, 200] width 308 height 12
click at [352, 196] on span "عميل [PERSON_NAME], لقد تم استلام طلبكم رقم 2025/7500666 للمؤمن عليه 6432963 من…" at bounding box center [306, 200] width 308 height 12
click at [370, 253] on textarea at bounding box center [306, 256] width 304 height 15
type textarea "نعم سوف ستم مراجعته من قبل الفريق المختص و ارفاق المطلوب"
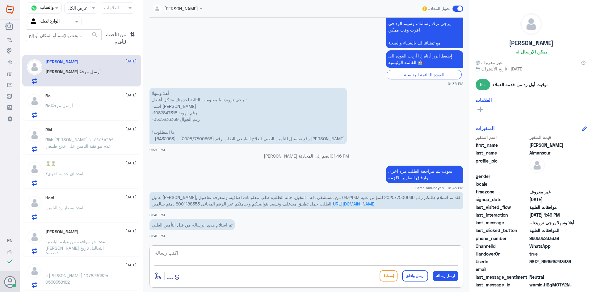
scroll to position [257, 0]
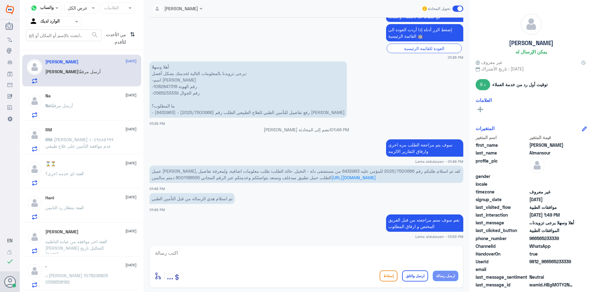
click at [87, 103] on div "Na [DATE] Na أرسل مرفقًا" at bounding box center [90, 105] width 91 height 24
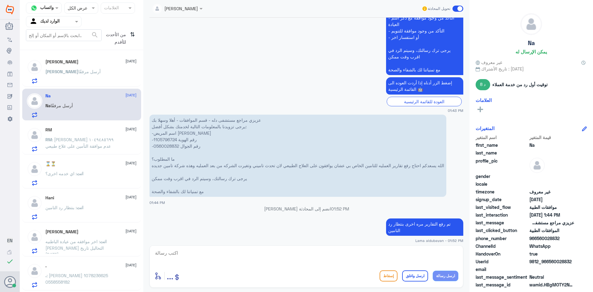
scroll to position [202, 0]
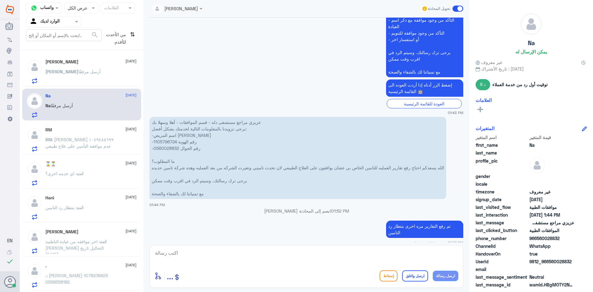
click at [369, 257] on textarea at bounding box center [306, 256] width 304 height 15
paste textarea "84667315"
type textarea "84667315"
click at [449, 274] on button "ارسل رسالة" at bounding box center [446, 275] width 26 height 10
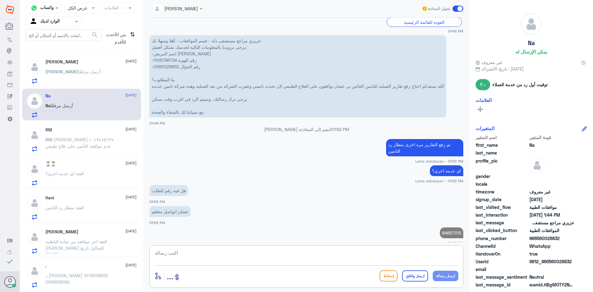
drag, startPoint x: 417, startPoint y: 252, endPoint x: 424, endPoint y: 258, distance: 9.4
click at [417, 252] on textarea at bounding box center [306, 256] width 304 height 15
click at [424, 258] on textarea at bounding box center [306, 256] width 304 height 15
type textarea "ت"
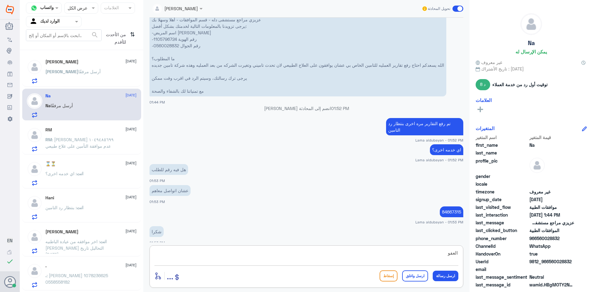
type textarea "العفو"
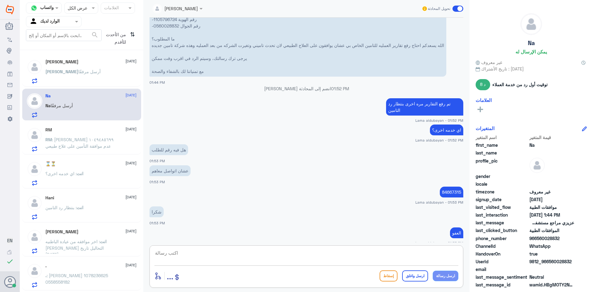
click at [331, 254] on textarea at bounding box center [306, 256] width 304 height 15
paste textarea "نشكر تواصلك مع مستشفيات دلة"
type textarea "نشكر تواصلك مع مستشفيات دلة"
click at [412, 278] on button "ارسل واغلق" at bounding box center [415, 275] width 26 height 11
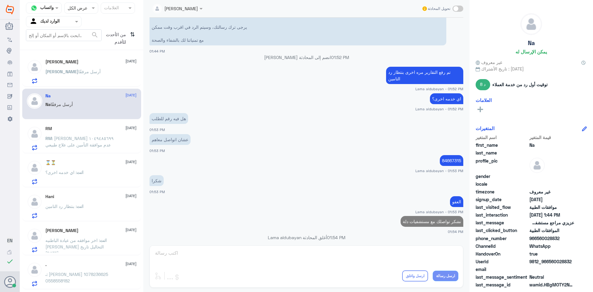
click at [78, 71] on span "أرسل مرفقًا" at bounding box center [89, 71] width 22 height 5
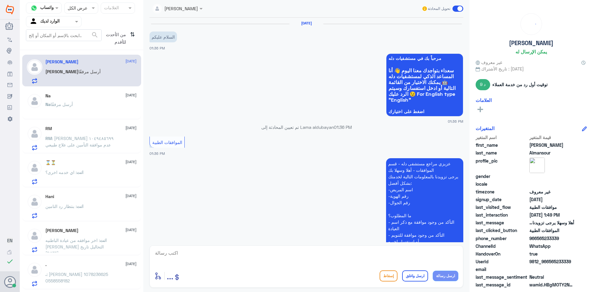
scroll to position [257, 0]
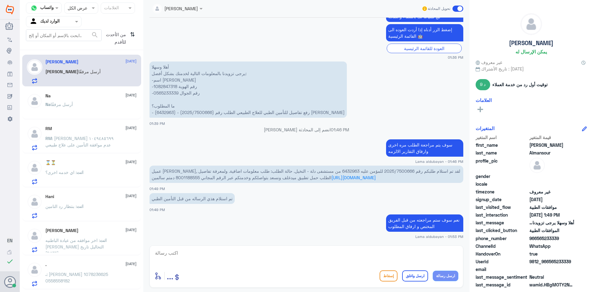
click at [68, 135] on div "RM [DATE] RM : [PERSON_NAME] ١٠٤٩٤٨٥٦٩٩ عدم موافقة التأمين على علاج طبيعي" at bounding box center [90, 138] width 91 height 24
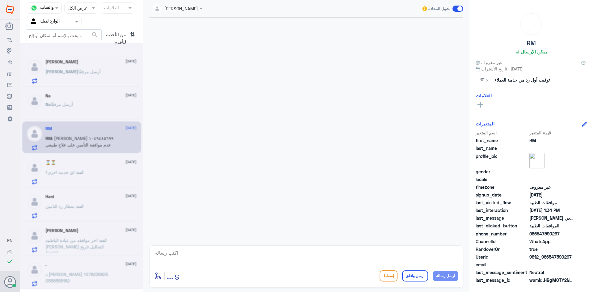
scroll to position [550, 0]
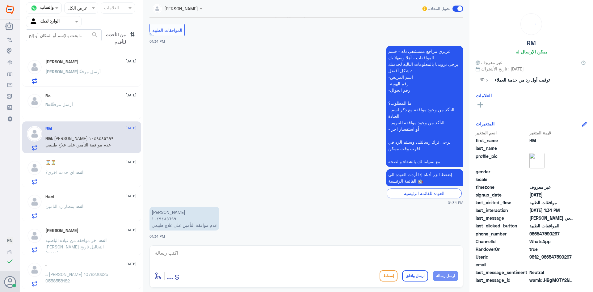
click at [73, 179] on p "انت : اي خدمه اخرى؟" at bounding box center [64, 176] width 38 height 15
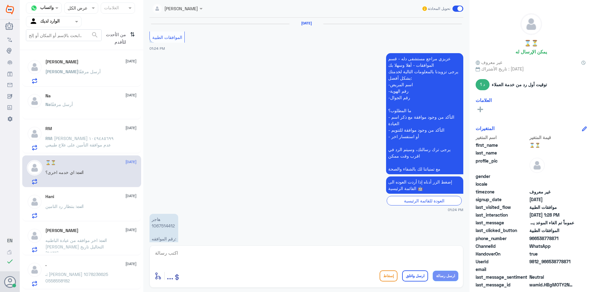
scroll to position [438, 0]
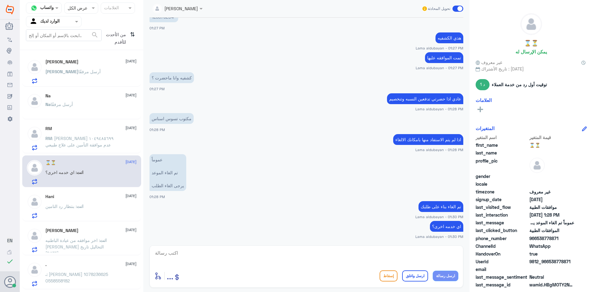
click at [450, 253] on textarea at bounding box center [306, 256] width 304 height 15
paste textarea "نشكر تواصلك مع مستشفيات دلة"
type textarea "نشكر تواصلك مع مستشفيات دلة"
click at [423, 281] on button "ارسل واغلق" at bounding box center [415, 275] width 26 height 11
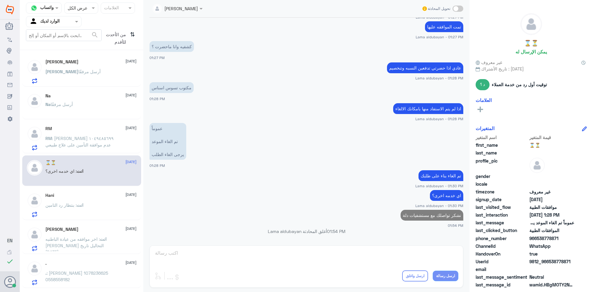
click at [84, 203] on div "Hani [DATE] انت : بنتظار رد التامين" at bounding box center [90, 205] width 91 height 24
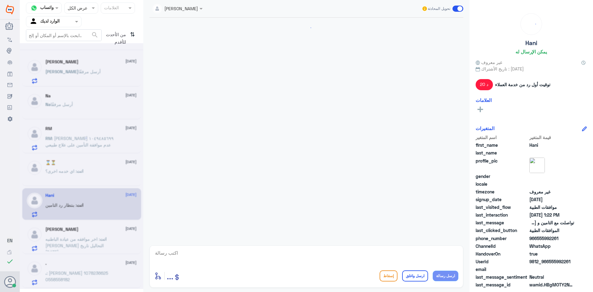
scroll to position [520, 0]
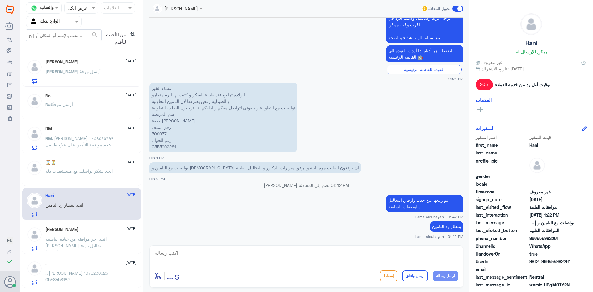
click at [436, 254] on textarea at bounding box center [306, 256] width 304 height 15
paste textarea "نشكر تواصلك مع مستشفيات دلة"
type textarea "نشكر تواصلك مع مستشفيات دلة"
click at [98, 244] on span ": اخر موافقه من عيادة الباطنيه [PERSON_NAME] التحاليل تاريخ [DATE]" at bounding box center [74, 245] width 58 height 18
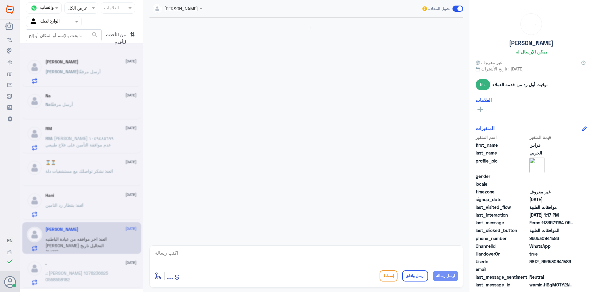
scroll to position [256, 0]
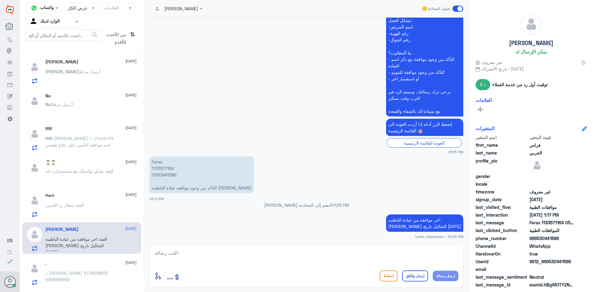
click at [90, 263] on div ". [DATE]" at bounding box center [90, 263] width 91 height 5
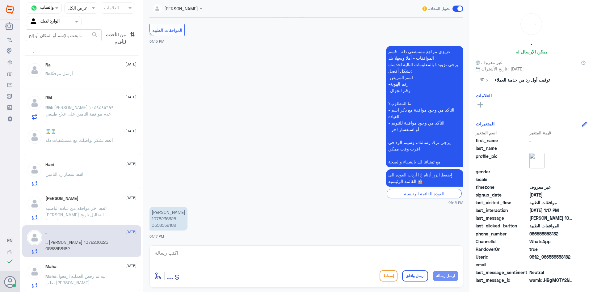
scroll to position [62, 0]
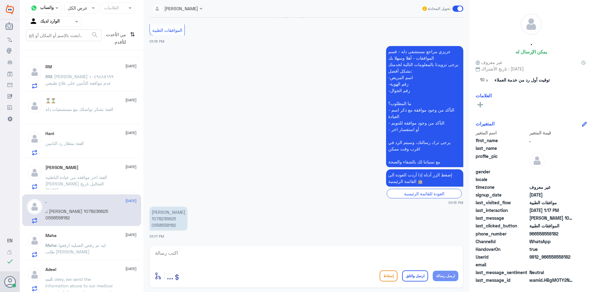
click at [166, 220] on p "[PERSON_NAME] 1078236625 0558558182" at bounding box center [168, 219] width 38 height 24
click at [167, 219] on p "[PERSON_NAME] 1078236625 0558558182" at bounding box center [168, 219] width 38 height 24
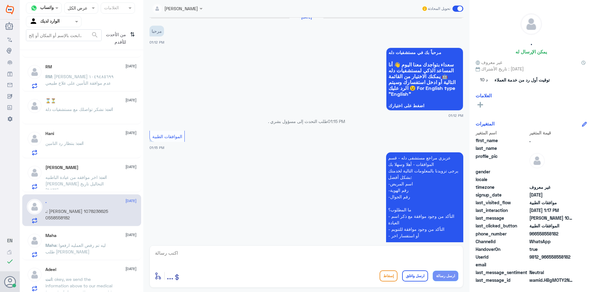
scroll to position [0, 0]
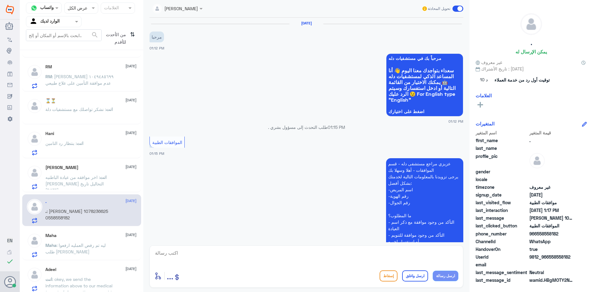
click at [301, 254] on textarea at bounding box center [306, 256] width 304 height 15
type textarea "تفضل كيف اخدمك؟"
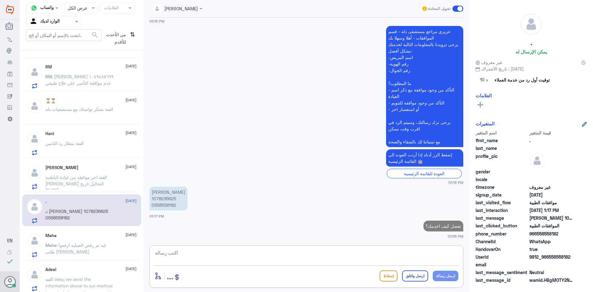
click at [51, 240] on div "Maha [DATE] Maha : ليه تم رفض العمليه ارفعوا طلب [PERSON_NAME]" at bounding box center [90, 245] width 91 height 24
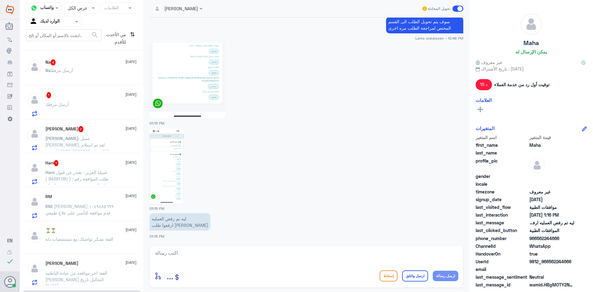
click at [99, 178] on span ": عميلنا العزيز : نعتذر عن قبول طلب الموافقة رقم : ( 84381780 ) حيث ان التشخيص …" at bounding box center [79, 201] width 69 height 64
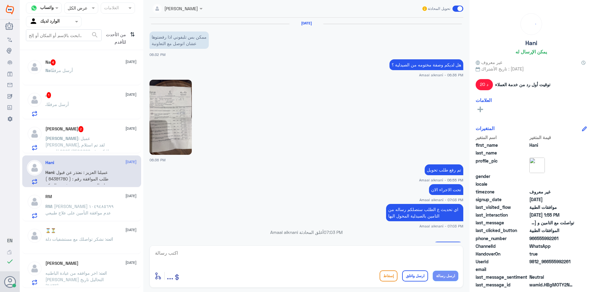
scroll to position [514, 0]
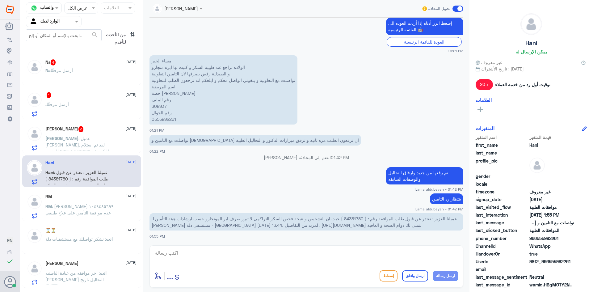
click at [350, 219] on span "عميلنا العزيز : نعتذر عن قبول طلب الموافقة رقم : ( 84381780 ) حيث ان التشخيص و …" at bounding box center [304, 222] width 305 height 12
click at [343, 222] on p "عميلنا العزيز : نعتذر عن قبول طلب الموافقة رقم : ( 84381780 ) حيث ان التشخيص و …" at bounding box center [306, 221] width 314 height 17
drag, startPoint x: 357, startPoint y: 218, endPoint x: 337, endPoint y: 218, distance: 19.1
click at [337, 218] on span "عميلنا العزيز : نعتذر عن قبول طلب الموافقة رقم : ( 84381780 ) حيث ان التشخيص و …" at bounding box center [304, 222] width 305 height 12
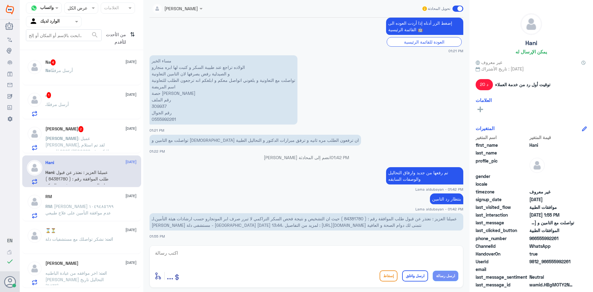
click at [371, 247] on div "أدخل اسم مجموعة الرسائل ... إسقاط ارسل واغلق ارسل رسالة" at bounding box center [306, 266] width 314 height 42
click at [372, 255] on textarea at bounding box center [306, 256] width 304 height 15
type textarea "تم ارفاق جميع التحاليل والوصفات يرجى مراجعة شركة التامين للستفسار"
click at [449, 280] on button "ارسل رسالة" at bounding box center [446, 275] width 26 height 10
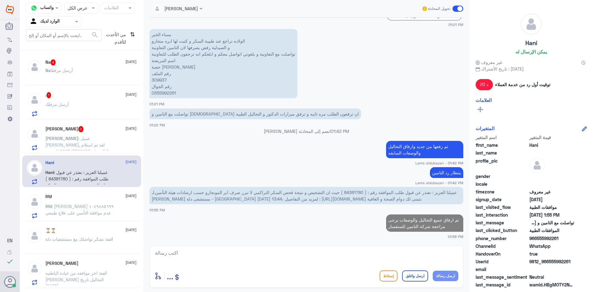
click at [78, 148] on p "[PERSON_NAME] : عميل [PERSON_NAME], لقد تم استلام طلبكم رقم 2025/7500666 للمؤمن…" at bounding box center [79, 142] width 69 height 15
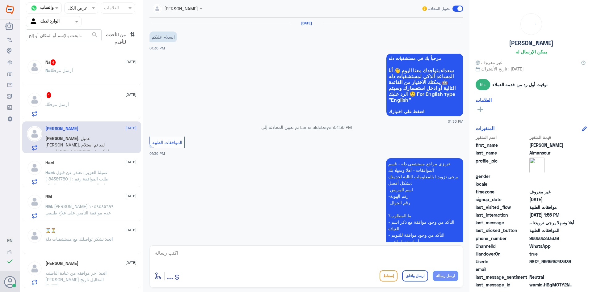
scroll to position [306, 0]
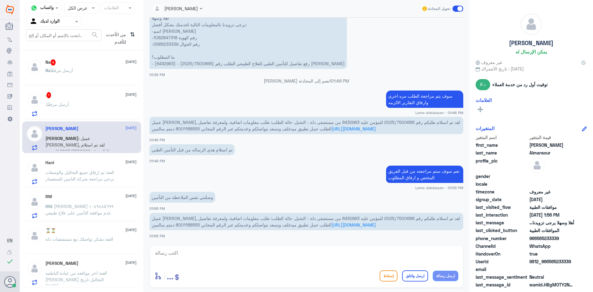
click at [84, 93] on div ". 1 [DATE]" at bounding box center [90, 95] width 91 height 6
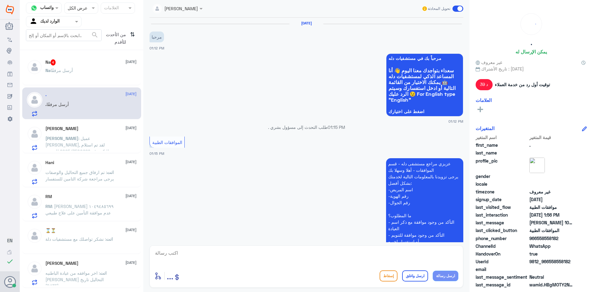
scroll to position [164, 0]
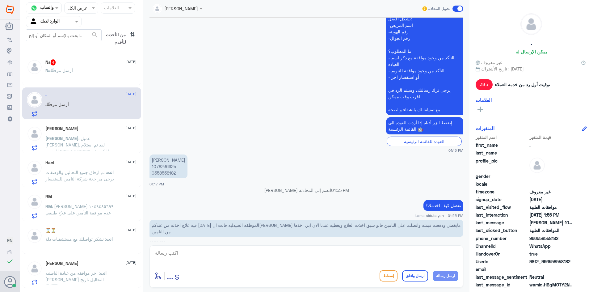
click at [80, 77] on div "Na أرسل مرفقًا" at bounding box center [90, 76] width 91 height 14
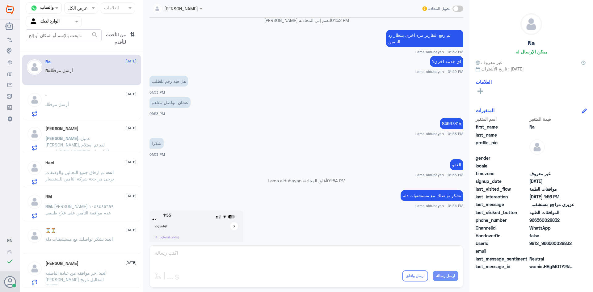
scroll to position [166, 0]
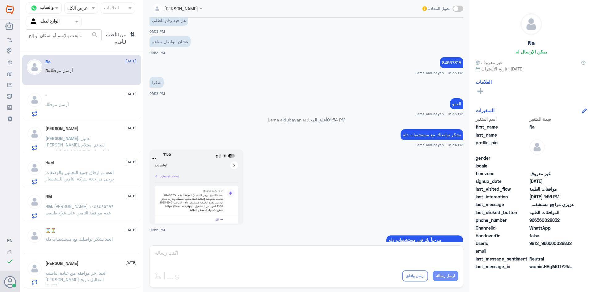
click at [451, 57] on p "84667315" at bounding box center [451, 62] width 23 height 11
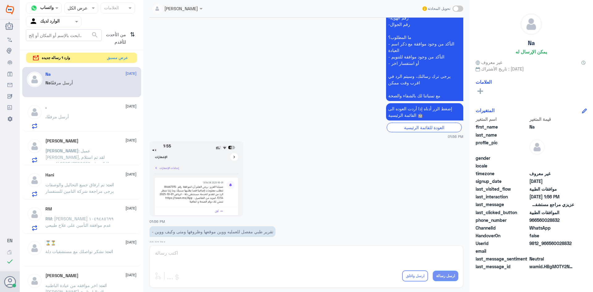
scroll to position [641, 0]
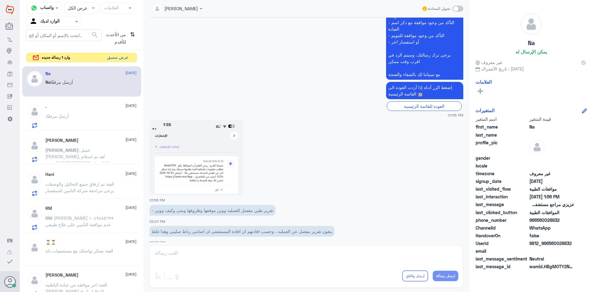
click at [120, 59] on button "عرض مسبق" at bounding box center [118, 58] width 26 height 10
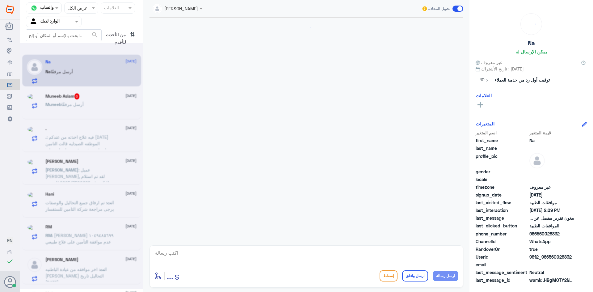
scroll to position [537, 0]
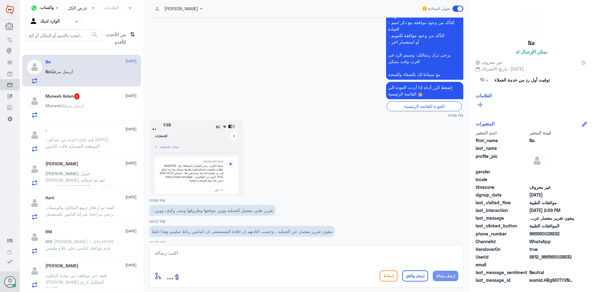
click at [79, 100] on div "Muneeb Aslam 6 [DATE] [PERSON_NAME] أرسل مرفقًا" at bounding box center [90, 105] width 91 height 24
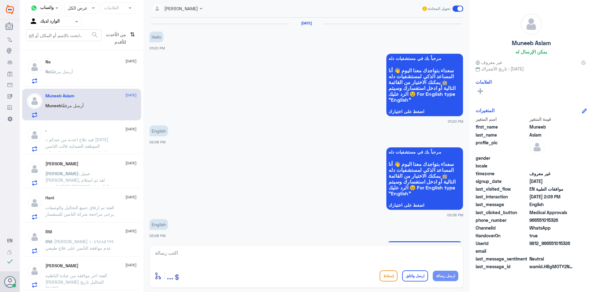
click at [58, 139] on span ": فيه علاج اخذته من عندكم [DATE] الموظفه الصيدليه قالت التامين مايغطي ودفعت قيم…" at bounding box center [78, 152] width 66 height 31
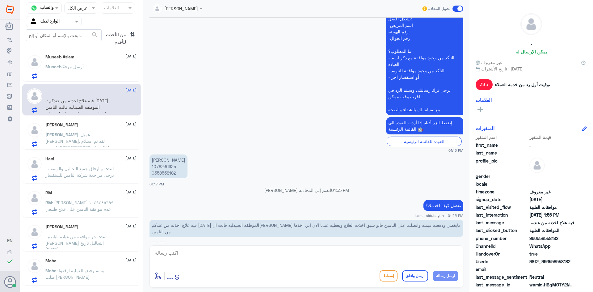
scroll to position [8, 0]
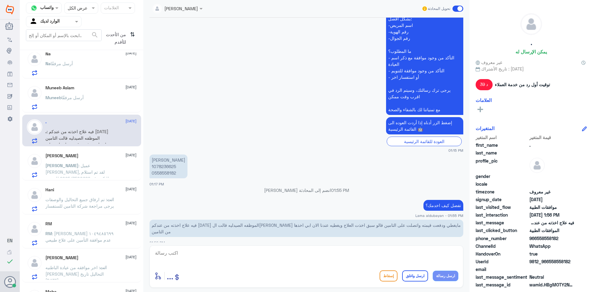
click at [110, 164] on span ": عميل [PERSON_NAME], لقد تم استلام طلبكم رقم 2025/7500666 للمؤمن عليه 6432963 …" at bounding box center [78, 195] width 66 height 64
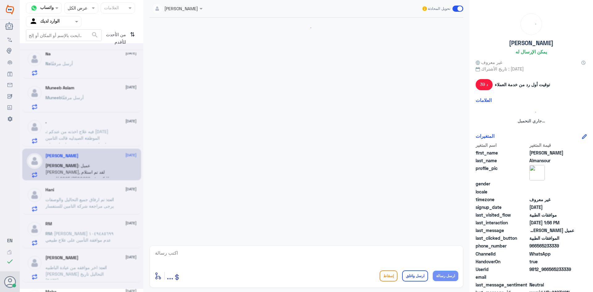
scroll to position [306, 0]
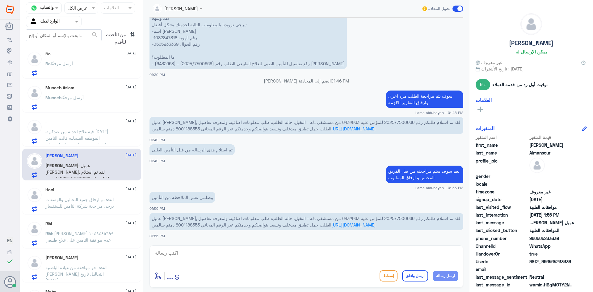
click at [98, 61] on div "Na [DATE] Na أرسل مرفقًا" at bounding box center [90, 63] width 91 height 24
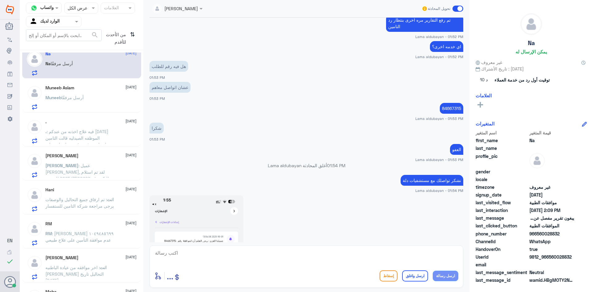
scroll to position [12, 0]
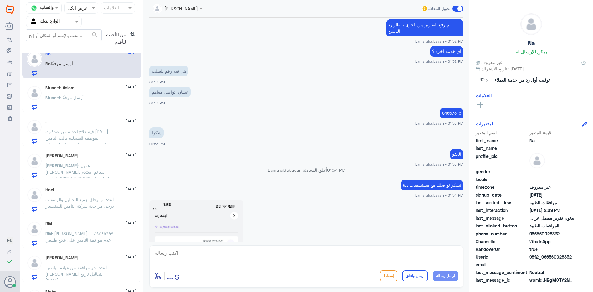
click at [452, 107] on p "84667315" at bounding box center [451, 112] width 23 height 11
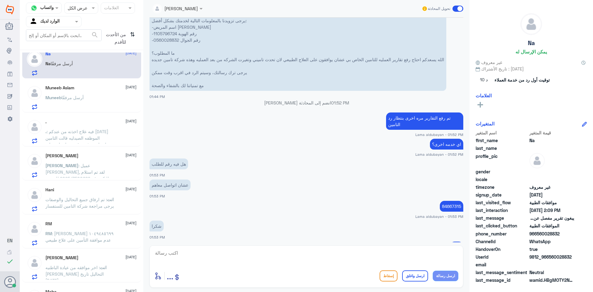
scroll to position [284, 0]
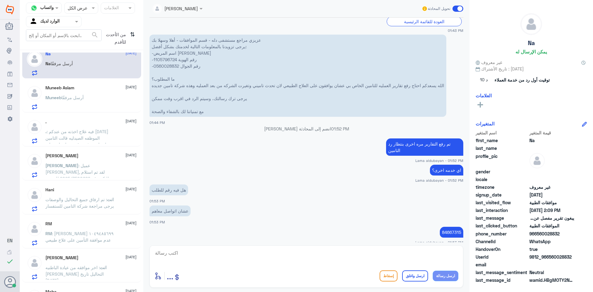
click at [164, 60] on p "عزيزي مراجع مستشفى دله - قسم الموافقات - أهلا وسهلا بك يرجى تزويدنا بالمعلومات …" at bounding box center [297, 76] width 297 height 82
click at [452, 227] on p "84667315" at bounding box center [451, 232] width 23 height 11
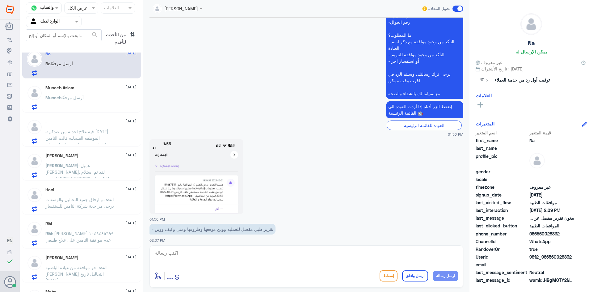
scroll to position [928, 0]
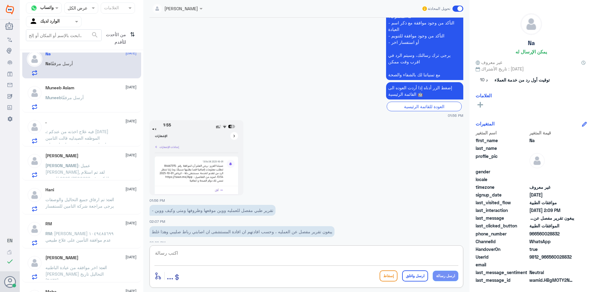
drag, startPoint x: 223, startPoint y: 254, endPoint x: 236, endPoint y: 261, distance: 14.4
click at [224, 255] on textarea at bounding box center [306, 256] width 304 height 15
click at [336, 257] on textarea at bounding box center [306, 256] width 304 height 15
type textarea "j"
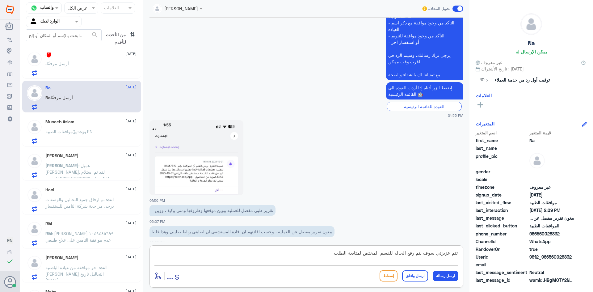
drag, startPoint x: 453, startPoint y: 254, endPoint x: 468, endPoint y: 255, distance: 15.5
click at [468, 255] on div "Lama aldubayan تحويل المحادثة [DATE] السلام عليكم 01:42 PM مرحباً بك في مستشفيا…" at bounding box center [306, 147] width 326 height 294
type textarea "تمام عزيزتي سوف يتم رفع الحاله للقسم المختص لمتابعة الطلب"
click at [442, 276] on button "ارسل رسالة" at bounding box center [446, 275] width 26 height 10
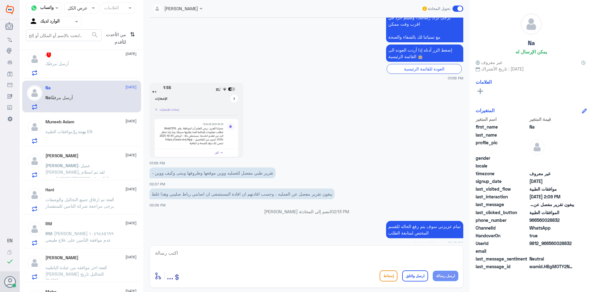
click at [232, 188] on p "يبغون تقرير مفصل عن العمليه ، وحسب افادتهم ان افادة المستشفى ان اصابتي رباط صلي…" at bounding box center [241, 193] width 185 height 11
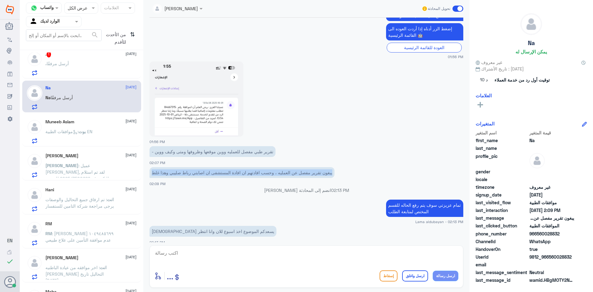
scroll to position [996, 0]
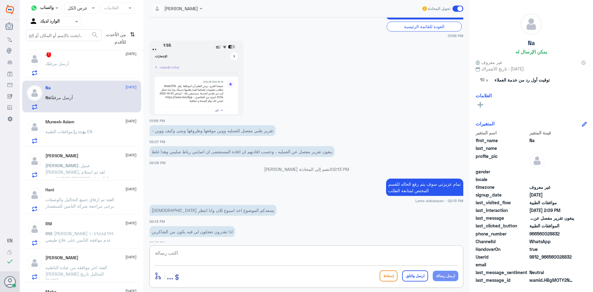
click at [221, 258] on textarea at bounding box center [306, 256] width 304 height 15
type textarea "ابشري رفعتها بس ننتظر مراجعة الطلب"
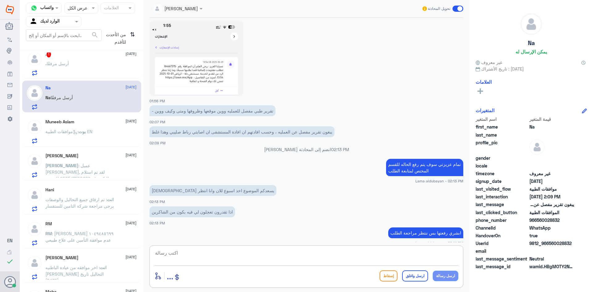
click at [72, 73] on div ". أرسل مرفقًا" at bounding box center [90, 69] width 91 height 14
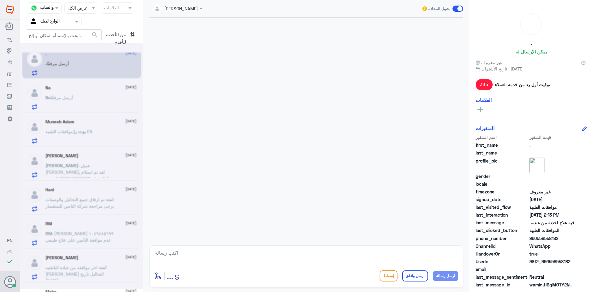
scroll to position [186, 0]
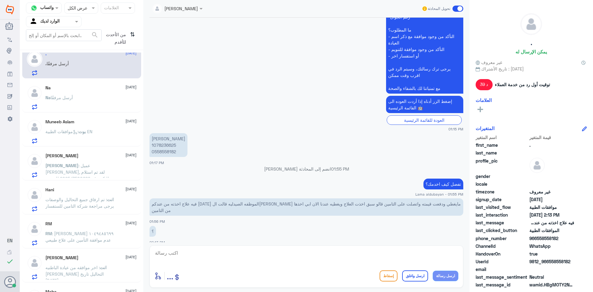
click at [166, 144] on p "[PERSON_NAME] 1078236625 0558558182" at bounding box center [168, 145] width 38 height 24
click at [165, 143] on p "[PERSON_NAME] 1078236625 0558558182" at bounding box center [168, 145] width 38 height 24
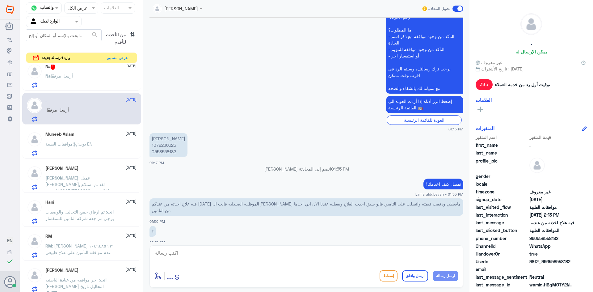
click at [102, 65] on div "Na 1 [DATE]" at bounding box center [90, 67] width 91 height 6
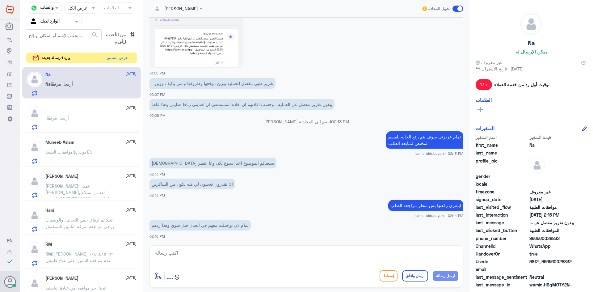
click at [94, 120] on div ". أرسل مرفقًا" at bounding box center [90, 123] width 91 height 14
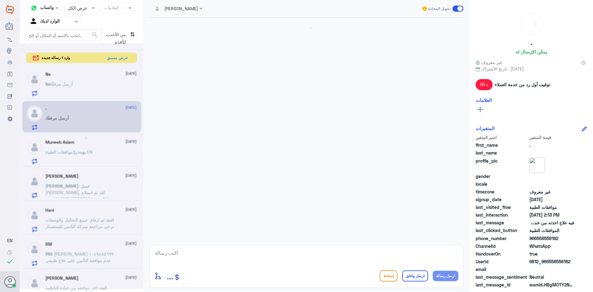
scroll to position [186, 0]
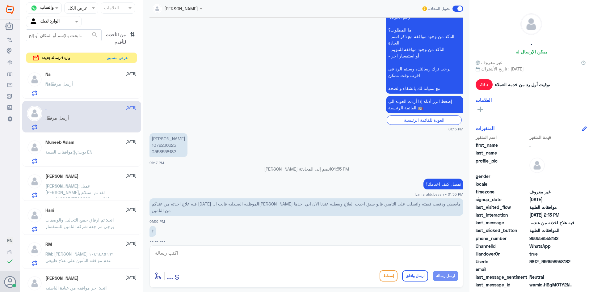
click at [277, 266] on div "أدخل اسم مجموعة الرسائل ... إسقاط ارسل واغلق ارسل رسالة" at bounding box center [306, 266] width 314 height 42
click at [277, 258] on textarea at bounding box center [306, 256] width 304 height 15
type textarea "عزيزي المراجع تم متابعة الوصف"
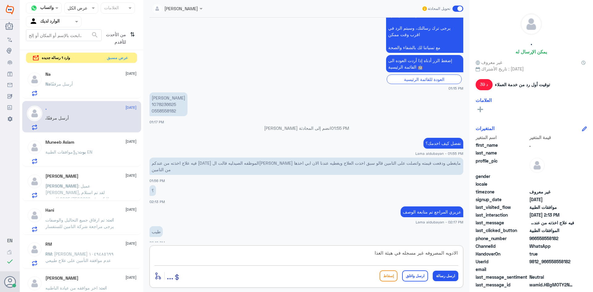
scroll to position [248, 0]
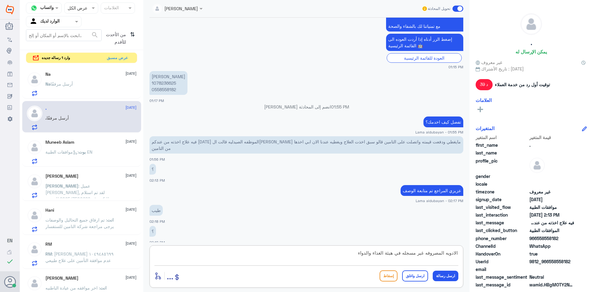
type textarea "الادويه المصروفه غير مسجله في هيئة الغذاء والدواء"
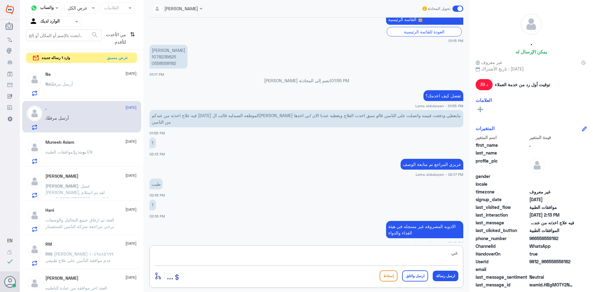
type textarea "غ"
type textarea "لا يمكن رفعها"
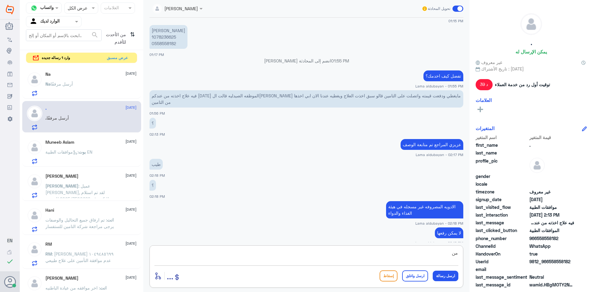
type textarea "م"
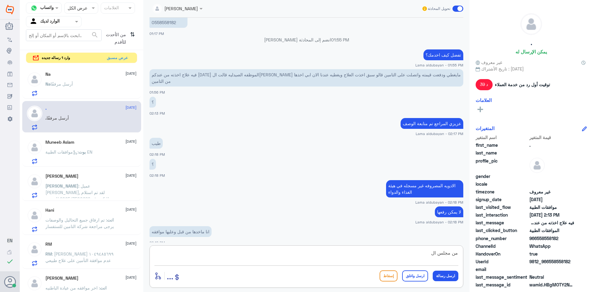
scroll to position [336, 0]
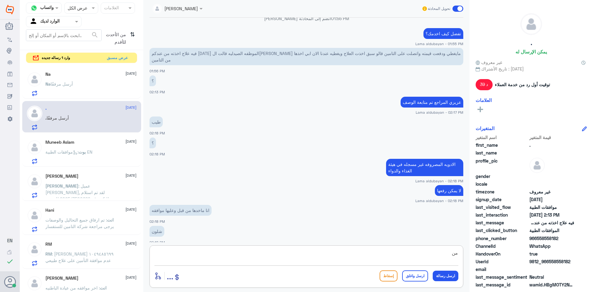
type textarea "م"
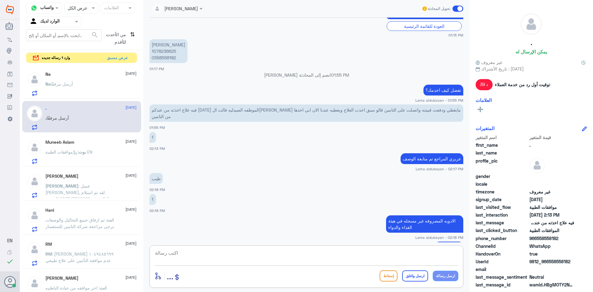
scroll to position [264, 0]
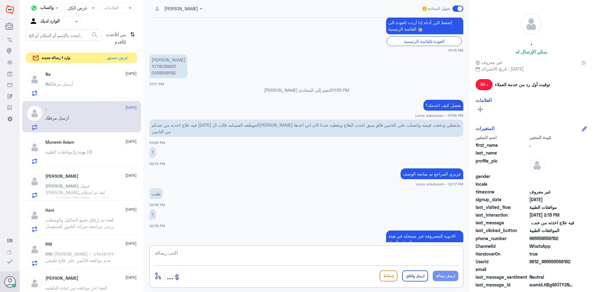
click at [169, 67] on p "[PERSON_NAME] 1078236625 0558558182" at bounding box center [168, 66] width 38 height 24
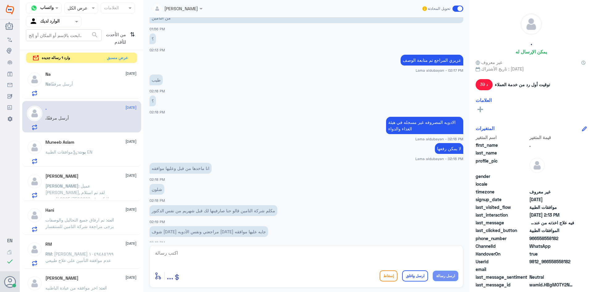
click at [386, 259] on textarea at bounding box center [306, 256] width 304 height 15
type textarea "تمام فعل هناك نفس الوصفه سوف يتم رفعها ويرجى التواصل مع التامين في حال انها مغط…"
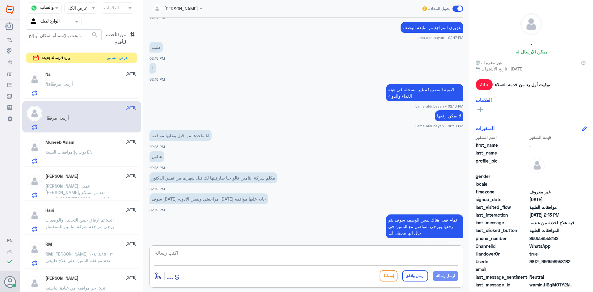
scroll to position [432, 0]
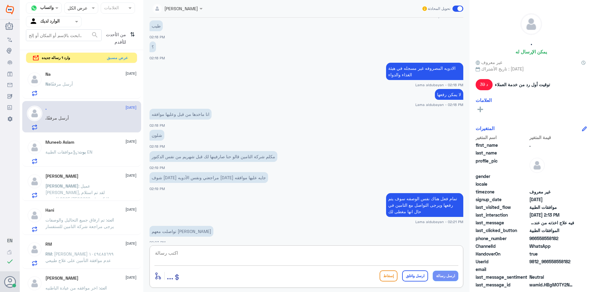
click at [328, 253] on textarea at bounding box center [306, 256] width 304 height 15
paste textarea "Ap19279507"
type textarea "Ap19279507"
click at [447, 278] on button "ارسل رسالة" at bounding box center [446, 275] width 26 height 10
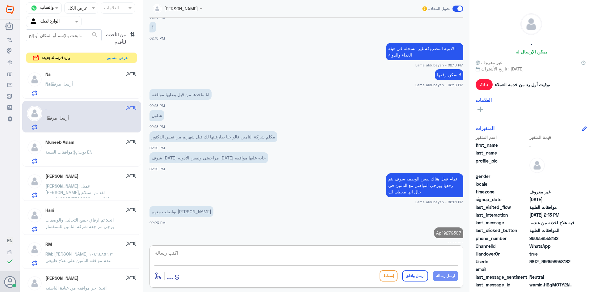
click at [419, 263] on textarea at bounding box center [306, 256] width 304 height 15
type textarea "هذا رقم الطلب"
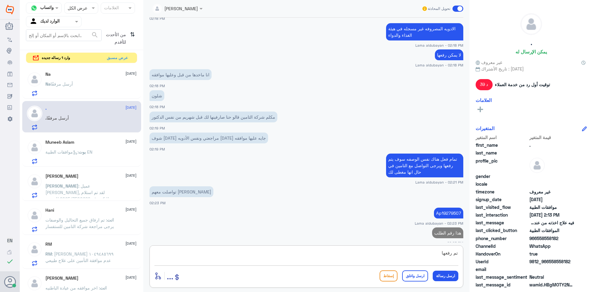
type textarea "تم رفعها"
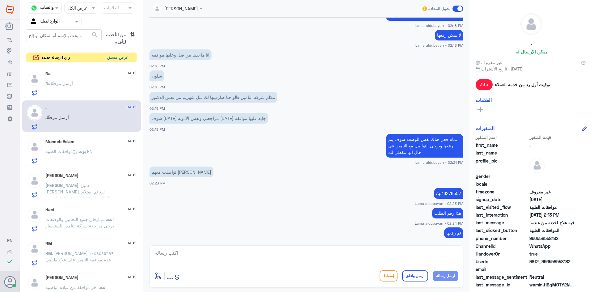
click at [119, 59] on button "عرض مسبق" at bounding box center [118, 58] width 26 height 10
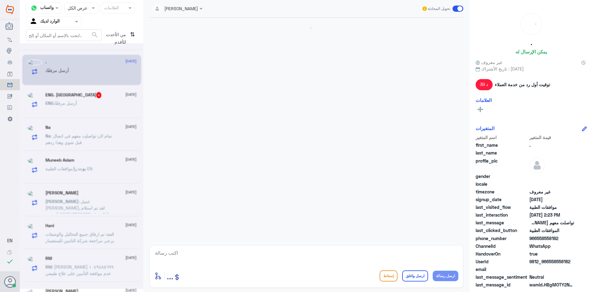
scroll to position [365, 0]
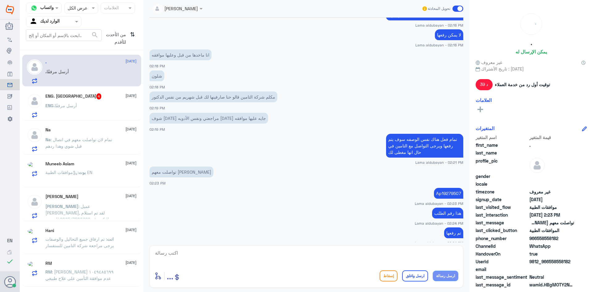
click at [85, 115] on div "ENG. أرسل مرفقًا" at bounding box center [90, 111] width 91 height 14
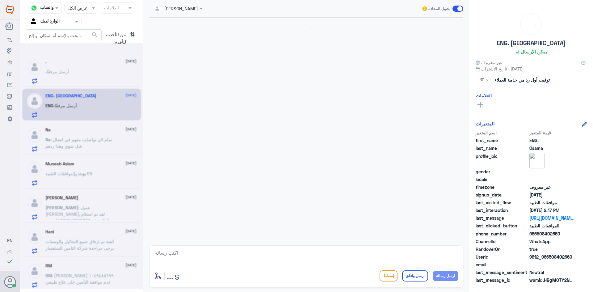
scroll to position [157, 0]
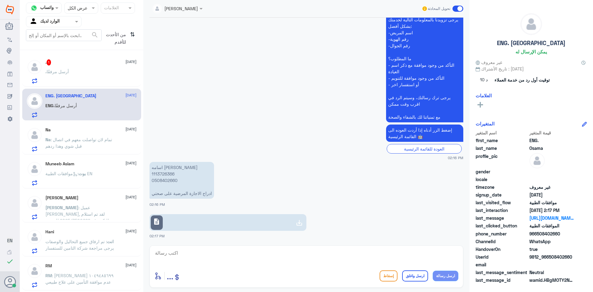
drag, startPoint x: 231, startPoint y: 255, endPoint x: 252, endPoint y: 258, distance: 21.3
click at [232, 256] on textarea at bounding box center [306, 256] width 304 height 15
paste textarea "يرجى التواصل مع قسم التقارير عن طريق الاتصال بشكل مباشر على الرقم 966112994881"
type textarea "يرجى التواصل مع قسم التقارير عن طريق الاتصال بشكل مباشر على الرقم 966112994881"
click at [416, 277] on button "ارسل واغلق" at bounding box center [415, 275] width 26 height 11
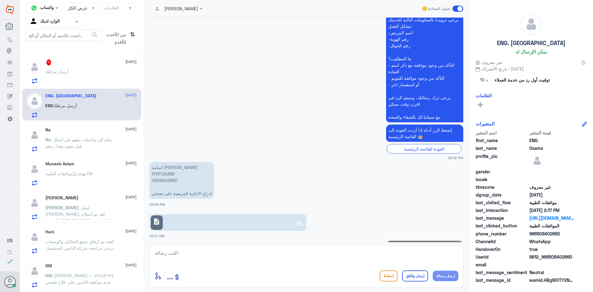
scroll to position [190, 0]
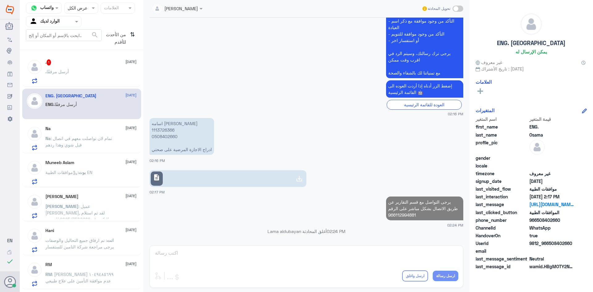
click at [61, 63] on div ". 1 [DATE]" at bounding box center [90, 62] width 91 height 6
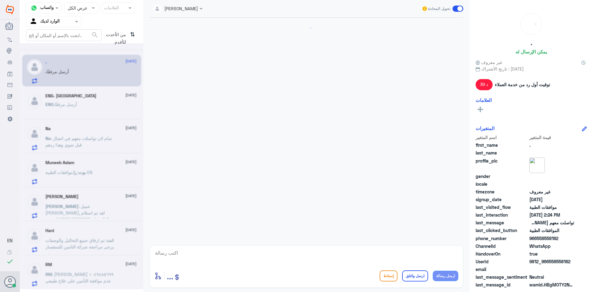
scroll to position [225, 0]
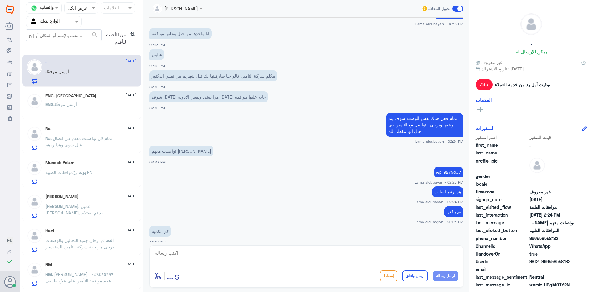
drag, startPoint x: 223, startPoint y: 254, endPoint x: 227, endPoint y: 252, distance: 4.7
click at [223, 255] on textarea at bounding box center [306, 256] width 304 height 15
type textarea "ش"
type textarea "2"
type textarea "نفس الوصفه السابقه"
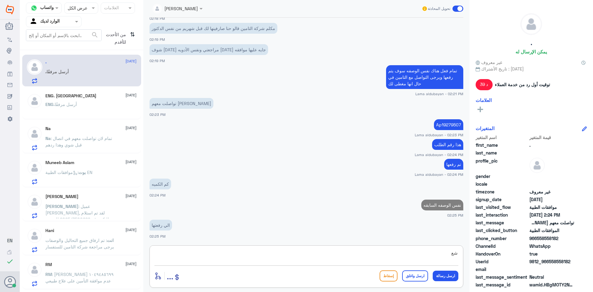
scroll to position [234, 0]
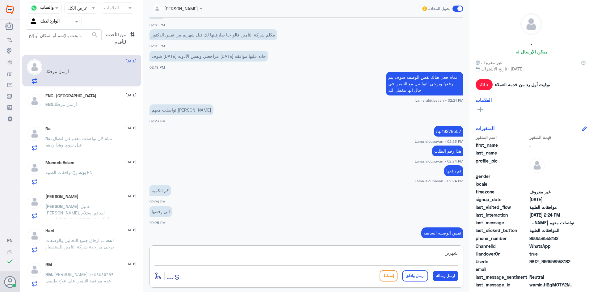
type textarea "شهرين"
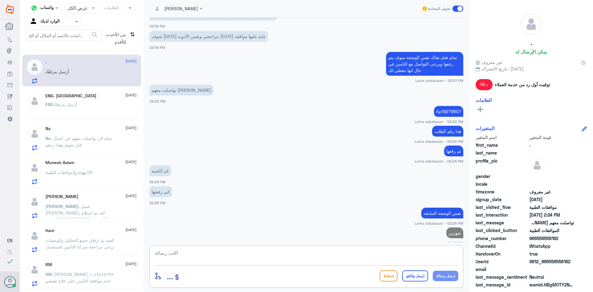
click at [51, 102] on span "ENG." at bounding box center [49, 104] width 9 height 5
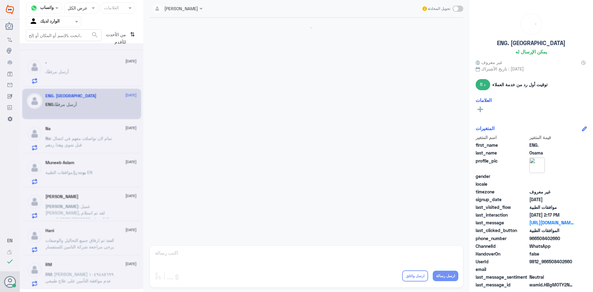
scroll to position [201, 0]
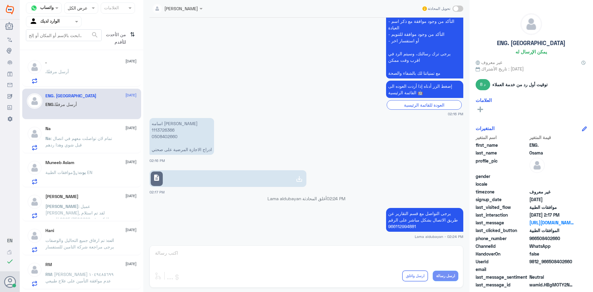
click at [121, 144] on div "Na : تمام لان تواصلت معهم في اتصال قبل شوي وهذا ردهم" at bounding box center [90, 143] width 91 height 14
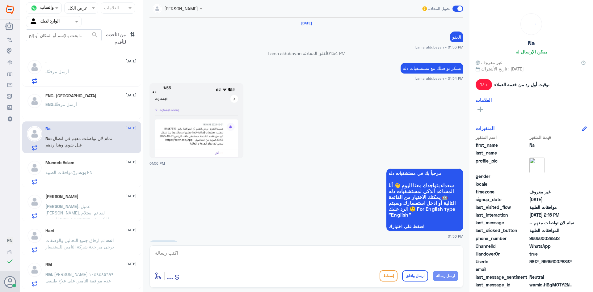
scroll to position [535, 0]
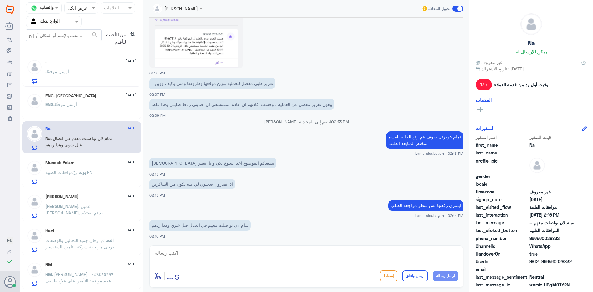
click at [117, 115] on div "ENG. أرسل مرفقًا" at bounding box center [90, 109] width 91 height 14
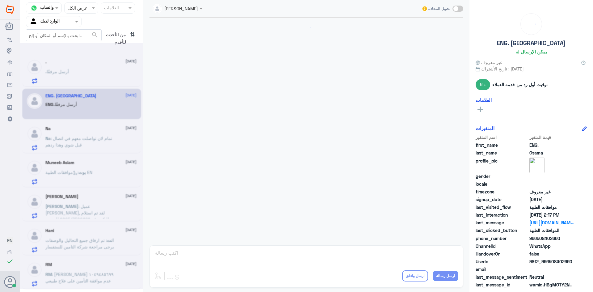
scroll to position [201, 0]
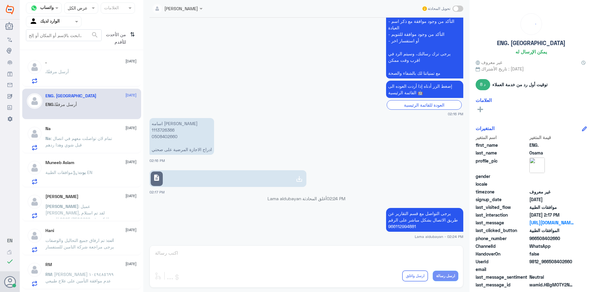
click at [114, 148] on p "Na : تمام لان تواصلت معهم في اتصال قبل شوي وهذا ردهم" at bounding box center [79, 142] width 69 height 15
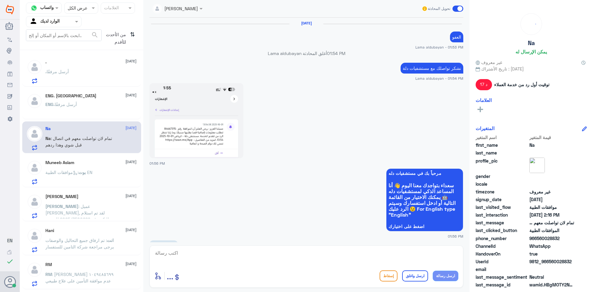
scroll to position [535, 0]
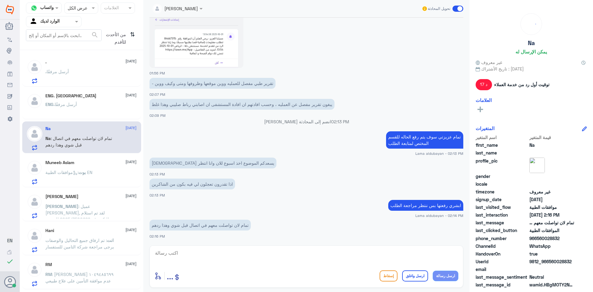
click at [111, 170] on div "Muneeb Aslam [DATE] بوت : موافقات الطبية EN" at bounding box center [90, 172] width 91 height 24
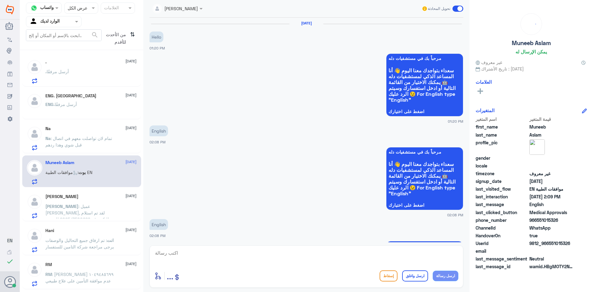
scroll to position [427, 0]
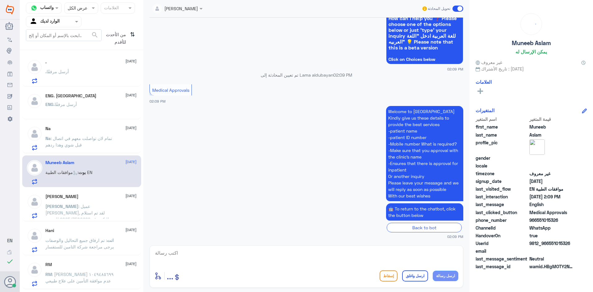
click at [115, 213] on p "[PERSON_NAME] : عميل [PERSON_NAME], لقد تم استلام طلبكم رقم 2025/7500666 للمؤمن…" at bounding box center [79, 210] width 69 height 15
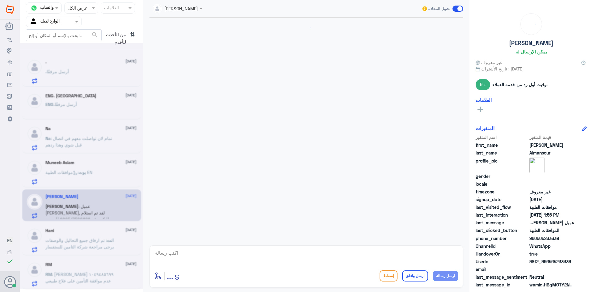
scroll to position [306, 0]
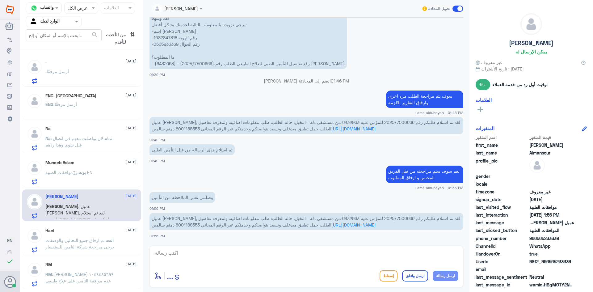
click at [106, 82] on div ". [DATE] . أرسل مرفقًا" at bounding box center [81, 71] width 119 height 32
click at [102, 75] on div ". أرسل مرفقًا" at bounding box center [90, 77] width 91 height 14
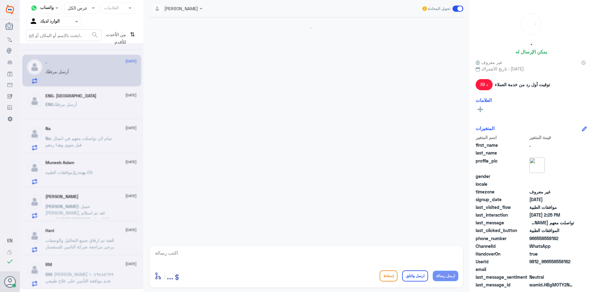
scroll to position [221, 0]
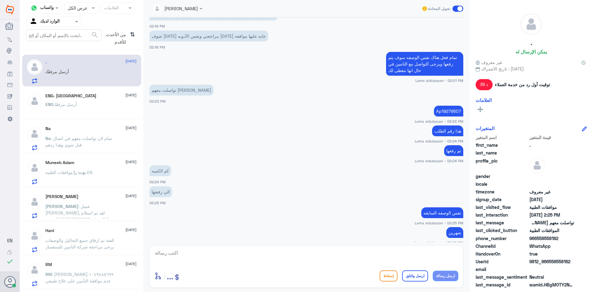
click at [396, 260] on textarea at bounding box center [306, 256] width 304 height 15
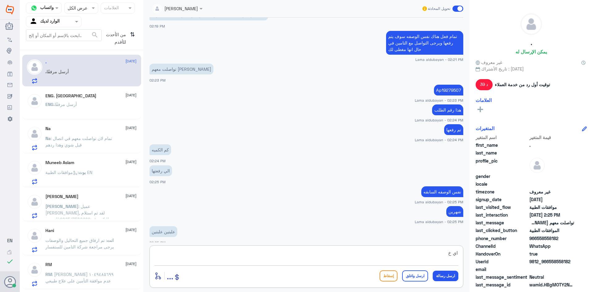
scroll to position [263, 0]
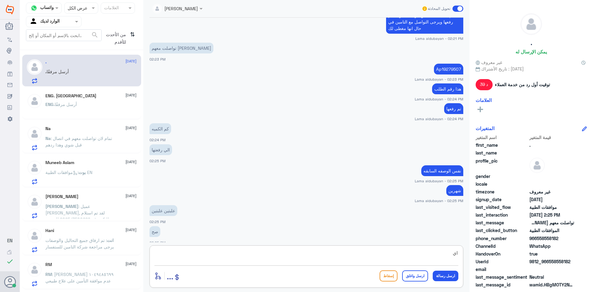
type textarea "ا"
type textarea "نعم صحيح"
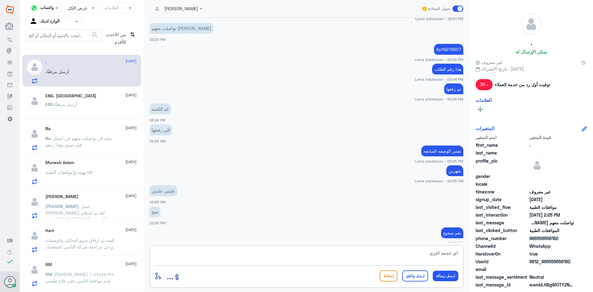
type textarea "اي خدمه اخرى؟"
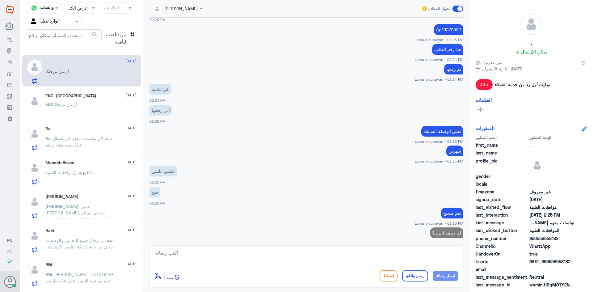
click at [78, 95] on div "ENG. Osama [DATE]" at bounding box center [90, 95] width 91 height 5
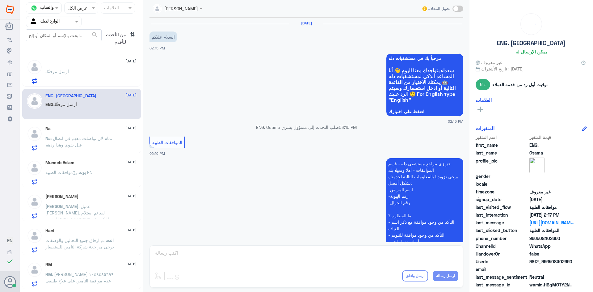
scroll to position [201, 0]
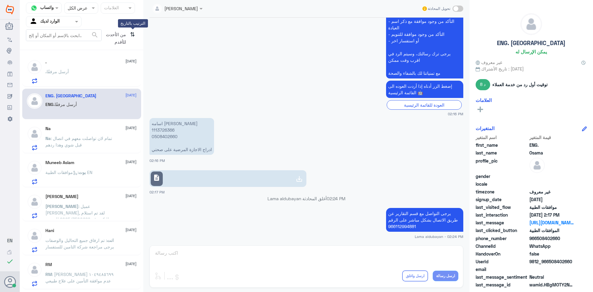
click at [131, 36] on icon "⇅" at bounding box center [132, 37] width 5 height 16
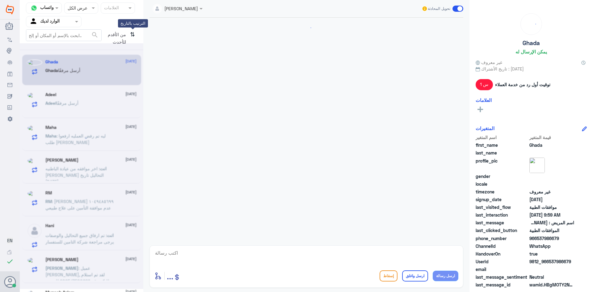
scroll to position [359, 0]
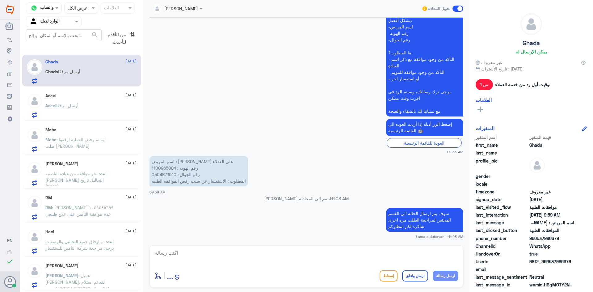
click at [403, 256] on textarea at bounding box center [306, 256] width 304 height 15
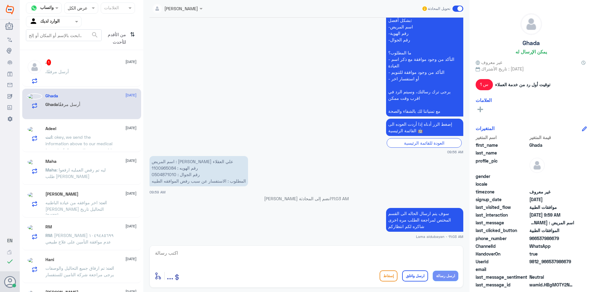
click at [89, 81] on div ". أرسل مرفقًا" at bounding box center [90, 77] width 91 height 14
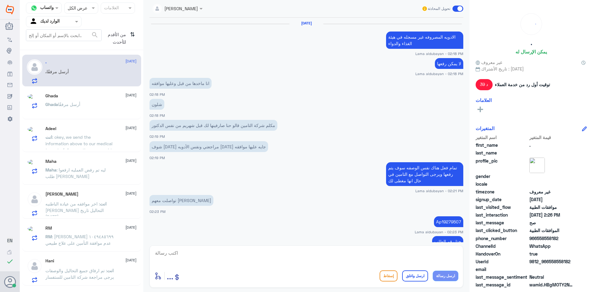
scroll to position [220, 0]
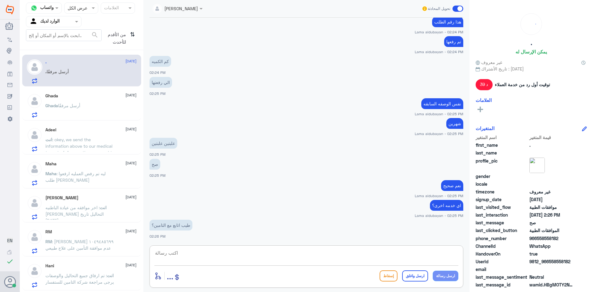
click at [271, 255] on textarea at bounding box center [306, 256] width 304 height 15
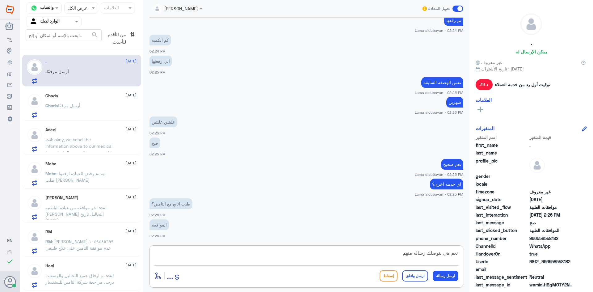
type textarea "نعم هي بتوصلك رساله منهم"
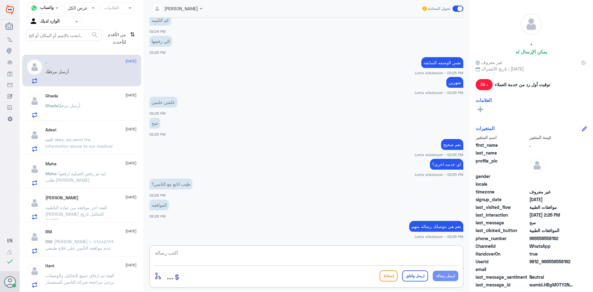
click at [70, 99] on div "Ghada [DATE] [PERSON_NAME] أرسل مرفقًا" at bounding box center [90, 105] width 91 height 24
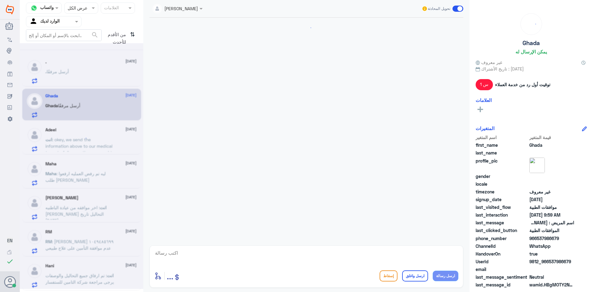
scroll to position [359, 0]
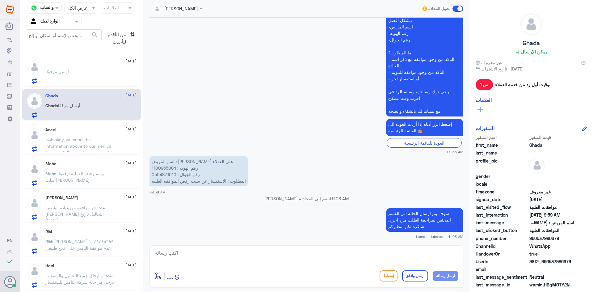
click at [90, 76] on div ". أرسل مرفقًا" at bounding box center [90, 77] width 91 height 14
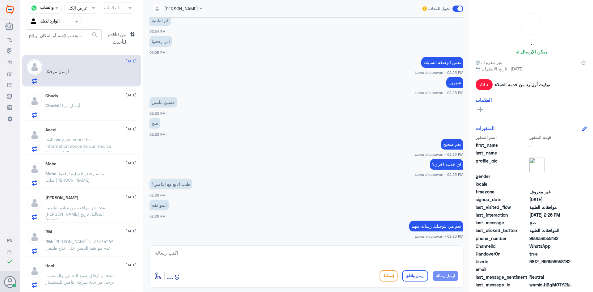
scroll to position [236, 0]
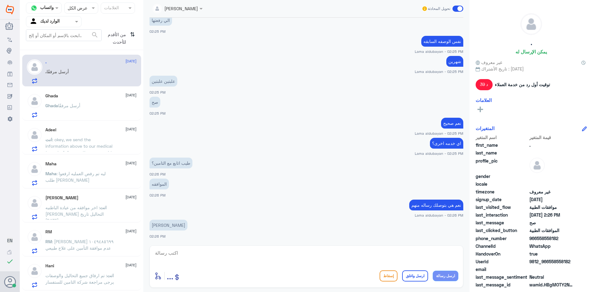
click at [306, 259] on textarea at bounding box center [306, 256] width 304 height 15
paste textarea "نشكر تواصلك مع مستشفيات دلة"
type textarea "نشكر تواصلك مع مستشفيات دلة"
click at [412, 276] on button "ارسل واغلق" at bounding box center [415, 275] width 26 height 11
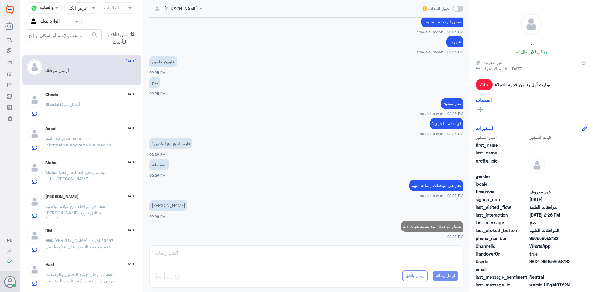
click at [82, 129] on div "Adeel [DATE]" at bounding box center [90, 128] width 91 height 5
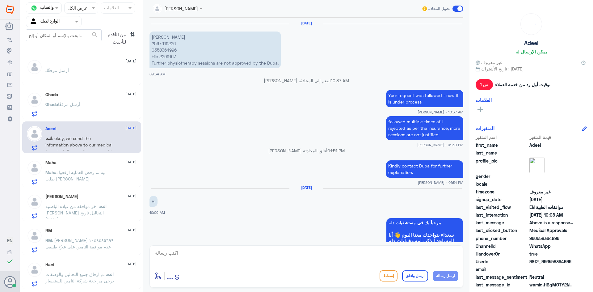
scroll to position [613, 0]
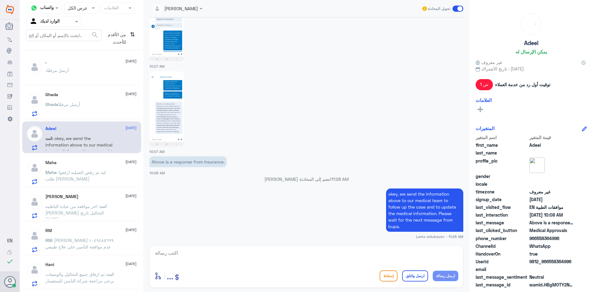
click at [89, 105] on div "[PERSON_NAME] مرفقًا" at bounding box center [90, 109] width 91 height 14
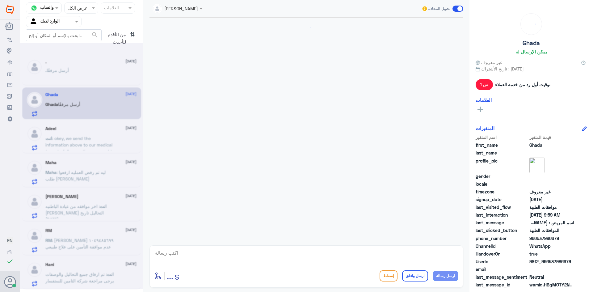
scroll to position [359, 0]
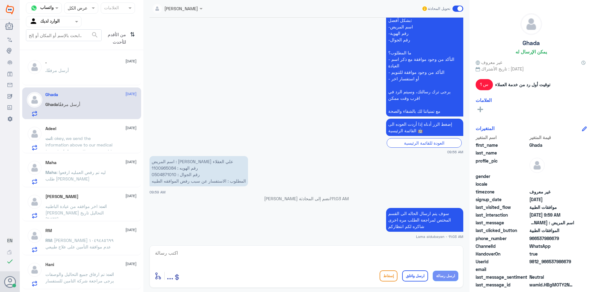
click at [414, 256] on textarea at bounding box center [306, 256] width 304 height 15
paste textarea "نشكر تواصلك مع مستشفيات دلة"
type textarea "نشكر تواصلك مع مستشفيات دلة"
click at [424, 276] on button "ارسل واغلق" at bounding box center [415, 275] width 26 height 11
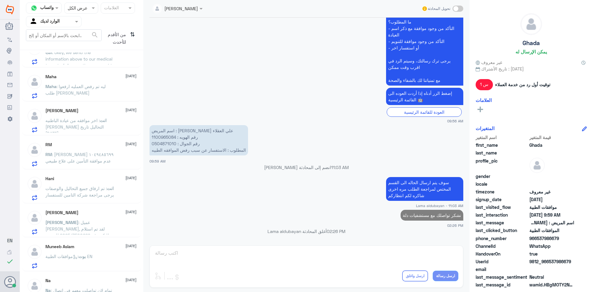
scroll to position [93, 0]
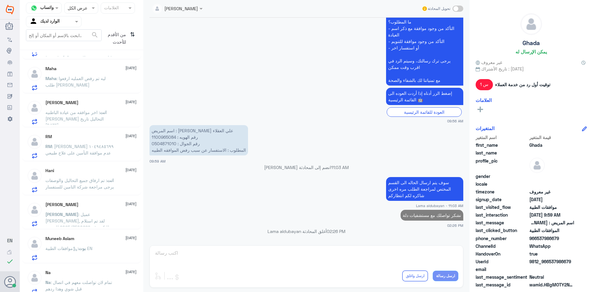
click at [76, 188] on span ": تم ارفاق جميع التحاليل والوصفات يرجى مراجعة شركة التامين للستفسار" at bounding box center [79, 184] width 69 height 12
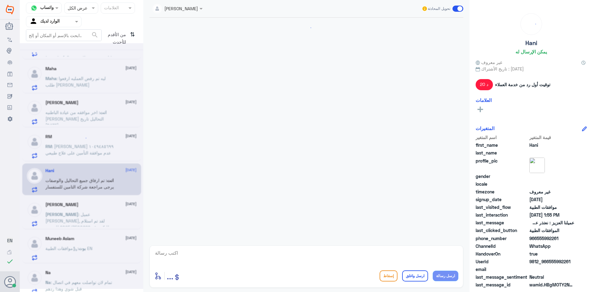
scroll to position [512, 0]
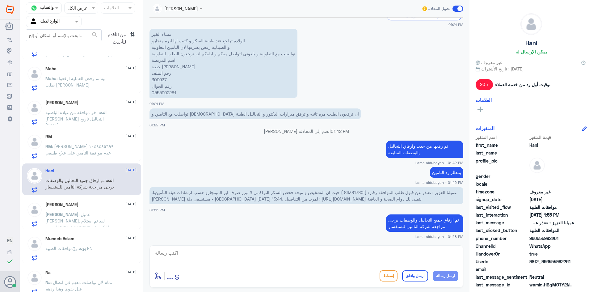
click at [432, 259] on textarea at bounding box center [306, 256] width 304 height 15
paste textarea "نشكر تواصلك مع مستشفيات دلة"
type textarea "نشكر تواصلك مع مستشفيات دلة"
click at [421, 274] on button "ارسل واغلق" at bounding box center [415, 275] width 26 height 11
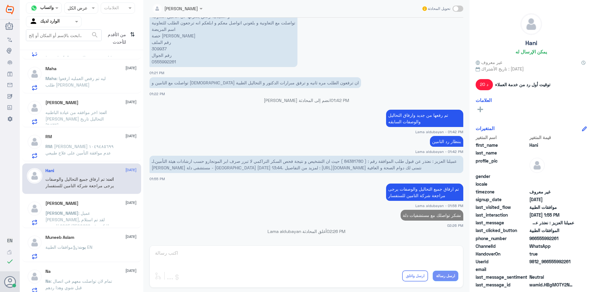
click at [66, 134] on div "RM [DATE]" at bounding box center [90, 136] width 91 height 5
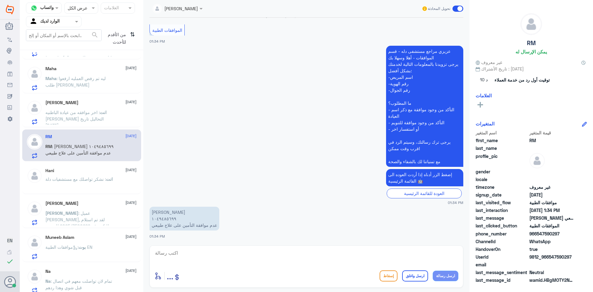
scroll to position [97, 0]
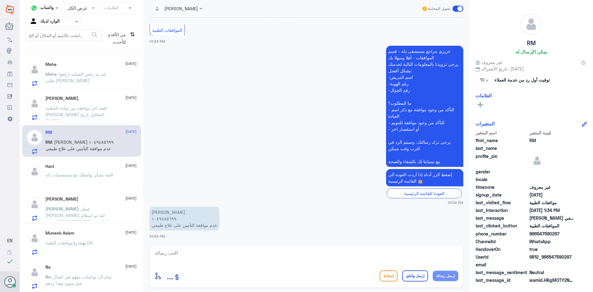
click at [86, 217] on span ": عميل [PERSON_NAME], لقد تم استلام طلبكم رقم 2025/7500666 للمؤمن عليه 6432963 …" at bounding box center [78, 238] width 66 height 64
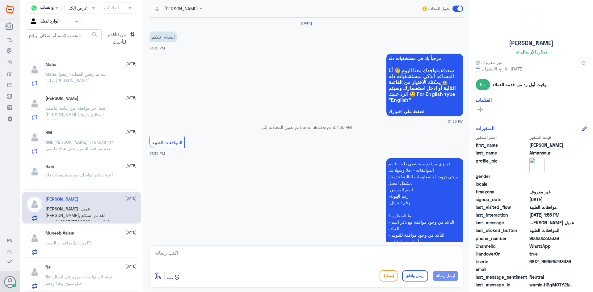
scroll to position [306, 0]
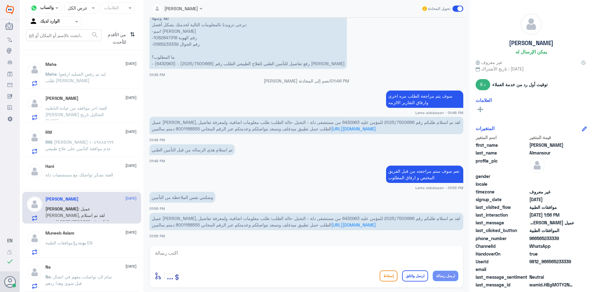
click at [99, 251] on div "بوت : موافقات الطبية EN" at bounding box center [90, 248] width 91 height 14
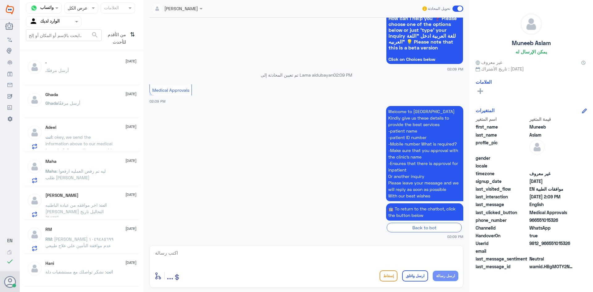
click at [88, 66] on div ". [DATE] . أرسل مرفقًا" at bounding box center [90, 70] width 91 height 23
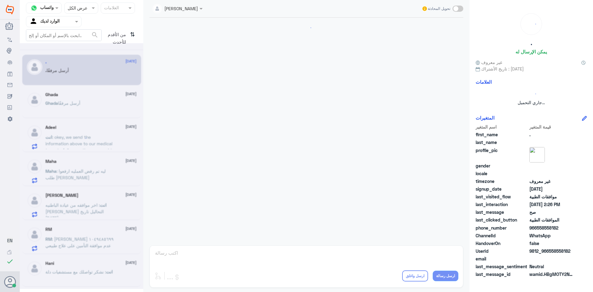
scroll to position [203, 0]
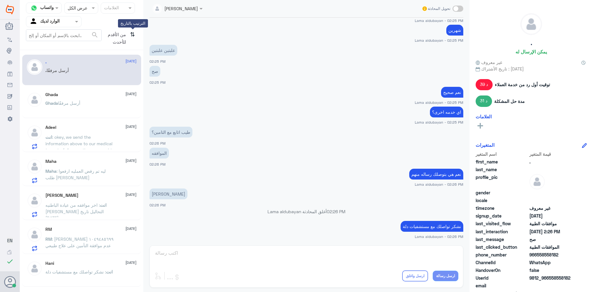
click at [131, 32] on icon "⇅" at bounding box center [132, 37] width 5 height 16
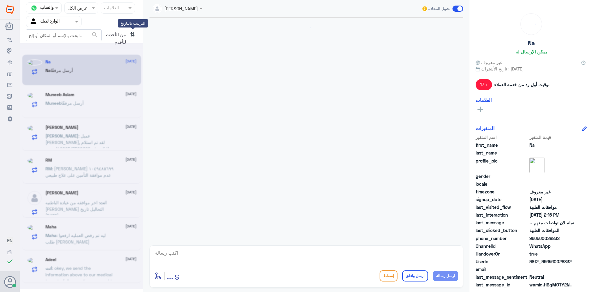
scroll to position [0, 0]
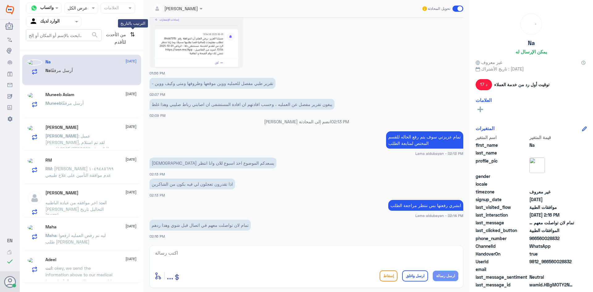
click at [131, 34] on icon "⇅" at bounding box center [132, 37] width 5 height 16
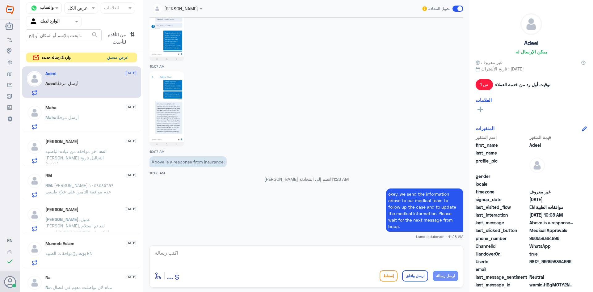
click at [119, 62] on button "عرض مسبق" at bounding box center [118, 58] width 26 height 10
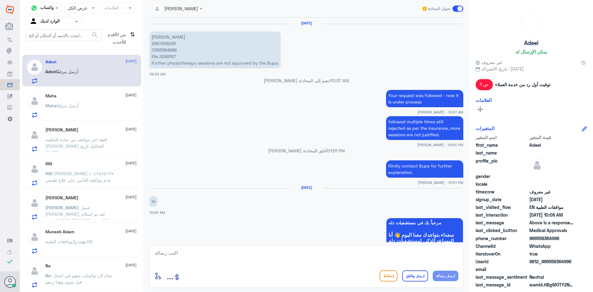
click at [127, 37] on span "من الأقدم للأحدث" at bounding box center [115, 38] width 26 height 18
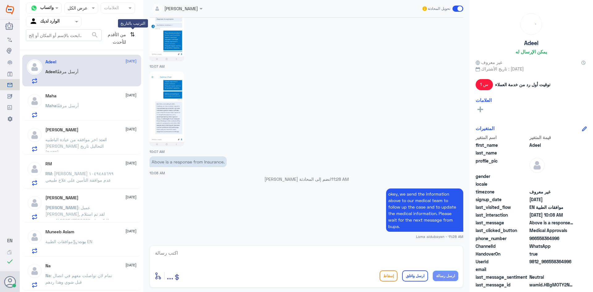
click at [131, 34] on icon "⇅" at bounding box center [132, 37] width 5 height 16
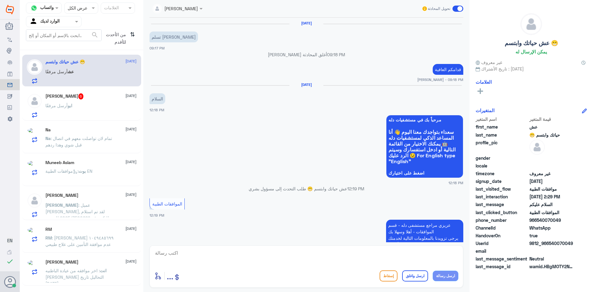
scroll to position [548, 0]
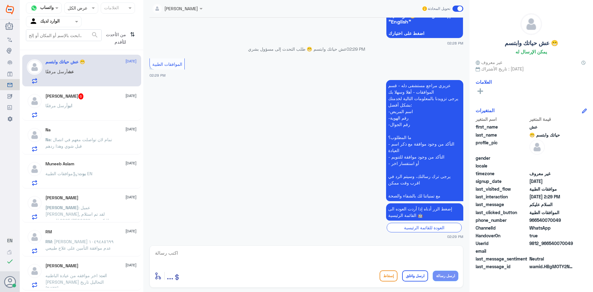
click at [83, 95] on div "[PERSON_NAME] 6 [DATE]" at bounding box center [90, 96] width 91 height 6
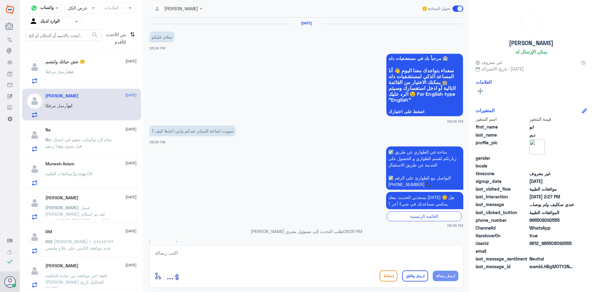
scroll to position [514, 0]
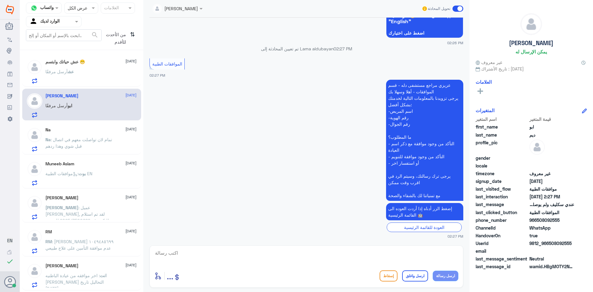
click at [98, 144] on p "Na : تمام لان تواصلت معهم في اتصال قبل شوي وهذا ردهم" at bounding box center [79, 143] width 69 height 15
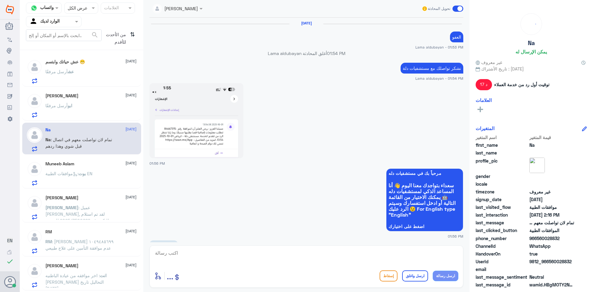
scroll to position [535, 0]
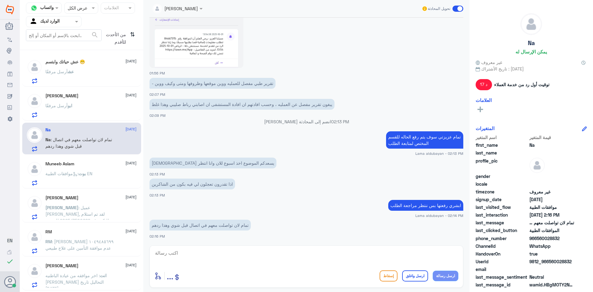
click at [98, 66] on div "عش حياتك وابتسم 😁 [DATE] عش أرسل مرفقًا" at bounding box center [90, 71] width 91 height 24
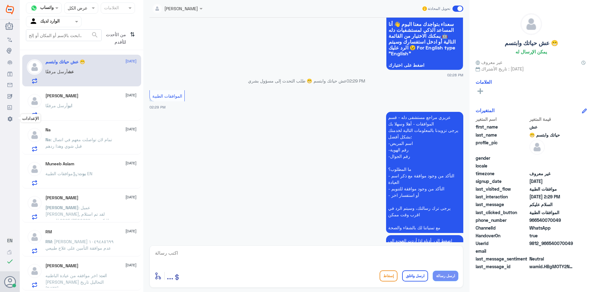
scroll to position [517, 0]
click at [50, 110] on p "[PERSON_NAME] مرفقًا" at bounding box center [58, 109] width 27 height 15
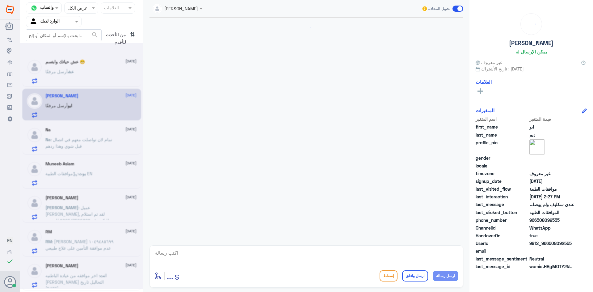
scroll to position [514, 0]
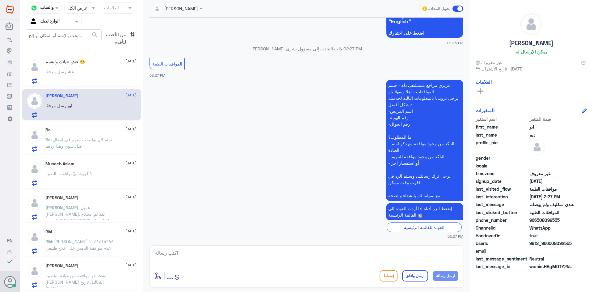
click at [73, 137] on span ": تمام لان تواصلت معهم في اتصال قبل شوي وهذا ردهم" at bounding box center [78, 143] width 67 height 12
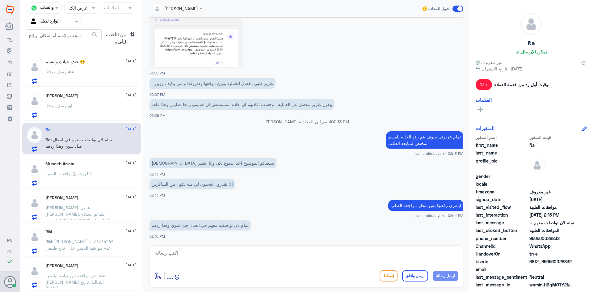
click at [107, 66] on div "عش حياتك وابتسم 😁 [DATE] عش أرسل مرفقًا" at bounding box center [90, 71] width 91 height 24
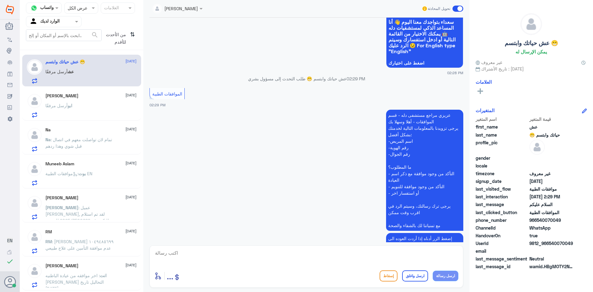
scroll to position [548, 0]
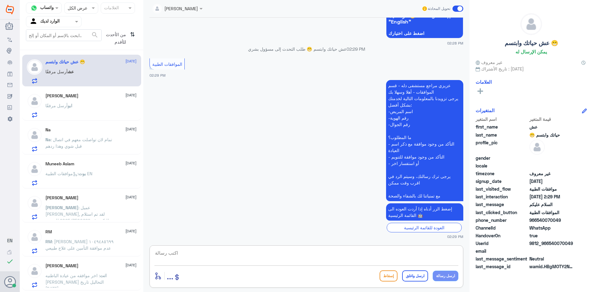
click at [346, 261] on textarea at bounding box center [306, 256] width 304 height 15
type textarea "تفضل كيف اقدر اخدمك ؟"
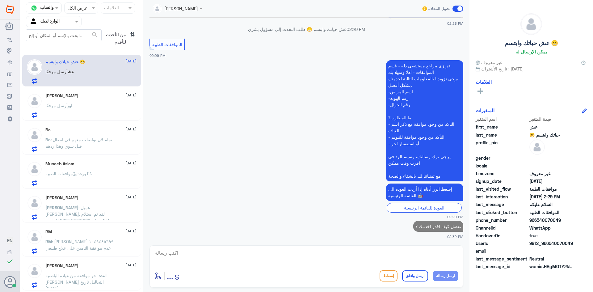
click at [115, 117] on div "عش حياتك وابتسم 😁 [DATE] عش أرسل مرفقًا [PERSON_NAME] [DATE] [PERSON_NAME] أرسل…" at bounding box center [81, 172] width 123 height 241
click at [114, 106] on div "[PERSON_NAME] مرفقًا" at bounding box center [90, 111] width 91 height 14
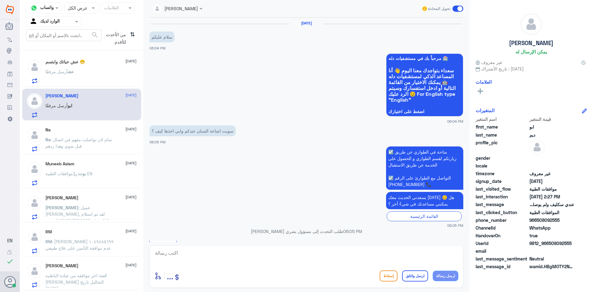
click at [237, 258] on textarea at bounding box center [306, 256] width 304 height 15
type textarea "تفضل كيف اقدر اخدمك ؟"
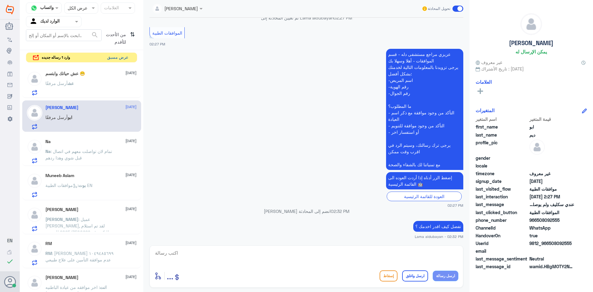
click at [118, 60] on button "عرض مسبق" at bounding box center [118, 58] width 26 height 10
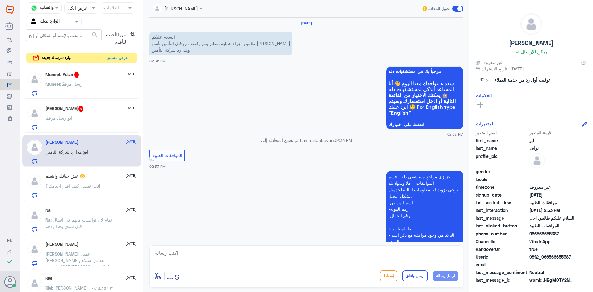
scroll to position [338, 0]
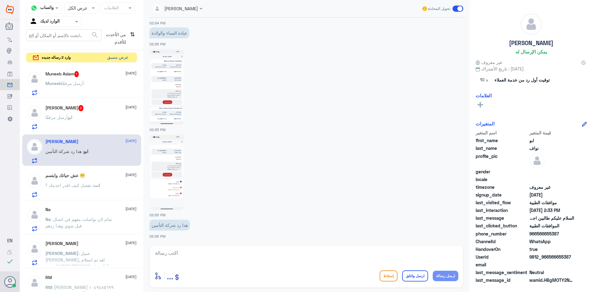
click at [110, 56] on button "عرض مسبق" at bounding box center [118, 58] width 26 height 10
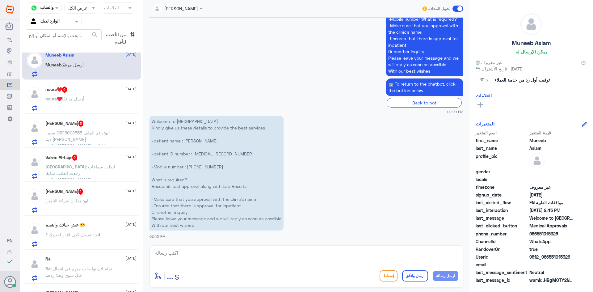
scroll to position [0, 0]
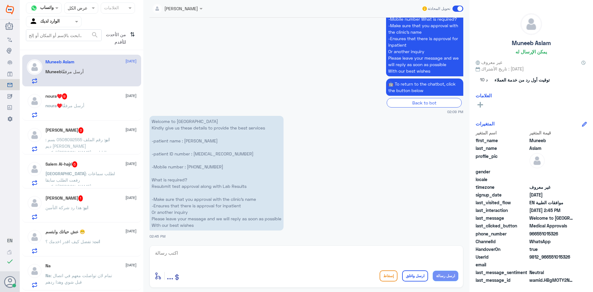
click at [67, 102] on p "noura♥️ أرسل مرفقًا" at bounding box center [64, 109] width 39 height 15
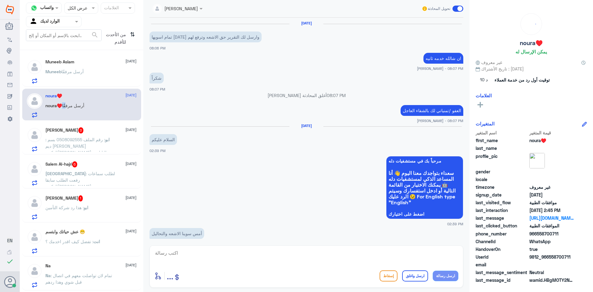
scroll to position [554, 0]
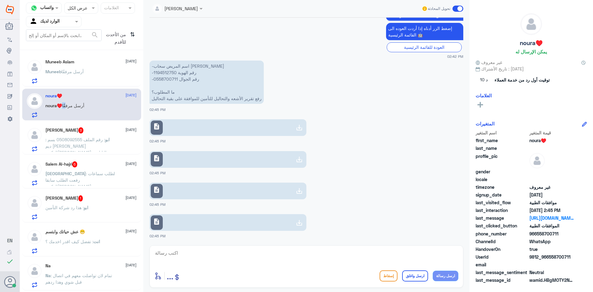
click at [169, 73] on p "-اسم المريض سحاب [PERSON_NAME] -رقم الهوية 1194512750 -رقم الجوال 0558700711 ما…" at bounding box center [206, 82] width 114 height 43
click at [298, 127] on use at bounding box center [298, 127] width 7 height 7
click at [298, 161] on icon at bounding box center [298, 159] width 7 height 7
click at [301, 194] on icon at bounding box center [298, 190] width 7 height 7
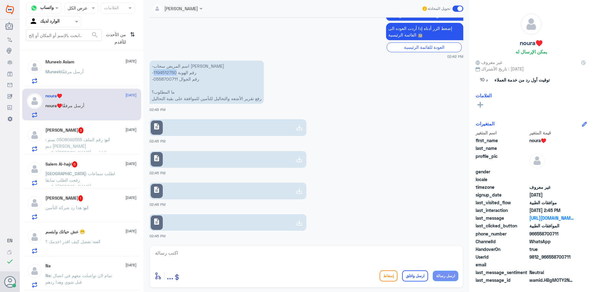
click at [241, 221] on link "description" at bounding box center [227, 222] width 157 height 17
click at [253, 251] on textarea at bounding box center [306, 256] width 304 height 15
type textarea "تم رفعها مره اخرى واضافة المرفقات بنتظار رد التامين"
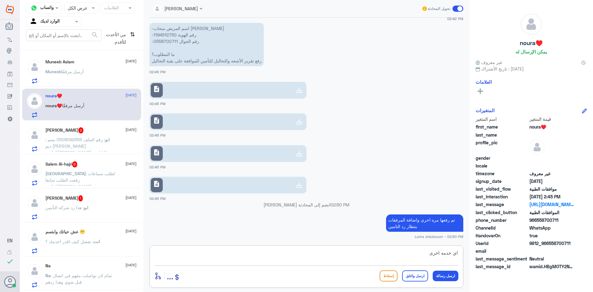
type textarea "اي خدمه اخرى ؟"
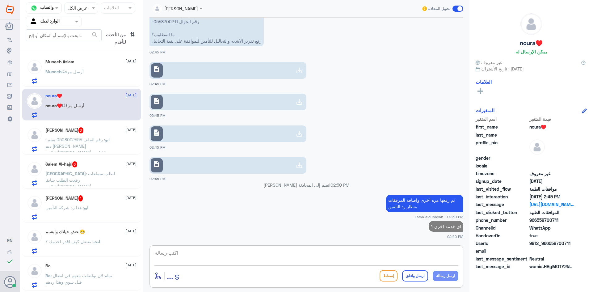
click at [72, 140] on span ": رقم الملف 0508092555 بسم : ديم [PERSON_NAME] الدكتور[PERSON_NAME]ه النابلسي" at bounding box center [77, 146] width 65 height 18
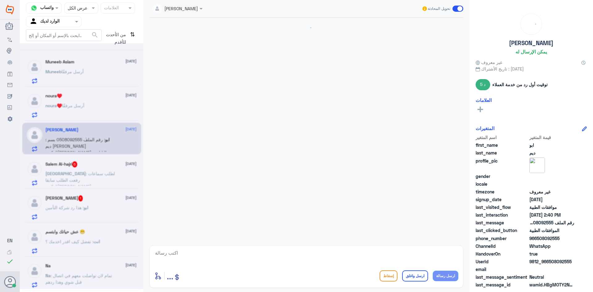
scroll to position [613, 0]
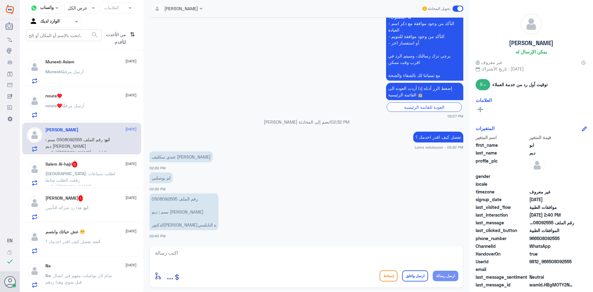
click at [266, 252] on textarea at bounding box center [306, 256] width 304 height 15
paste textarea "يرجى التواصل مع قسم التقارير عن طريق الاتصال بشكل مباشر على الرقم 966112994881"
type textarea "يرجى التواصل مع قسم التقارير عن طريق الاتصال بشكل مباشر على الرقم 966112994881"
click at [436, 276] on button "ارسل رسالة" at bounding box center [446, 275] width 26 height 10
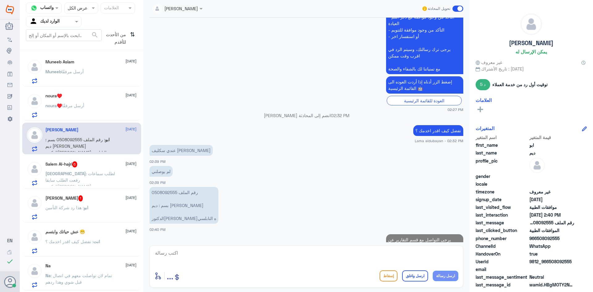
scroll to position [646, 0]
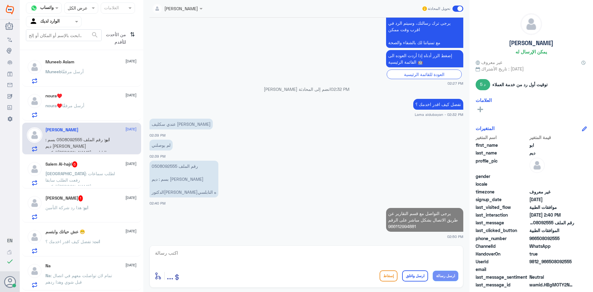
click at [67, 168] on div "Salem Al-hajri 6 [DATE] [GEOGRAPHIC_DATA] : لطلب سماعات رفعت الطلب سابقا الدكتو…" at bounding box center [90, 173] width 91 height 24
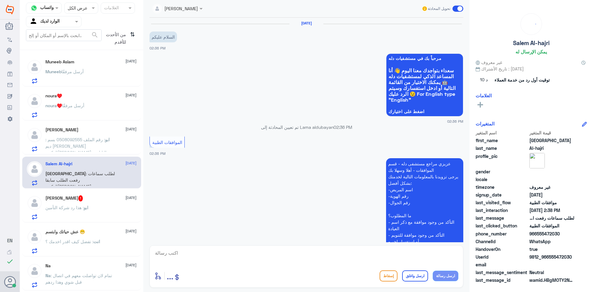
scroll to position [169, 0]
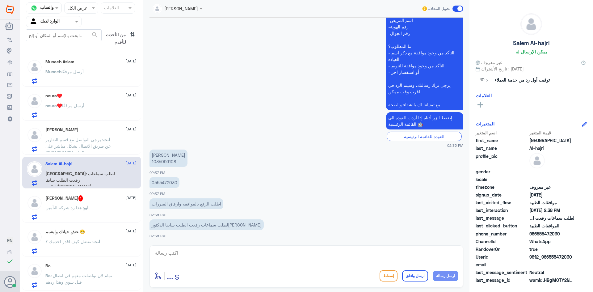
click at [90, 212] on div "ابو : هذا رد شركة التأمين" at bounding box center [90, 213] width 91 height 14
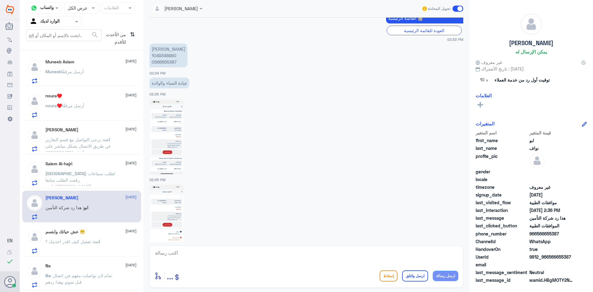
scroll to position [215, 0]
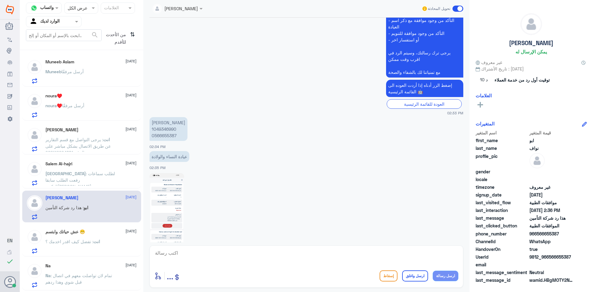
click at [163, 129] on p "[PERSON_NAME] 1049346990 0566655387" at bounding box center [168, 129] width 38 height 24
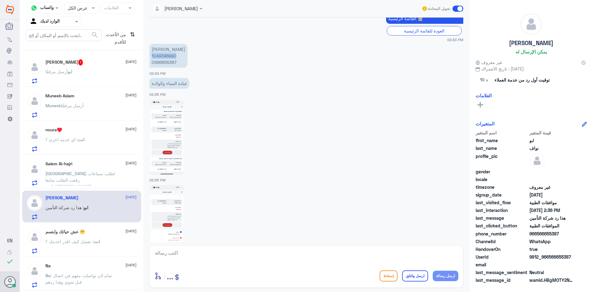
scroll to position [338, 0]
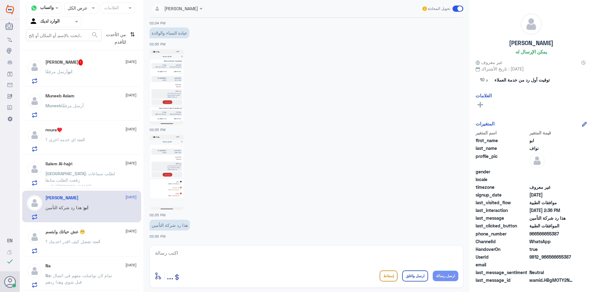
click at [163, 186] on img at bounding box center [166, 172] width 35 height 75
click at [305, 253] on textarea at bounding box center [306, 256] width 304 height 15
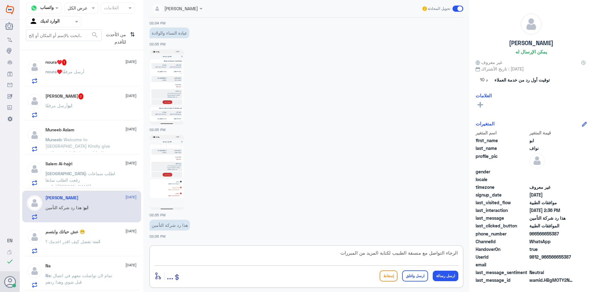
click at [458, 252] on div "الرجاء التواصل مع منسقة الطبيب لكتابة المزيد من المبررات أدخل اسم مجموعة الرسائ…" at bounding box center [306, 266] width 314 height 42
click at [458, 253] on textarea "الرجاء التواصل مع منسقة الطبيب لكتابة المزيد من المبررات" at bounding box center [306, 256] width 304 height 15
type textarea "تم من قبلنا ارفاق جميع التقارير وتم رفضها مره اخرى الرجاء التواصل مع منسقة الطب…"
click at [443, 278] on button "ارسل رسالة" at bounding box center [446, 275] width 26 height 10
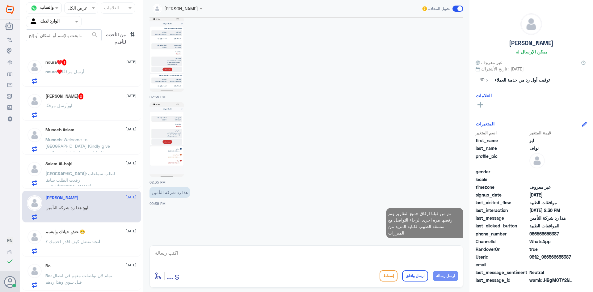
click at [424, 257] on textarea at bounding box center [306, 256] width 304 height 15
click at [46, 91] on div "[PERSON_NAME] 2 [DATE] [PERSON_NAME] مرفقًا" at bounding box center [81, 105] width 119 height 32
click at [63, 102] on div "[PERSON_NAME] 2 [DATE] [PERSON_NAME] مرفقًا" at bounding box center [90, 105] width 91 height 24
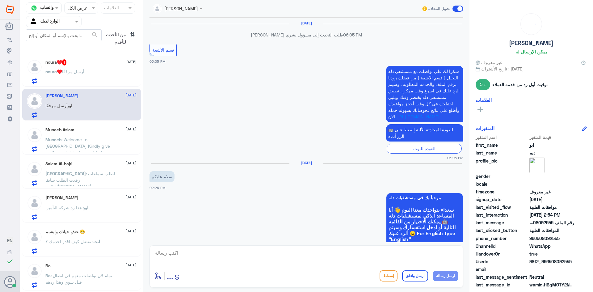
scroll to position [513, 0]
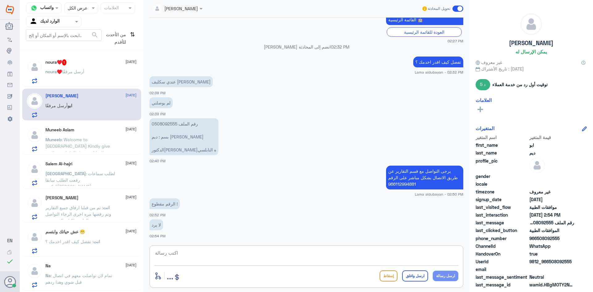
click at [409, 255] on textarea at bounding box center [306, 256] width 304 height 15
type textarea "و"
type textarea "تواصل معهم واتساب"
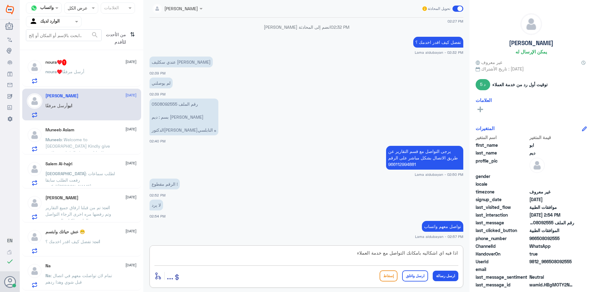
drag, startPoint x: 342, startPoint y: 253, endPoint x: 420, endPoint y: 256, distance: 77.5
click at [420, 256] on textarea "اذا فيه اي اشكاليه بامكانك التواصل مع خدمة العملاء" at bounding box center [306, 256] width 304 height 15
paste textarea "لرجاء التواصل هاتفياً مع خدمات العملاء 920012222 لإفادتك"
type textarea "اذا فيه اي اشكاليه الرجاء التواصل هاتفياً مع خدمات العملاء 920012222 لإفادتك"
click at [420, 278] on button "ارسل واغلق" at bounding box center [415, 275] width 26 height 11
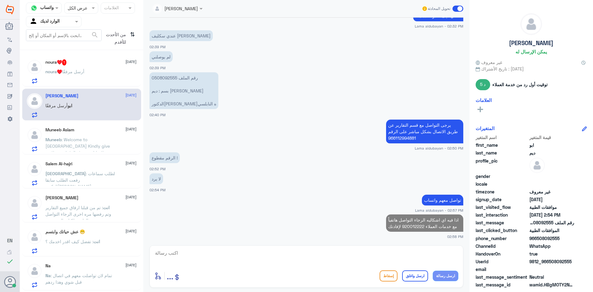
scroll to position [558, 0]
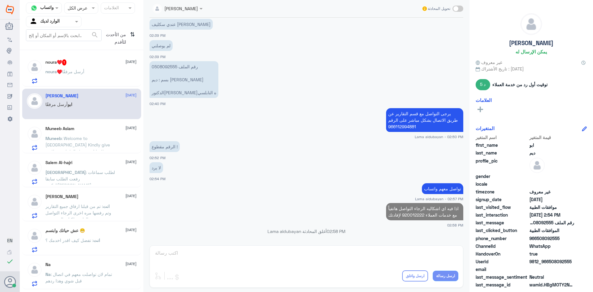
click at [89, 79] on div "noura♥️ أرسل مرفقًا" at bounding box center [90, 77] width 91 height 14
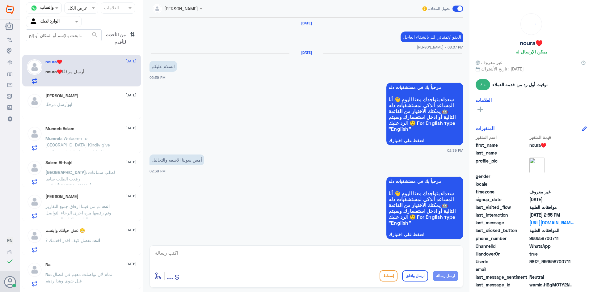
scroll to position [559, 0]
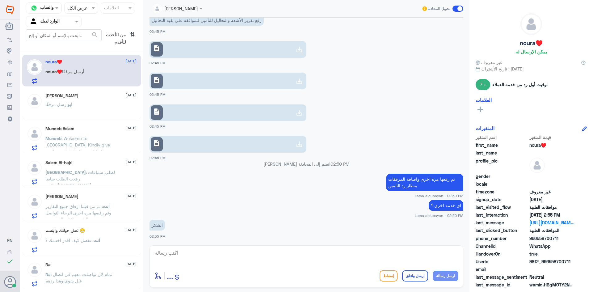
click at [271, 253] on textarea at bounding box center [306, 256] width 304 height 15
click at [339, 258] on textarea at bounding box center [306, 256] width 304 height 15
type textarea "العفو"
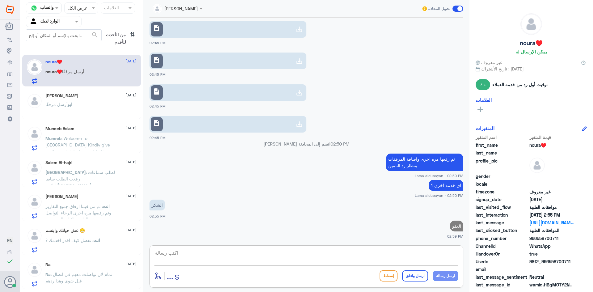
paste textarea "نشكر تواصلك مع مستشفيات دلة"
type textarea "نشكر تواصلك مع مستشفيات دلة"
click at [427, 274] on button "ارسل واغلق" at bounding box center [415, 275] width 26 height 11
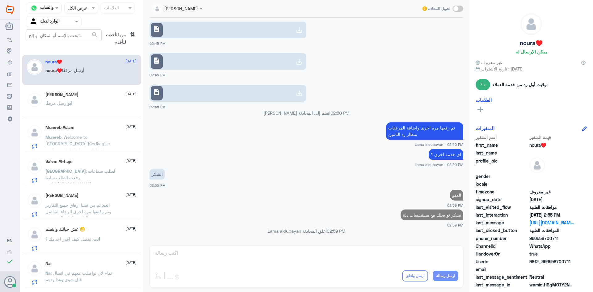
click at [109, 104] on div "[PERSON_NAME] مرفقًا" at bounding box center [90, 108] width 91 height 14
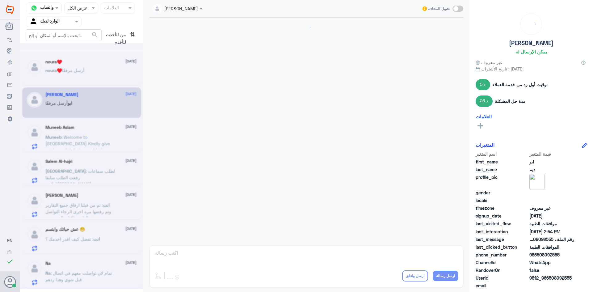
scroll to position [536, 0]
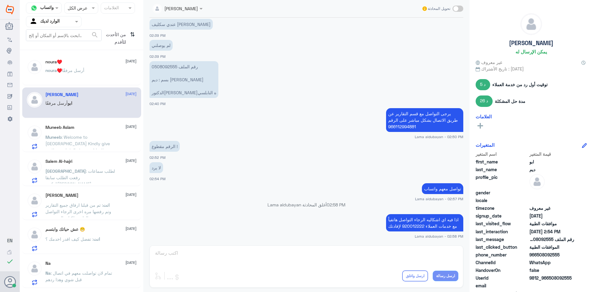
click at [102, 130] on div "Muneeb Aslam [DATE] Muneeb : Welcome to [GEOGRAPHIC_DATA] Kindly give us these …" at bounding box center [90, 137] width 91 height 24
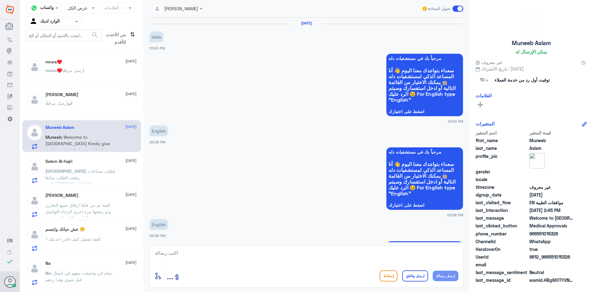
scroll to position [552, 0]
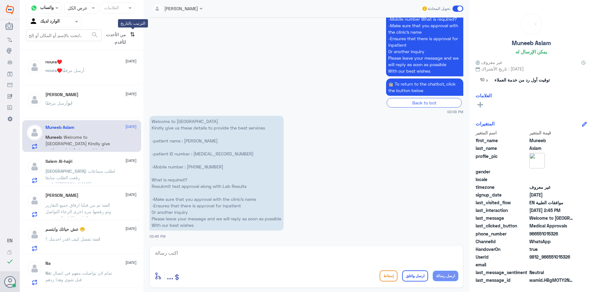
click at [132, 35] on icon "⇅" at bounding box center [132, 37] width 5 height 16
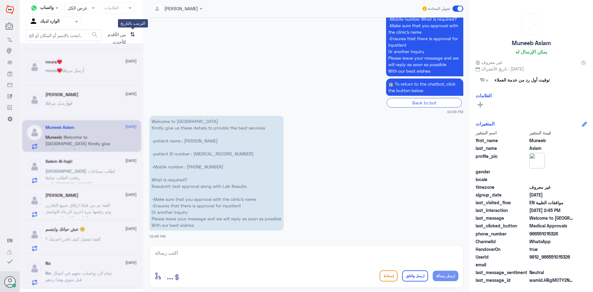
scroll to position [0, 0]
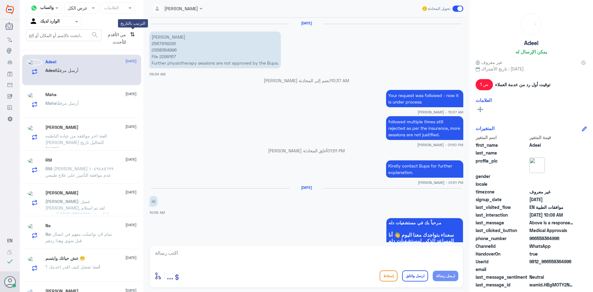
click at [131, 34] on icon "⇅" at bounding box center [132, 37] width 5 height 16
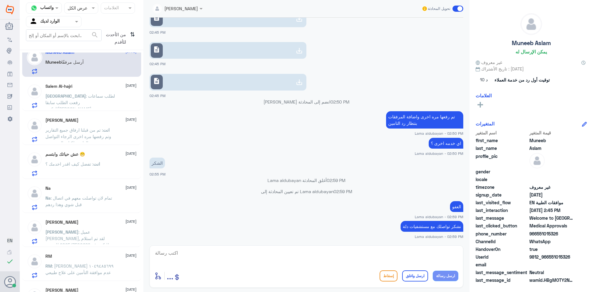
scroll to position [41, 0]
click at [98, 134] on p "انت : تم من قبلنا ارفاق جميع التقارير وتم رفضها مره اخرى الرجاء التواصل مع منسق…" at bounding box center [79, 135] width 69 height 15
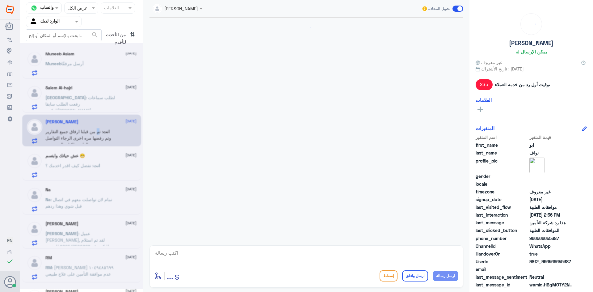
scroll to position [382, 0]
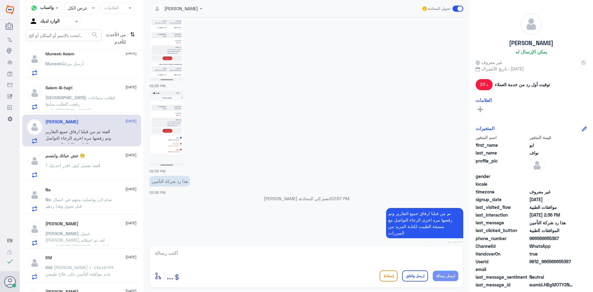
click at [88, 101] on p "Salem : لطلب سماعات رفعت الطلب سابقا الدكتور[PERSON_NAME]" at bounding box center [79, 101] width 69 height 15
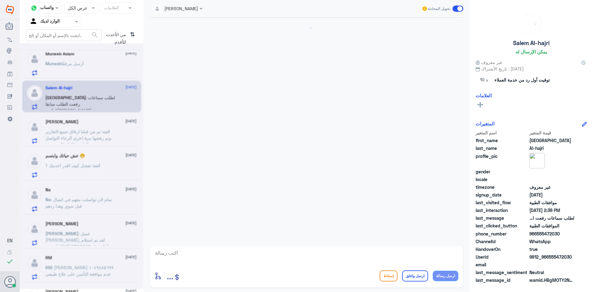
scroll to position [169, 0]
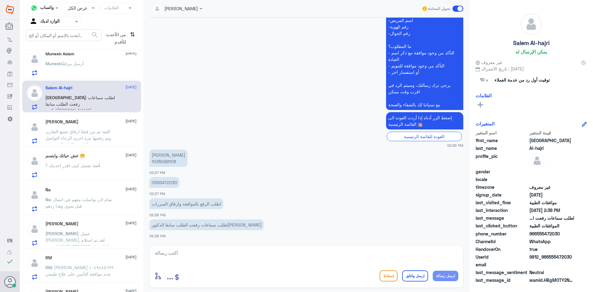
click at [170, 160] on p "[PERSON_NAME] 1035099108" at bounding box center [168, 157] width 38 height 17
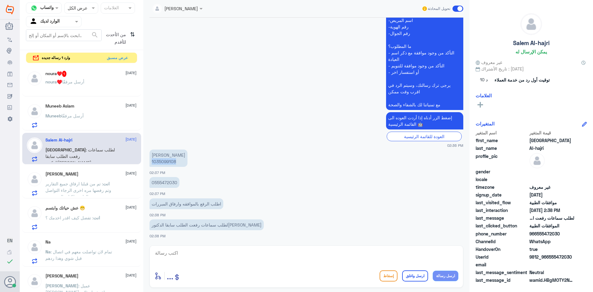
scroll to position [0, 0]
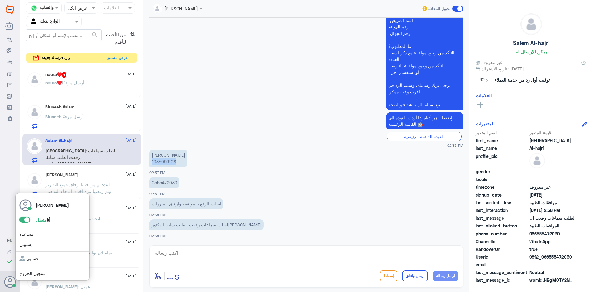
click at [11, 282] on icon at bounding box center [10, 282] width 12 height 12
click at [26, 222] on span at bounding box center [24, 219] width 11 height 6
click at [0, 0] on input "checkbox" at bounding box center [0, 0] width 0 height 0
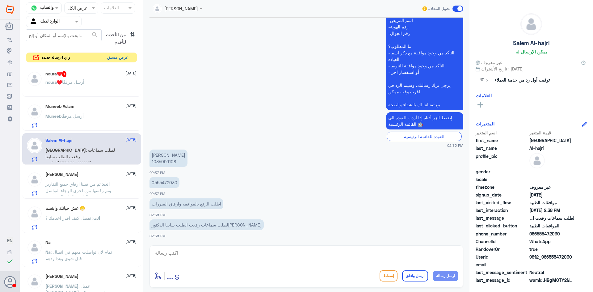
click at [124, 59] on button "عرض مسبق" at bounding box center [118, 58] width 26 height 10
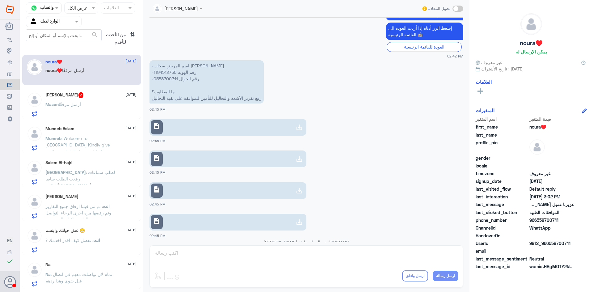
scroll to position [237, 0]
click at [135, 35] on div "من الأحدث للأقدم ⇅" at bounding box center [120, 38] width 36 height 18
click at [134, 35] on icon "⇅" at bounding box center [132, 37] width 5 height 16
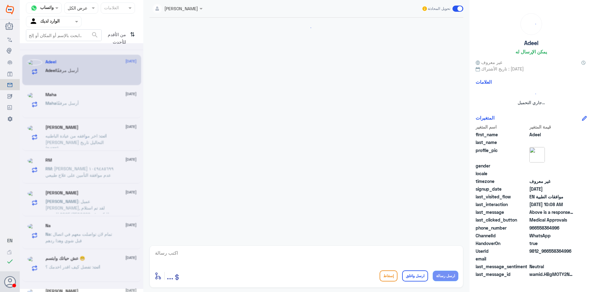
scroll to position [0, 0]
click at [130, 34] on icon "⇅" at bounding box center [132, 37] width 5 height 16
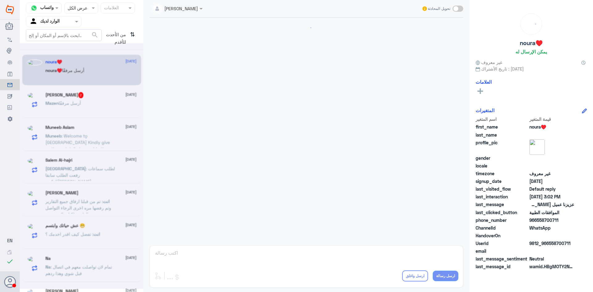
scroll to position [484, 0]
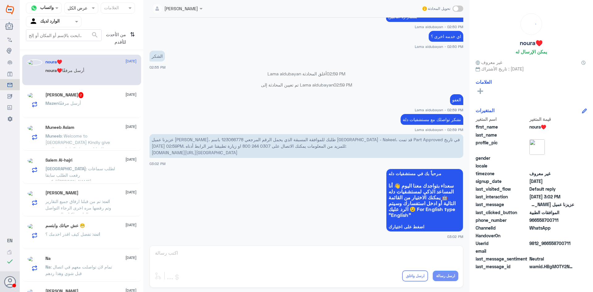
click at [99, 106] on div "[PERSON_NAME] أرسل مرفقًا" at bounding box center [90, 108] width 91 height 14
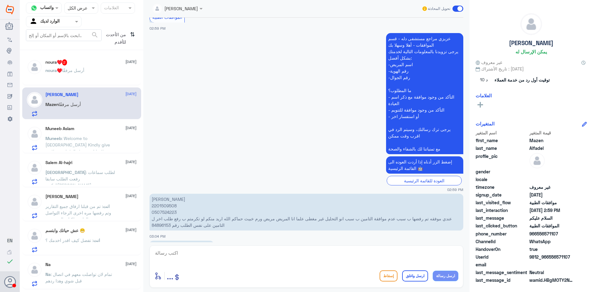
scroll to position [146, 0]
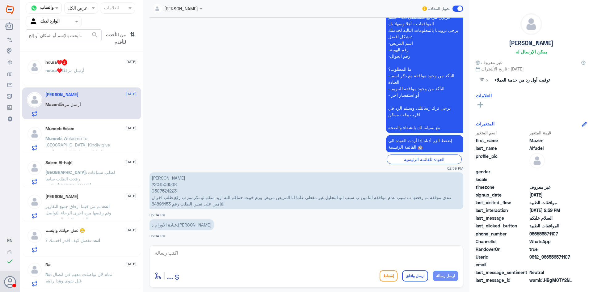
click at [161, 206] on p "[PERSON_NAME] 2201509508 0507524223 عندي موفقه تم رفضها ب سبب عدم موافقة التامي…" at bounding box center [306, 190] width 314 height 37
click at [272, 249] on textarea at bounding box center [306, 256] width 304 height 15
type textarea "h"
click at [373, 253] on textarea "[DEMOGRAPHIC_DATA] يشفيك ويعافيك تم رفع الطلب مره اخرى للتامين" at bounding box center [306, 256] width 304 height 15
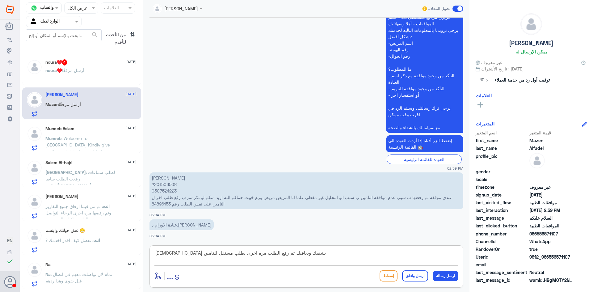
drag, startPoint x: 342, startPoint y: 251, endPoint x: 321, endPoint y: 253, distance: 21.4
click at [321, 253] on textarea "[DEMOGRAPHIC_DATA] يشفيك ويعافيك تم رفع الطلب مره اخرى بطلب مستقل للتامين" at bounding box center [306, 256] width 304 height 15
drag, startPoint x: 344, startPoint y: 253, endPoint x: 296, endPoint y: 253, distance: 47.9
click at [297, 253] on textarea "[DEMOGRAPHIC_DATA] يشفيك ويعافيك تم رفع الطلب مره اخرى بطلب مستقل للتامين" at bounding box center [306, 256] width 304 height 15
type textarea "[DEMOGRAPHIC_DATA] يشفيك ويعافيك تم رفع الطلب مره اخرى بطلب مستقل بامكانك التوا…"
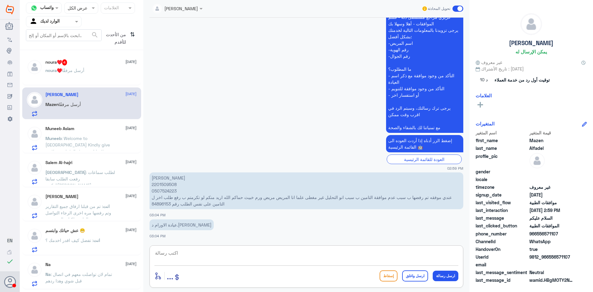
scroll to position [179, 0]
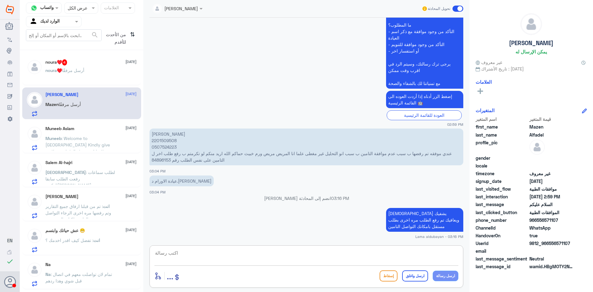
click at [81, 69] on span "أرسل مرفقًا" at bounding box center [73, 70] width 22 height 5
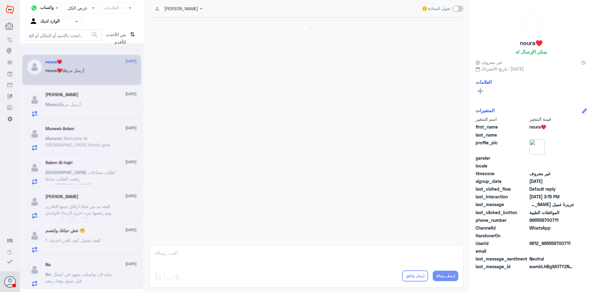
scroll to position [517, 0]
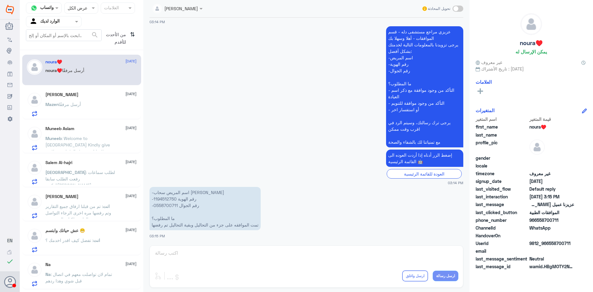
click at [169, 198] on p "-اسم المريض سحاب [PERSON_NAME] -رقم الهوية 1194512750 -رقم الجوال 0558700711 ما…" at bounding box center [204, 208] width 111 height 43
click at [269, 256] on div "Lama aldubayan تحويل المحادثة [DATE] description 02:45 PM Lama aldubayan انضم إ…" at bounding box center [306, 147] width 326 height 294
click at [93, 103] on div "[PERSON_NAME] أرسل مرفقًا" at bounding box center [90, 109] width 91 height 14
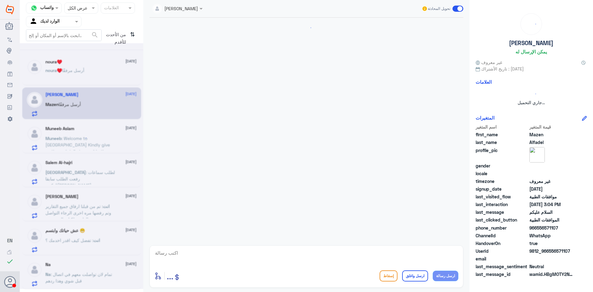
scroll to position [190, 0]
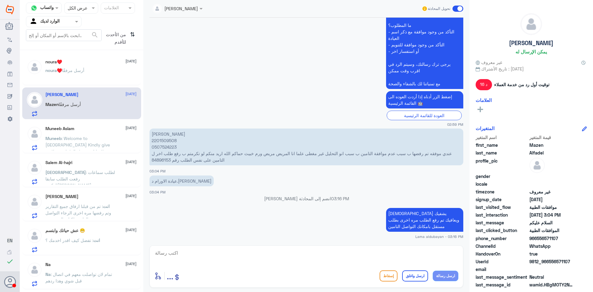
click at [112, 143] on p "Muneeb : Welcome to [GEOGRAPHIC_DATA] Kindly give us these details to provide t…" at bounding box center [79, 142] width 69 height 15
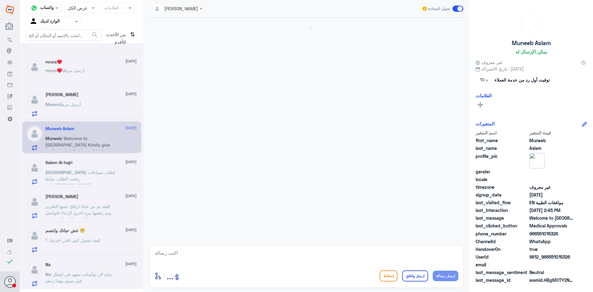
scroll to position [552, 0]
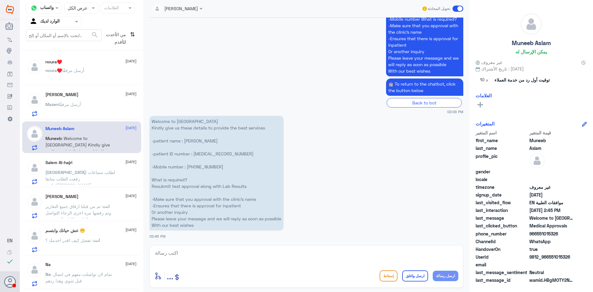
click at [205, 151] on p "Welcome to [GEOGRAPHIC_DATA] Kindly give us these details to provide the best s…" at bounding box center [216, 173] width 134 height 115
drag, startPoint x: 205, startPoint y: 151, endPoint x: 219, endPoint y: 159, distance: 15.6
click at [206, 151] on p "Welcome to [GEOGRAPHIC_DATA] Kindly give us these details to provide the best s…" at bounding box center [216, 173] width 134 height 115
click at [90, 174] on span ": لطلب سماعات رفعت الطلب سابقا الدكتور[PERSON_NAME]" at bounding box center [79, 178] width 69 height 18
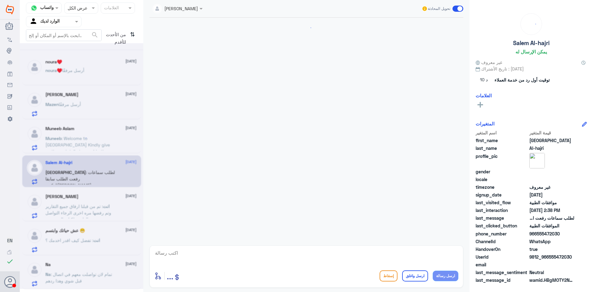
scroll to position [169, 0]
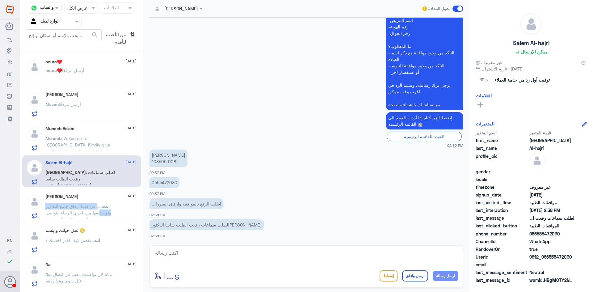
click at [97, 210] on span ": تم من قبلنا ارفاق جميع التقارير وتم رفضها مره اخرى الرجاء التواصل مع منسقة ال…" at bounding box center [78, 215] width 66 height 25
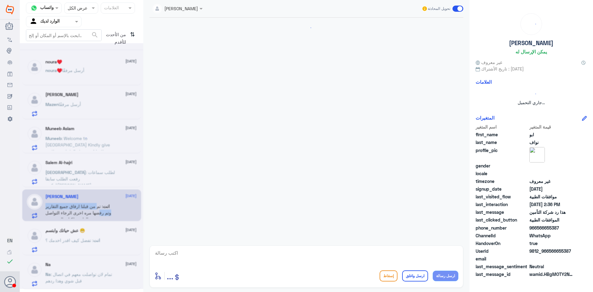
scroll to position [382, 0]
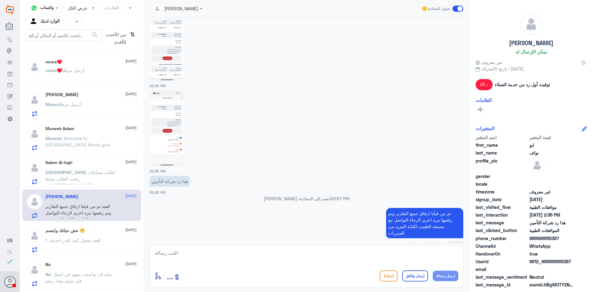
click at [418, 253] on textarea at bounding box center [306, 256] width 304 height 15
click at [315, 256] on textarea at bounding box center [306, 256] width 304 height 15
paste textarea "نشكر تواصلك مع مستشفيات دلة"
type textarea "نشكر تواصلك مع مستشفيات دلة"
click at [422, 278] on button "ارسل واغلق" at bounding box center [415, 275] width 26 height 11
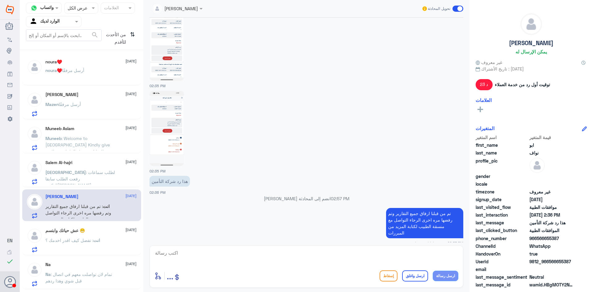
scroll to position [402, 0]
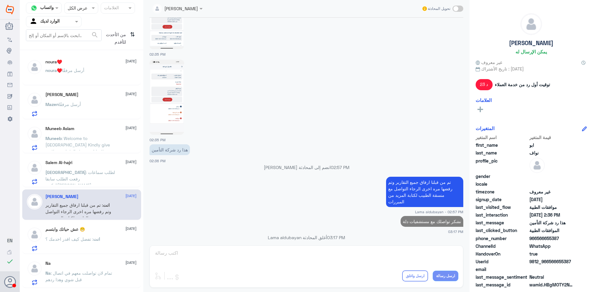
click at [92, 231] on div "عش حياتك وابتسم 😁 [DATE]" at bounding box center [90, 229] width 91 height 5
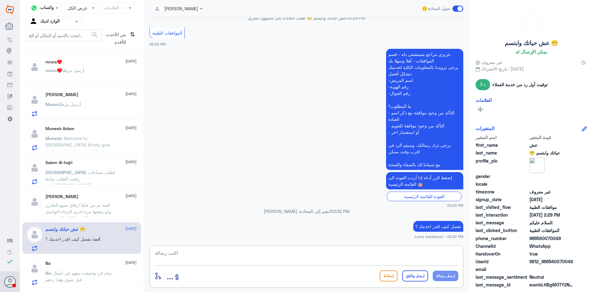
click at [363, 251] on textarea at bounding box center [306, 256] width 304 height 15
paste textarea "نشكر تواصلك مع مستشفيات دلة"
type textarea "نشكر تواصلك مع مستشفيات دلة"
click at [423, 276] on button "ارسل واغلق" at bounding box center [415, 275] width 26 height 11
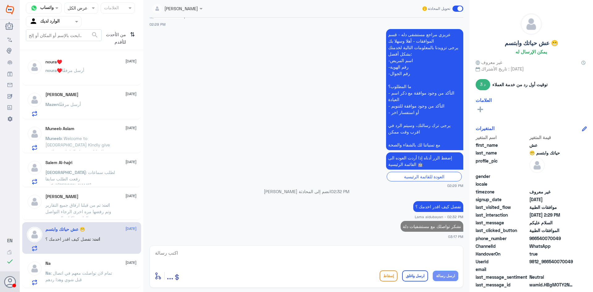
scroll to position [567, 0]
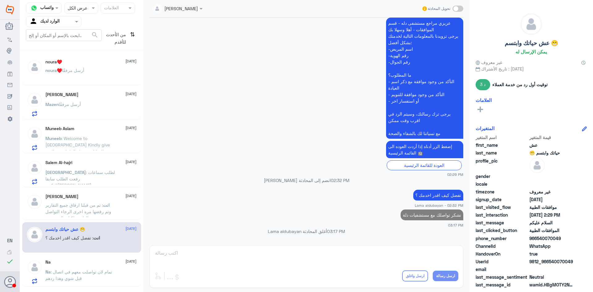
click at [98, 273] on span ": تمام لان تواصلت معهم في اتصال قبل شوي وهذا ردهم" at bounding box center [78, 275] width 67 height 12
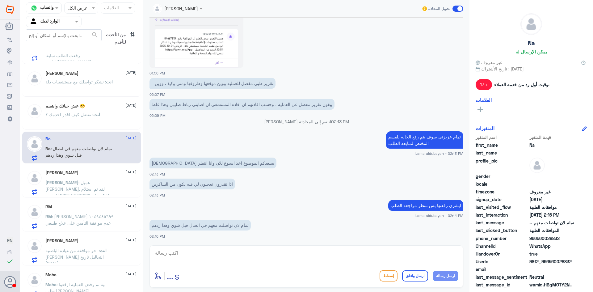
scroll to position [123, 0]
click at [61, 170] on h5 "[PERSON_NAME]" at bounding box center [61, 172] width 33 height 5
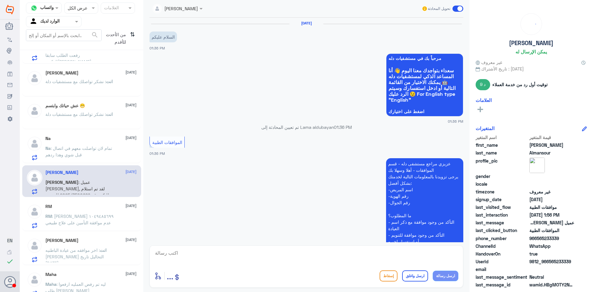
scroll to position [306, 0]
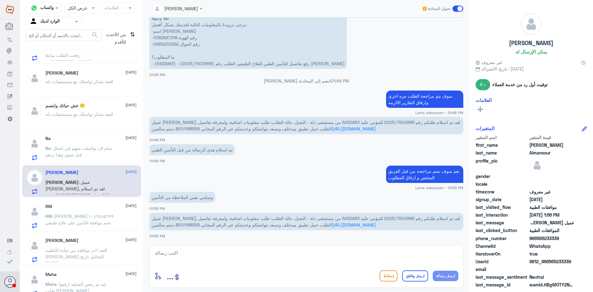
click at [63, 211] on div "RM [DATE] RM : [PERSON_NAME] ١٠٤٩٤٨٥٦٩٩ عدم موافقة التأمين على علاج طبيعي" at bounding box center [90, 216] width 91 height 24
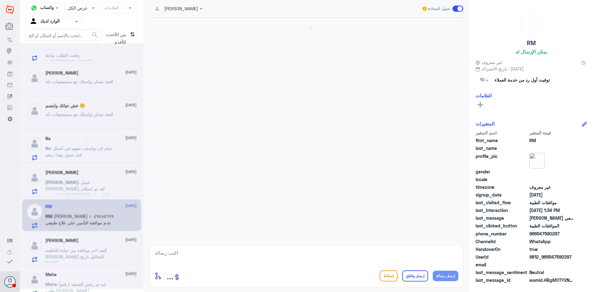
scroll to position [550, 0]
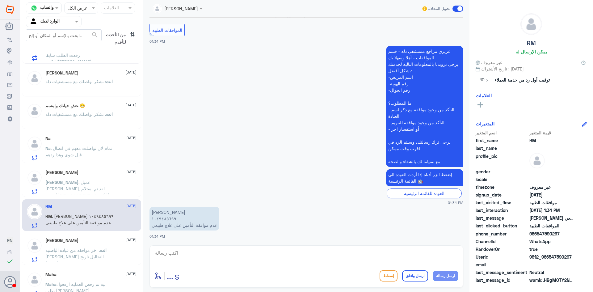
click at [105, 236] on div "[PERSON_NAME] [DATE] انت : اخر موافقه من عيادة الباطنيه [PERSON_NAME] التحاليل …" at bounding box center [81, 249] width 119 height 32
click at [90, 245] on div "[PERSON_NAME] [DATE] انت : اخر موافقه من عيادة الباطنيه [PERSON_NAME] التحاليل …" at bounding box center [90, 250] width 91 height 24
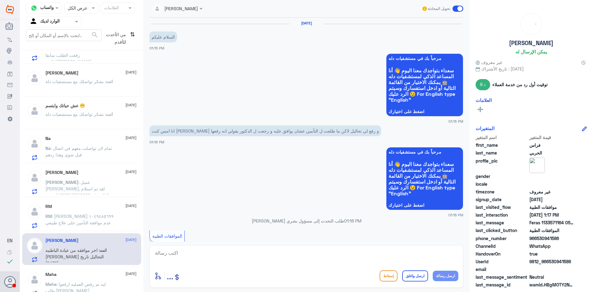
scroll to position [256, 0]
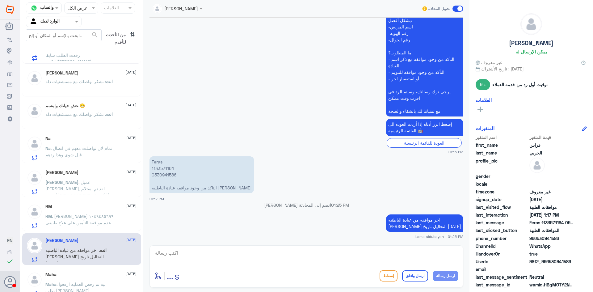
click at [423, 256] on textarea at bounding box center [306, 256] width 304 height 15
paste textarea "نشكر تواصلك مع مستشفيات دلة"
type textarea "نشكر تواصلك مع مستشفيات دلة"
click at [410, 276] on button "ارسل واغلق" at bounding box center [415, 275] width 26 height 11
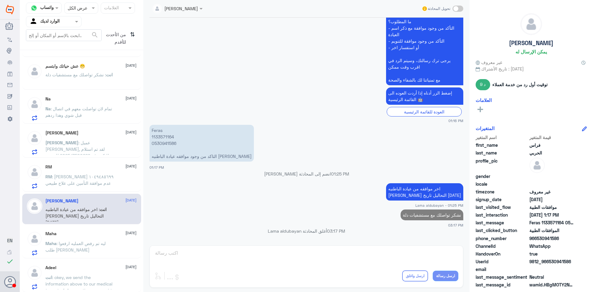
scroll to position [164, 0]
click at [93, 252] on p "Maha : ليه تم رفض العمليه ارفعوا طلب [PERSON_NAME]" at bounding box center [79, 246] width 69 height 15
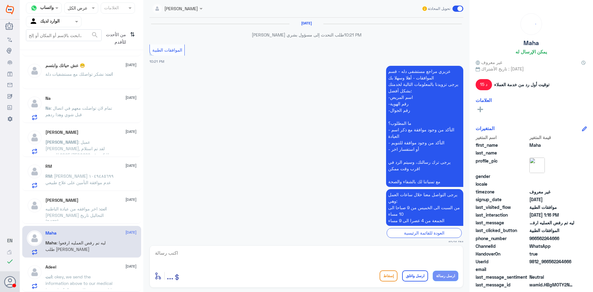
scroll to position [751, 0]
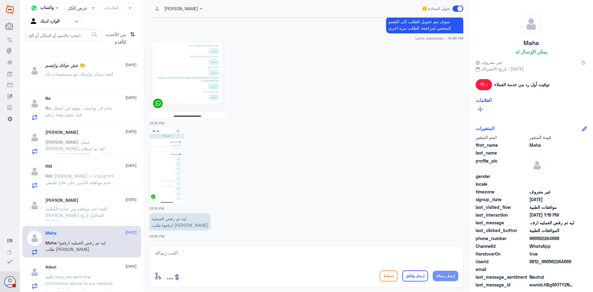
click at [90, 268] on div "Adeel [DATE]" at bounding box center [90, 266] width 91 height 5
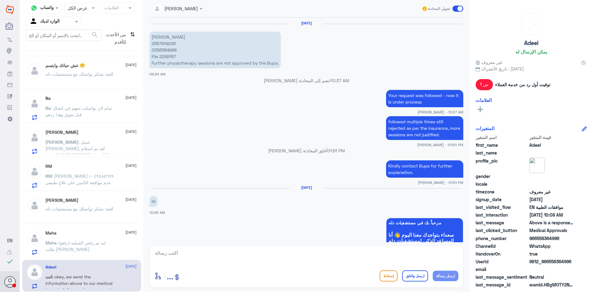
scroll to position [613, 0]
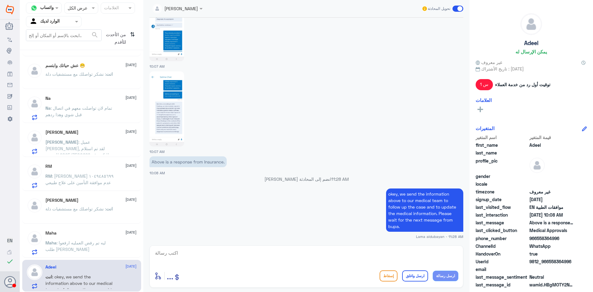
click at [96, 248] on p "Maha : ليه تم رفض العمليه ارفعوا طلب [PERSON_NAME]" at bounding box center [79, 246] width 69 height 15
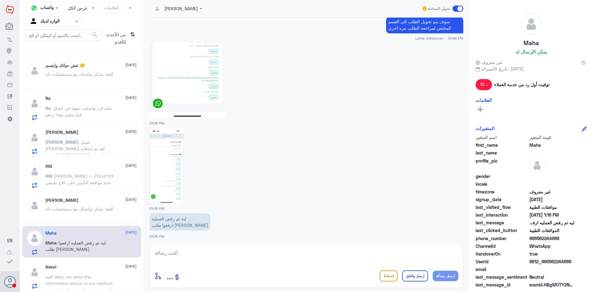
click at [86, 115] on p "Na : تمام لان تواصلت معهم في اتصال قبل شوي وهذا ردهم" at bounding box center [79, 112] width 69 height 15
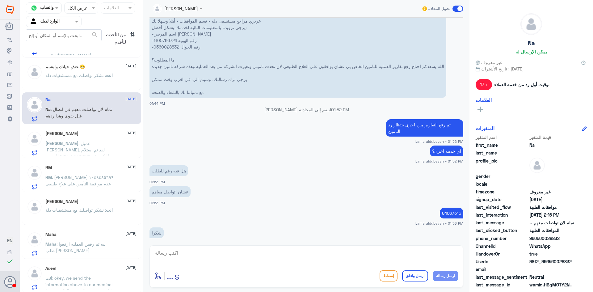
scroll to position [283, 0]
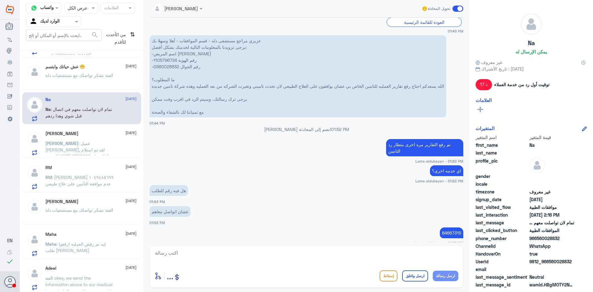
click at [113, 148] on p "[PERSON_NAME] : عميل [PERSON_NAME], لقد تم استلام طلبكم رقم 2025/7500666 للمؤمن…" at bounding box center [79, 147] width 69 height 15
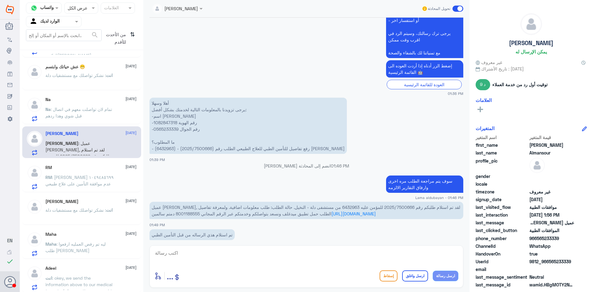
scroll to position [244, 0]
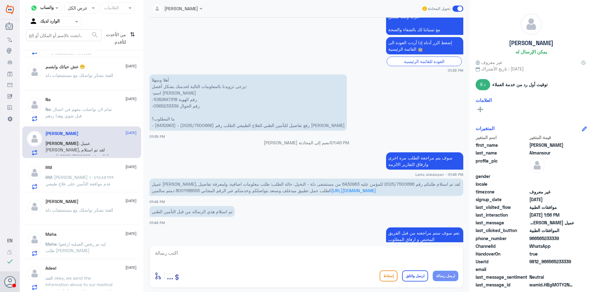
click at [327, 258] on textarea at bounding box center [306, 256] width 304 height 15
type textarea "تم الموافقه على الطلب بامكانك الاستفاده من الخدمه"
click at [442, 276] on button "ارسل رسالة" at bounding box center [446, 275] width 26 height 10
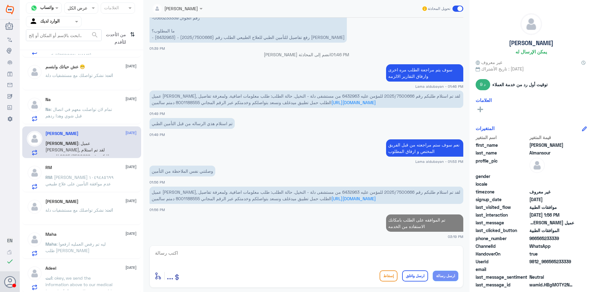
click at [403, 257] on textarea at bounding box center [306, 256] width 304 height 15
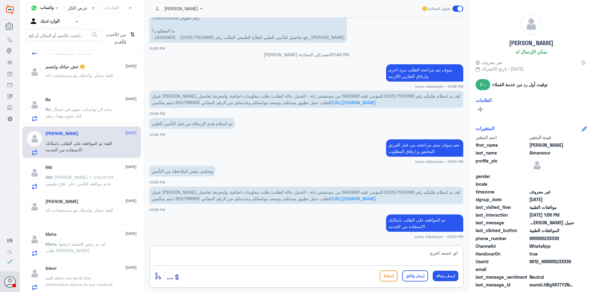
type textarea "اي خدمه اخرى؟"
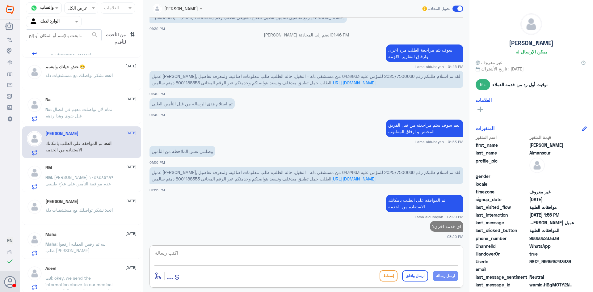
click at [105, 180] on p "RM : [PERSON_NAME] ١٠٤٩٤٨٥٦٩٩ عدم موافقة التأمين على علاج طبيعي" at bounding box center [79, 181] width 69 height 15
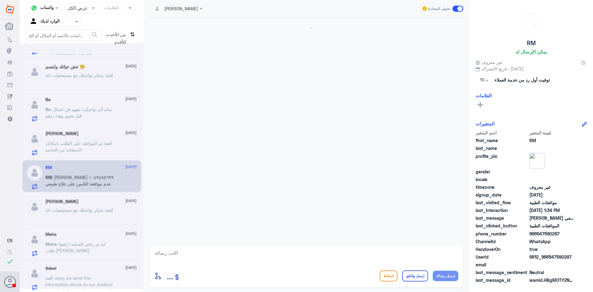
scroll to position [550, 0]
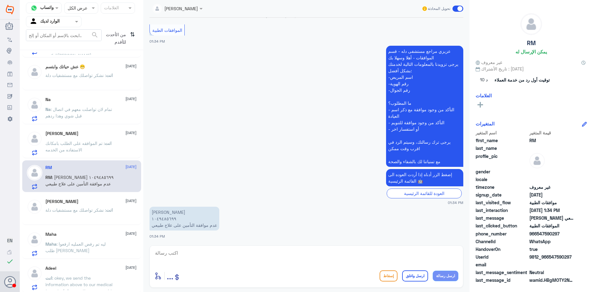
click at [65, 147] on span ": تم الموافقه على الطلب بامكانك الاستفاده من الخدمه" at bounding box center [74, 146] width 59 height 12
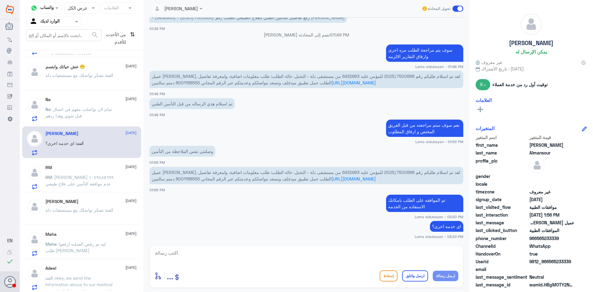
scroll to position [373, 0]
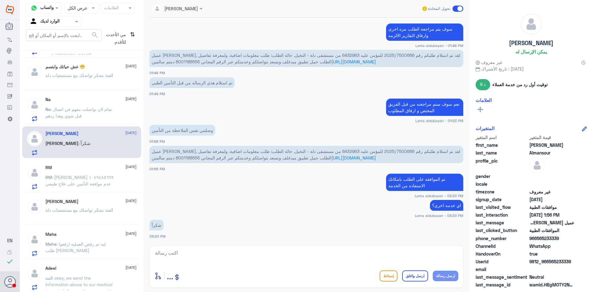
click at [366, 259] on textarea at bounding box center [306, 256] width 304 height 15
paste textarea "نشكر تواصلك مع مستشفيات دلة"
type textarea "نشكر تواصلك مع مستشفيات دلة"
click at [424, 274] on button "ارسل واغلق" at bounding box center [415, 275] width 26 height 11
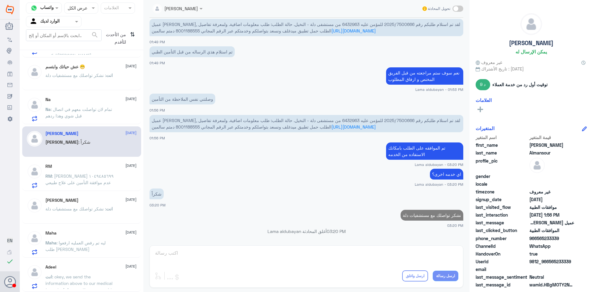
click at [89, 178] on span ": [PERSON_NAME] ١٠٤٩٤٨٥٦٩٩ عدم موافقة التأمين على علاج طبيعي" at bounding box center [79, 179] width 68 height 12
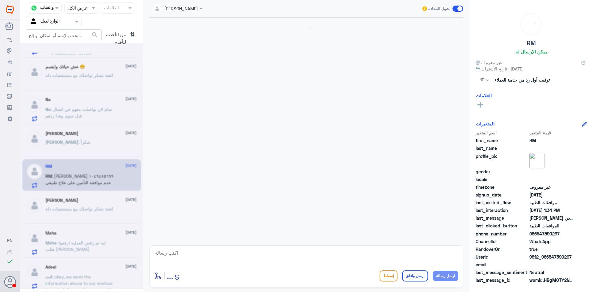
scroll to position [550, 0]
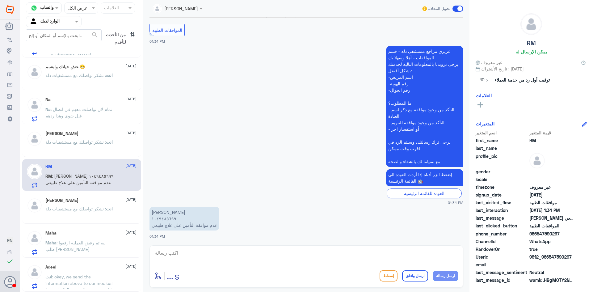
click at [163, 218] on p "[PERSON_NAME] ١٠٤٩٤٨٥٦٩٩ عدم موافقة التأمين على علاج طبيعي" at bounding box center [184, 219] width 70 height 24
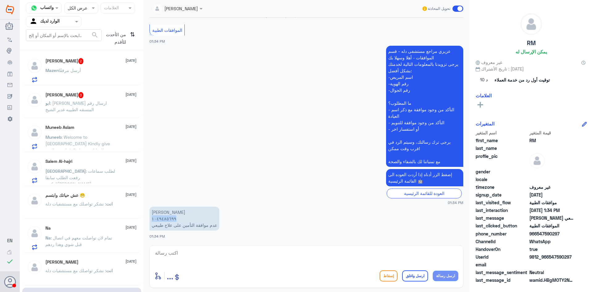
scroll to position [8, 0]
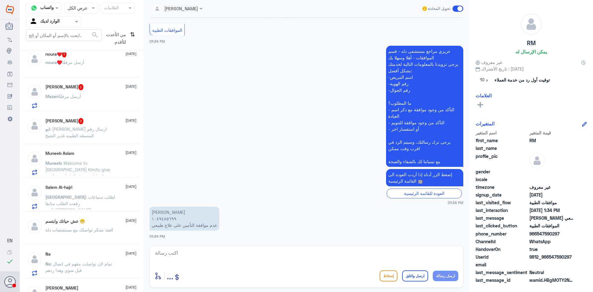
click at [110, 135] on p "ابو : [PERSON_NAME] ارسال رقم المنسقه الطبيبه غدير الشيخ" at bounding box center [79, 133] width 69 height 15
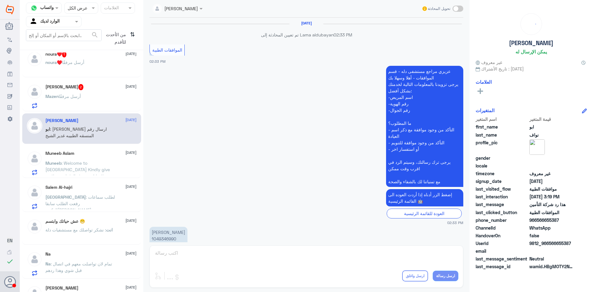
scroll to position [508, 0]
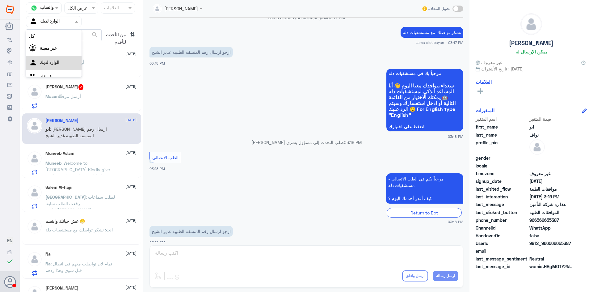
click at [67, 23] on div at bounding box center [53, 21] width 55 height 7
click at [131, 33] on icon "⇅" at bounding box center [132, 37] width 5 height 16
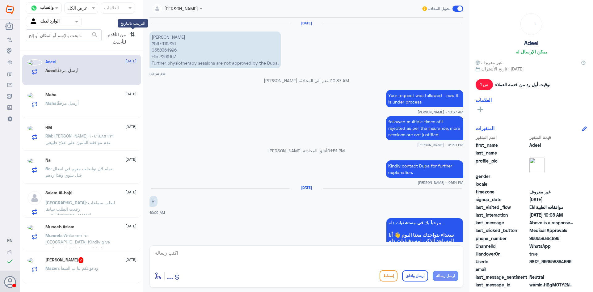
click at [131, 33] on icon "⇅" at bounding box center [132, 37] width 5 height 16
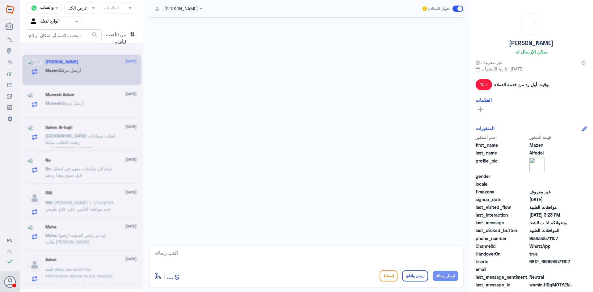
scroll to position [239, 0]
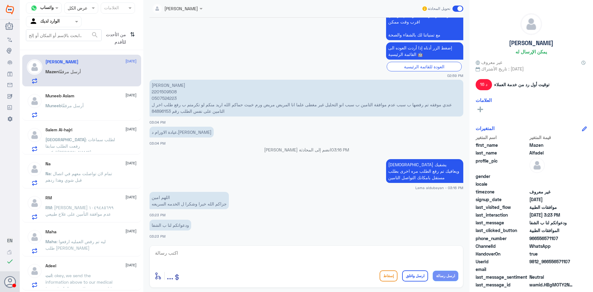
click at [412, 253] on textarea at bounding box center [306, 256] width 304 height 15
type textarea "نتمنى لك دوام الصحه والعافيه"
drag, startPoint x: 418, startPoint y: 279, endPoint x: 404, endPoint y: 271, distance: 16.3
click at [418, 279] on button "ارسل واغلق" at bounding box center [415, 275] width 26 height 11
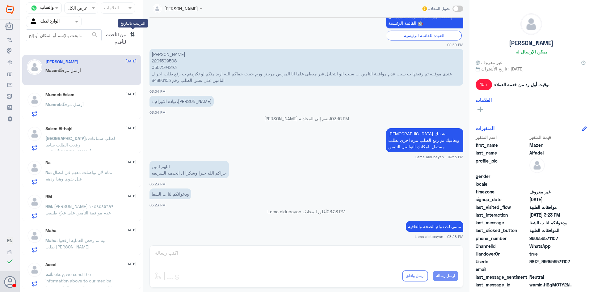
click at [130, 37] on icon "⇅" at bounding box center [132, 37] width 5 height 16
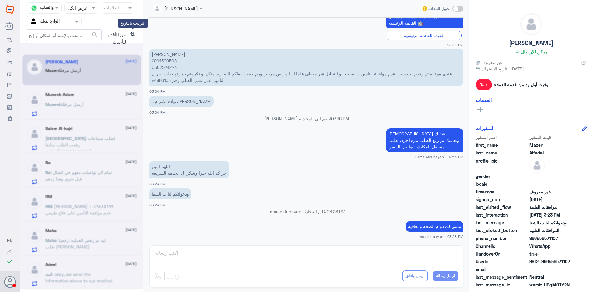
scroll to position [0, 0]
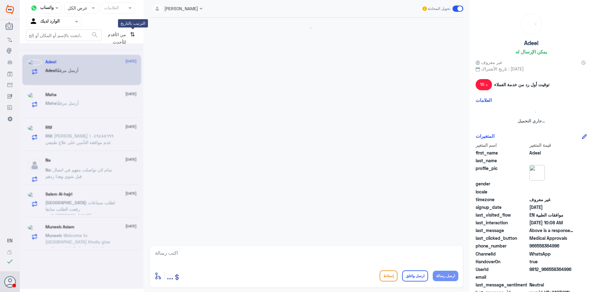
click at [134, 35] on icon "⇅" at bounding box center [132, 37] width 5 height 16
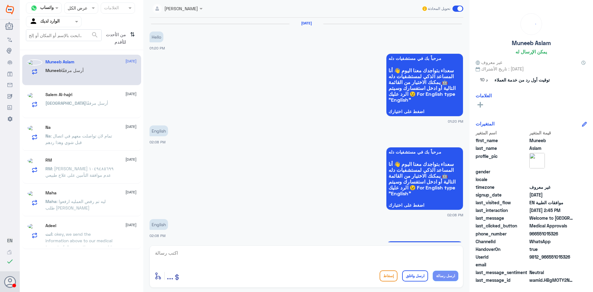
scroll to position [552, 0]
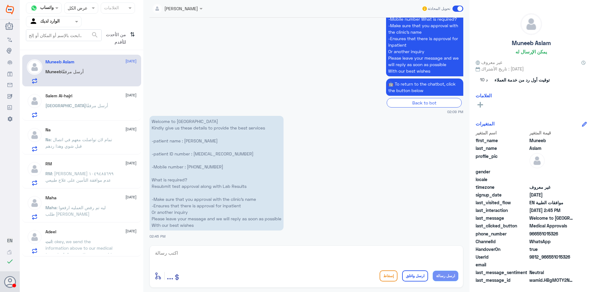
click at [92, 244] on p "انت : okey, we send the information above to our medical team to follow up the …" at bounding box center [79, 245] width 69 height 15
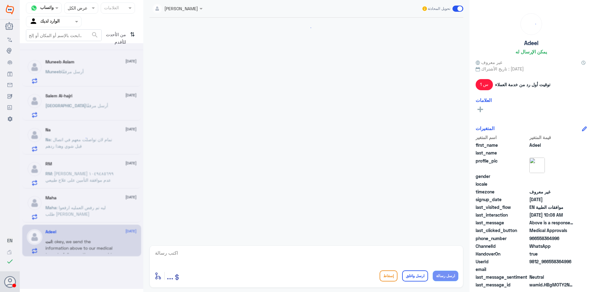
scroll to position [613, 0]
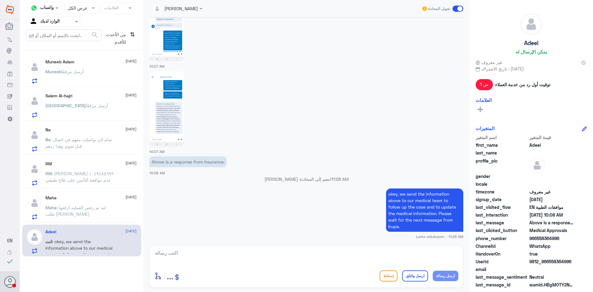
click at [78, 214] on p "Maha : ليه تم رفض العمليه ارفعوا طلب [PERSON_NAME]" at bounding box center [79, 211] width 69 height 15
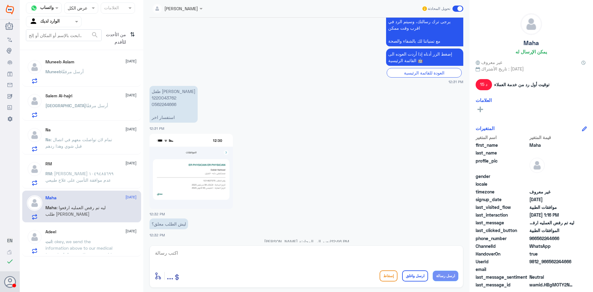
scroll to position [504, 0]
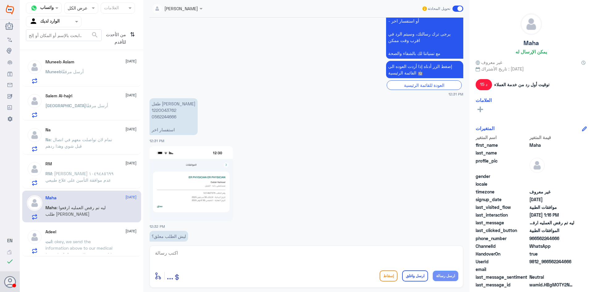
click at [163, 110] on p "طفل [PERSON_NAME] 1220043762 0562244666 استفسار اخر" at bounding box center [173, 116] width 48 height 37
click at [163, 115] on p "طفل [PERSON_NAME] 1220043762 0562244666 استفسار اخر" at bounding box center [173, 116] width 48 height 37
click at [245, 259] on textarea at bounding box center [306, 256] width 304 height 15
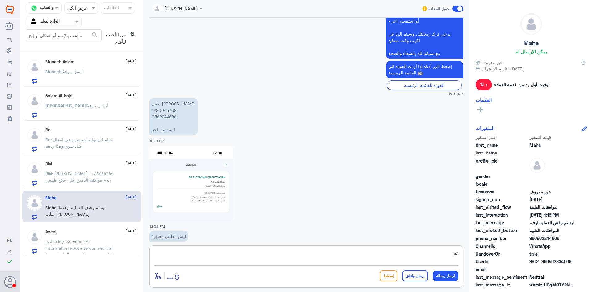
type textarea "ت"
type textarea "الحاله مع القسم المختص سوف يتم متابعتها"
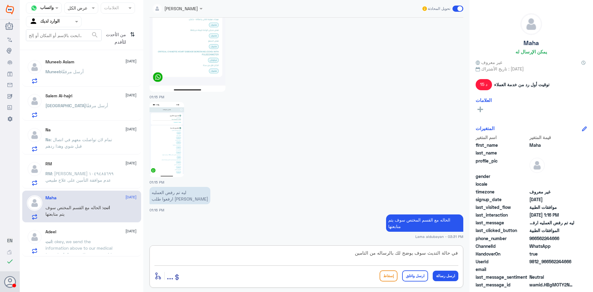
type textarea "في حالة التديث سوف يوضح لك بالرساله من التامين"
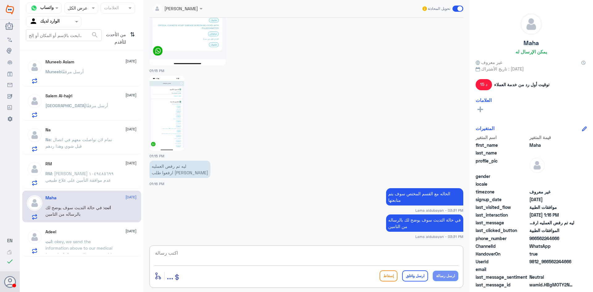
click at [322, 258] on textarea at bounding box center [306, 256] width 304 height 15
type textarea "اي خدمه اخرى ؟"
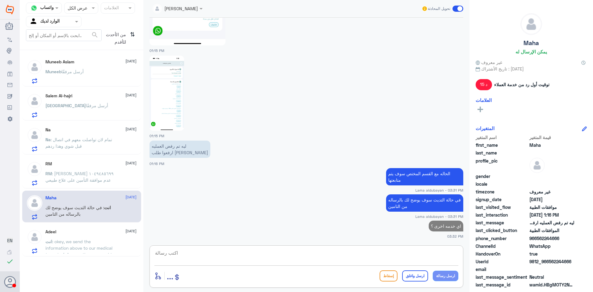
click at [75, 137] on span ": تمام لان تواصلت معهم في اتصال قبل شوي وهذا ردهم" at bounding box center [78, 143] width 67 height 12
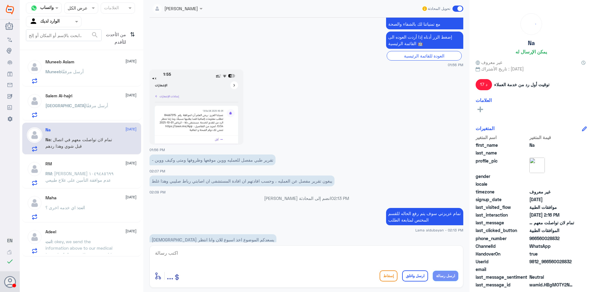
click at [77, 183] on p "RM : [PERSON_NAME] ١٠٤٩٤٨٥٦٩٩ عدم موافقة التأمين على علاج طبيعي" at bounding box center [79, 177] width 69 height 15
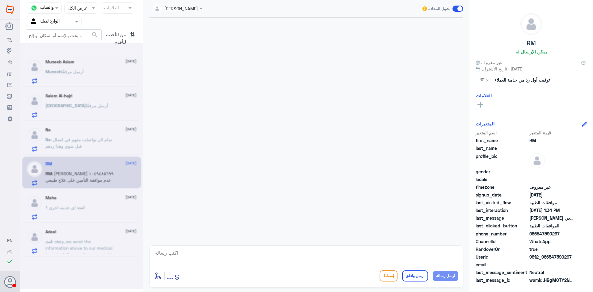
scroll to position [550, 0]
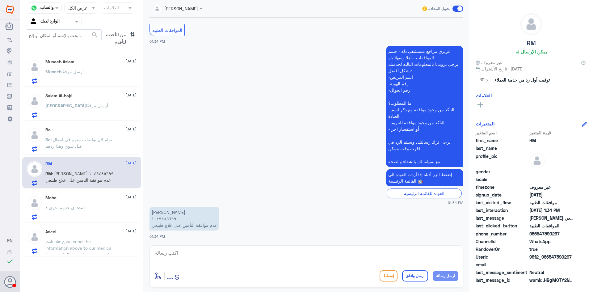
click at [165, 220] on p "[PERSON_NAME] ١٠٤٩٤٨٥٦٩٩ عدم موافقة التأمين على علاج طبيعي" at bounding box center [184, 219] width 70 height 24
click at [262, 256] on textarea at bounding box center [306, 256] width 304 height 15
type textarea "تم رفعها مره اخرى وتزويدهم بالتقارير و الاشعه"
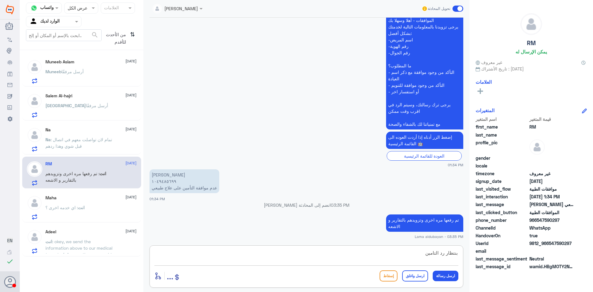
type textarea "بنتظار رد التامين"
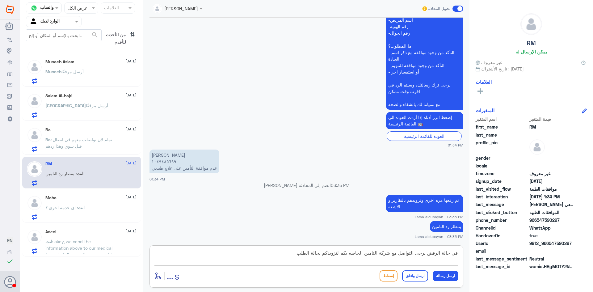
type textarea "في حالة الرفض يرجى التواصل مع شركة التامين الخاصه بكم لتزويدكم بحالة الطلب"
click at [422, 275] on button "ارسل واغلق" at bounding box center [415, 275] width 26 height 11
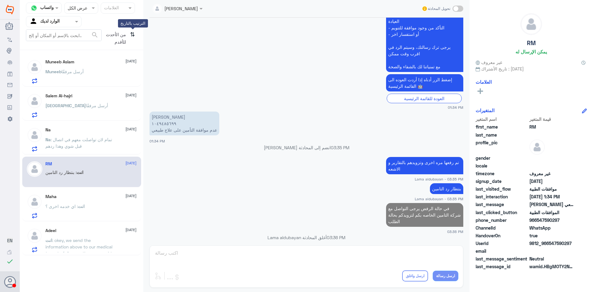
click at [133, 36] on icon "⇅" at bounding box center [132, 37] width 5 height 16
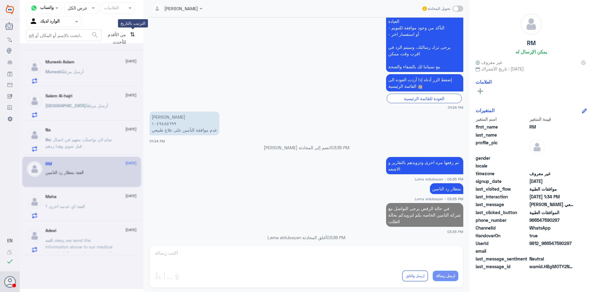
scroll to position [0, 0]
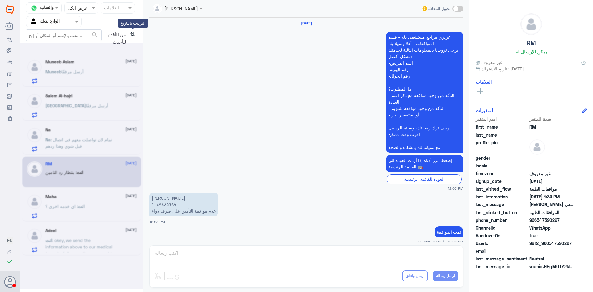
click at [132, 35] on icon "⇅" at bounding box center [132, 37] width 5 height 16
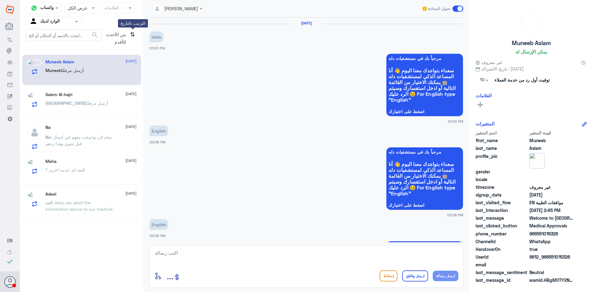
scroll to position [552, 0]
